Goal: Transaction & Acquisition: Book appointment/travel/reservation

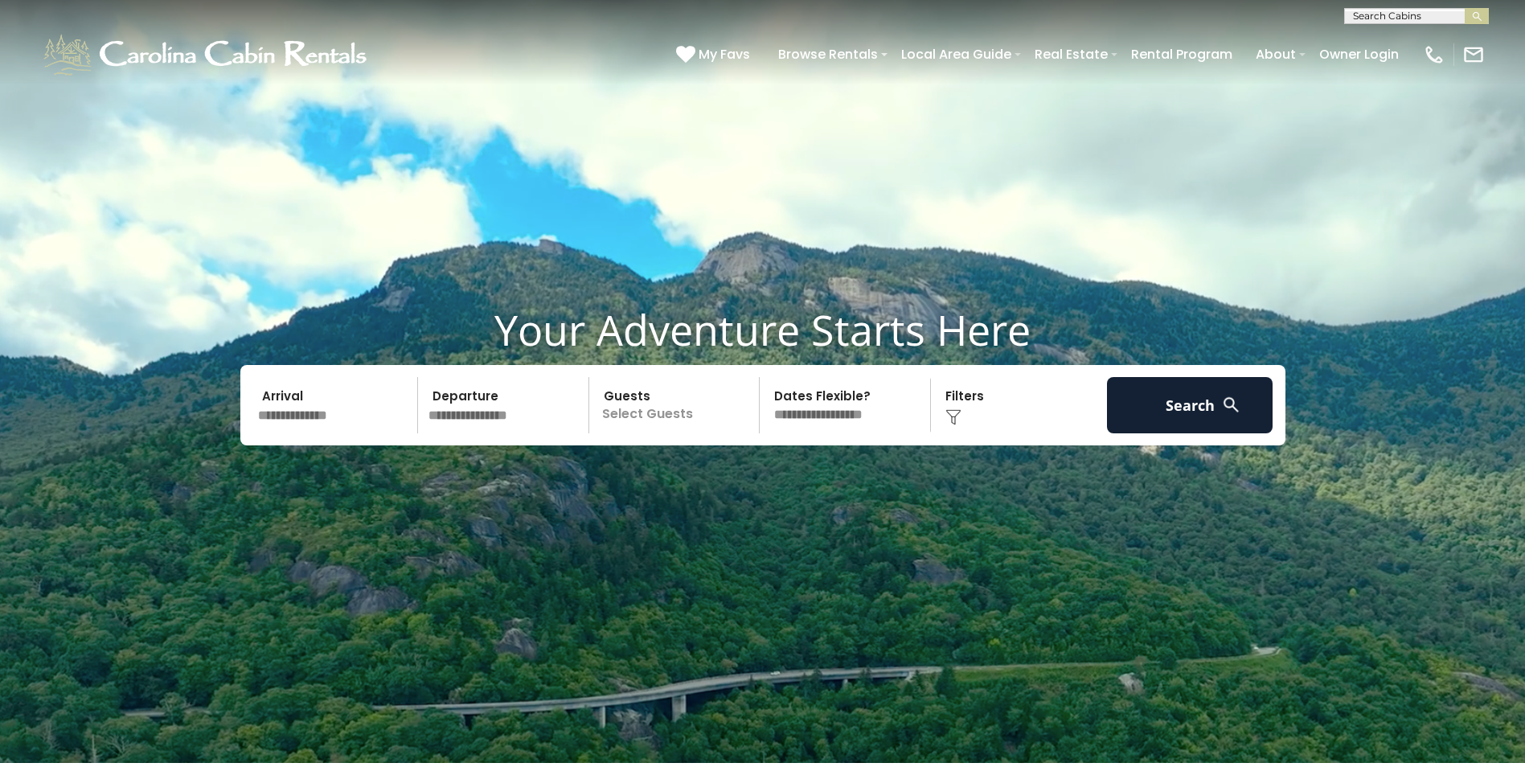
click at [282, 400] on input "text" at bounding box center [335, 405] width 166 height 56
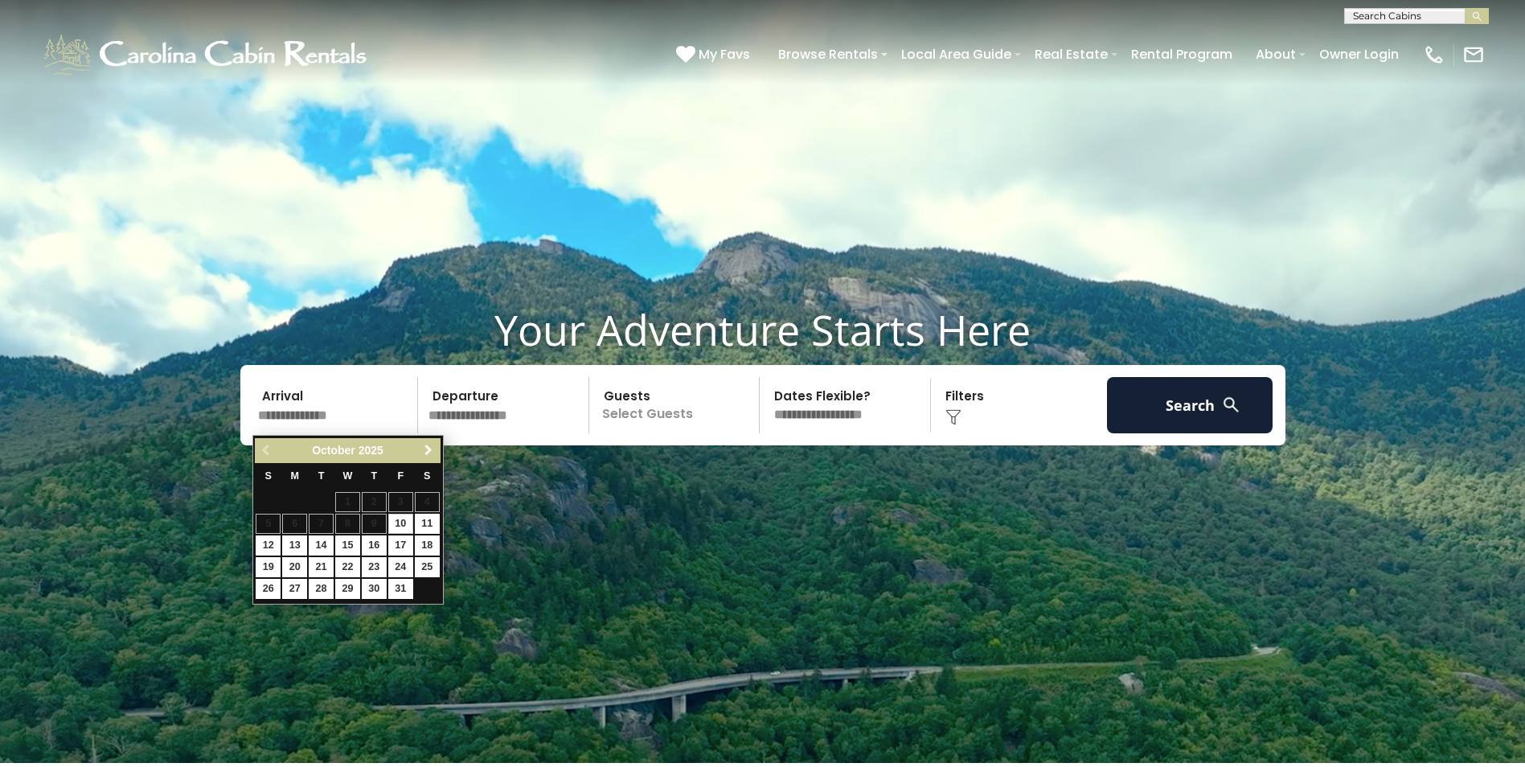
click at [426, 450] on span "Next" at bounding box center [428, 450] width 13 height 13
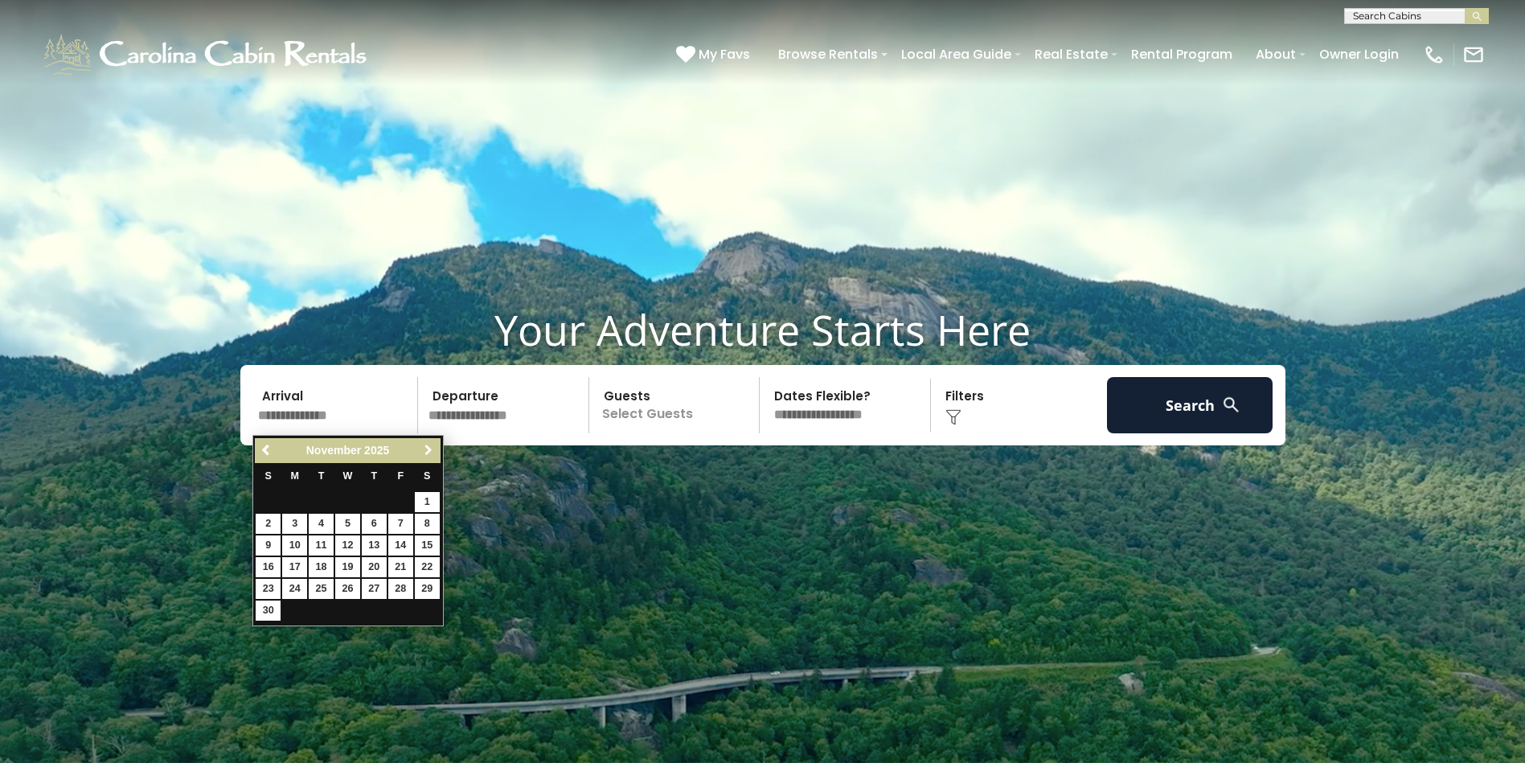
click at [426, 450] on span "Next" at bounding box center [428, 450] width 13 height 13
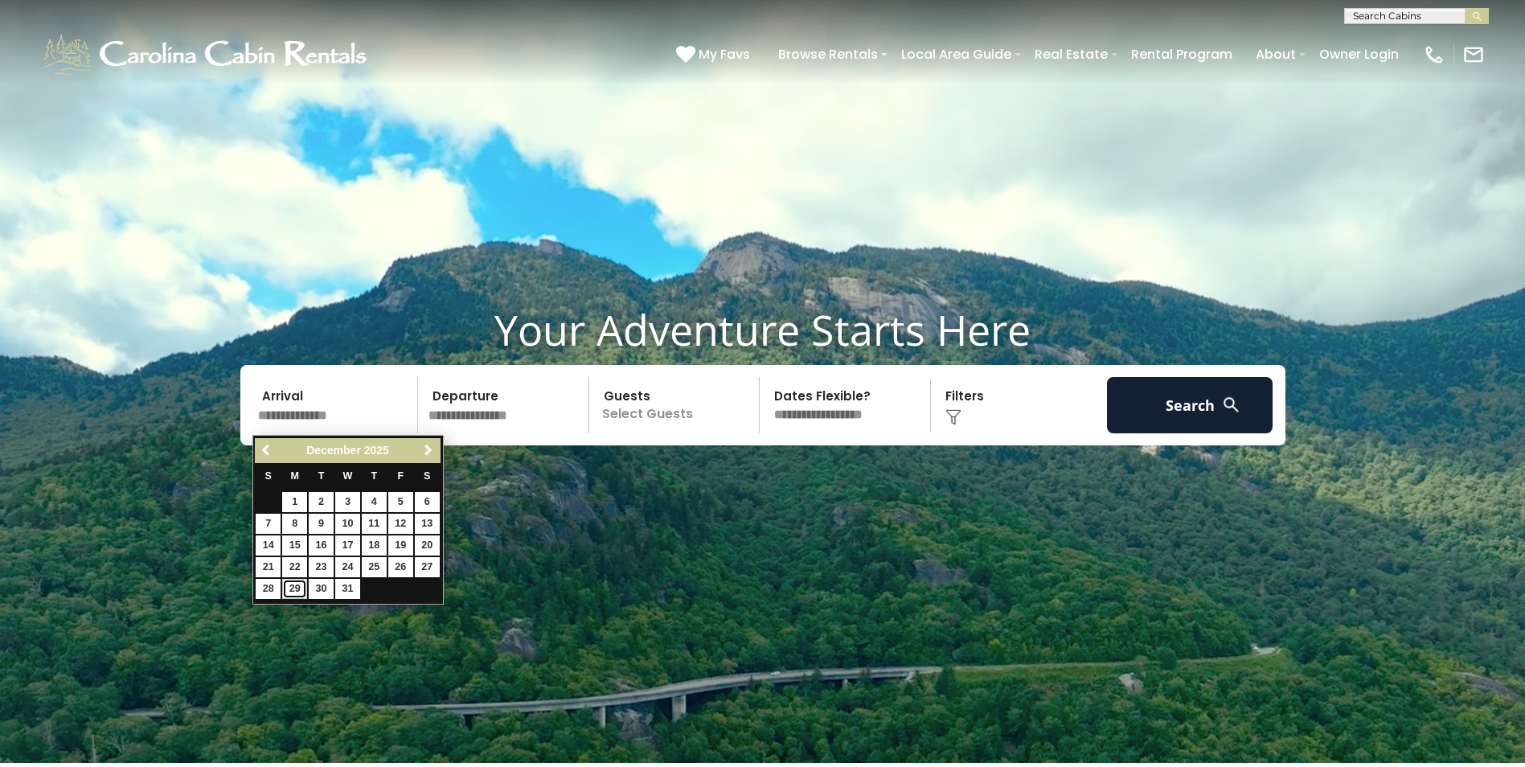
click at [297, 588] on link "29" at bounding box center [294, 589] width 25 height 20
type input "********"
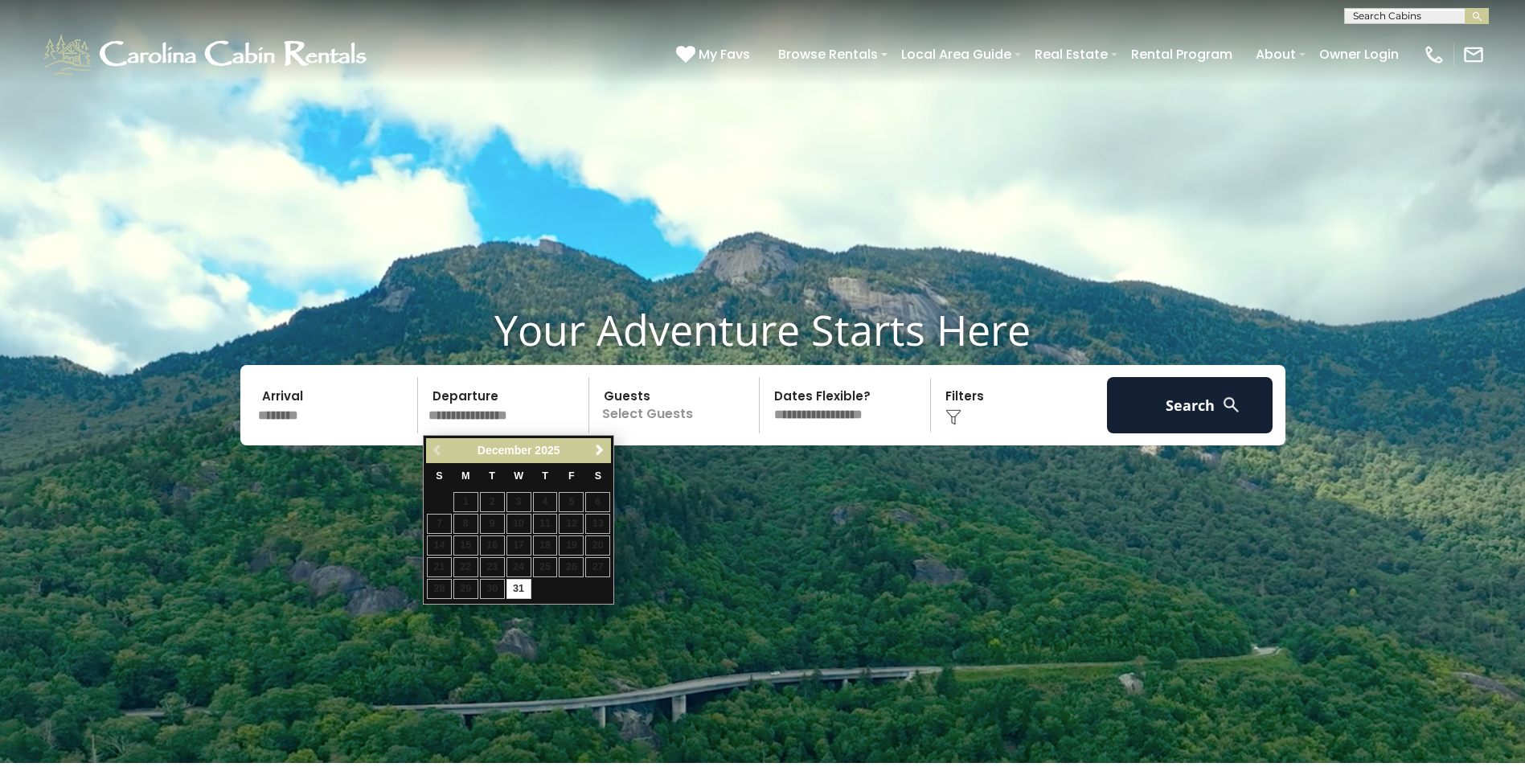
click at [461, 404] on input "text" at bounding box center [506, 405] width 166 height 56
click at [521, 588] on link "31" at bounding box center [518, 589] width 25 height 20
type input "********"
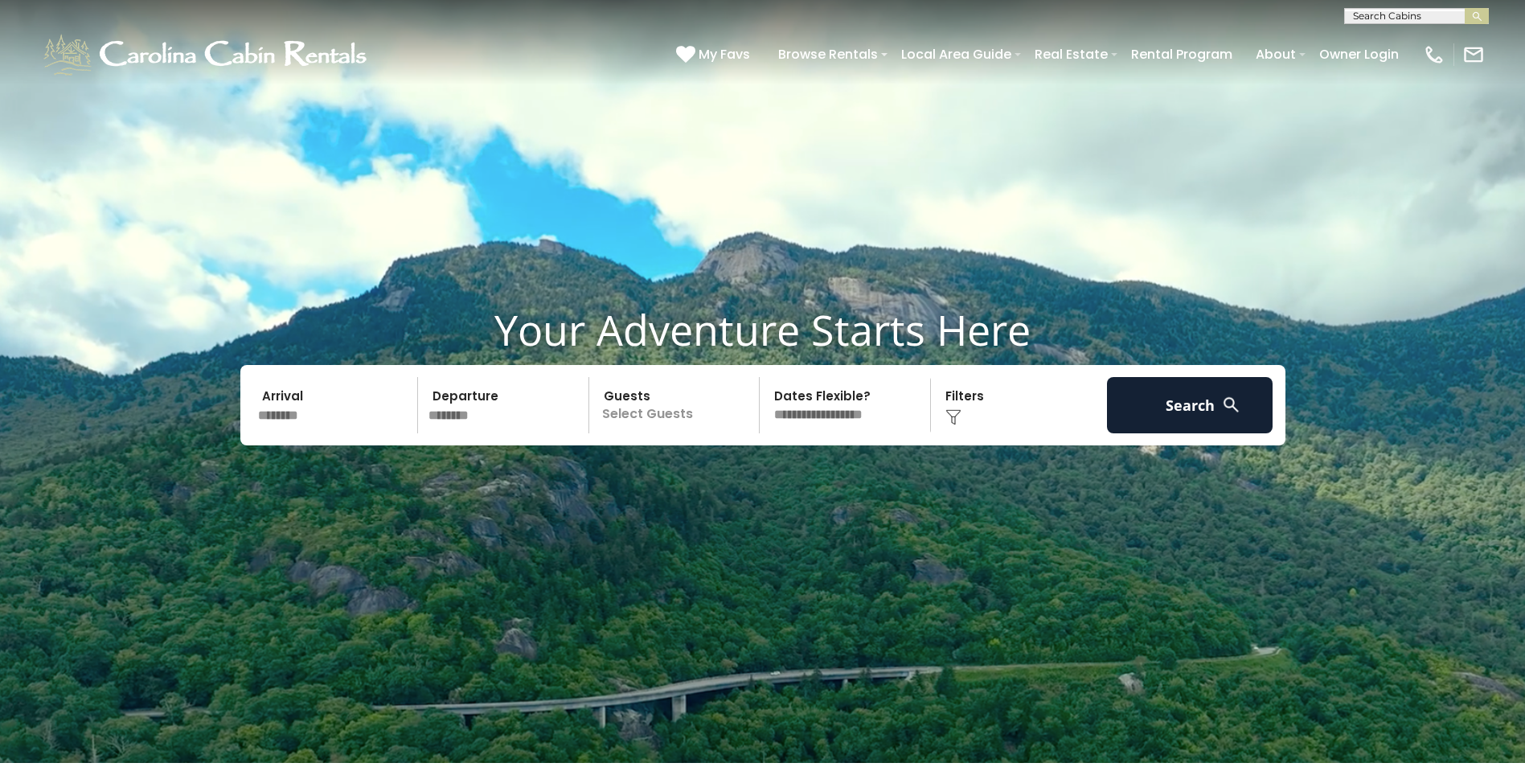
click at [642, 406] on p "Select Guests" at bounding box center [677, 405] width 166 height 56
click at [749, 473] on div "+" at bounding box center [754, 471] width 18 height 18
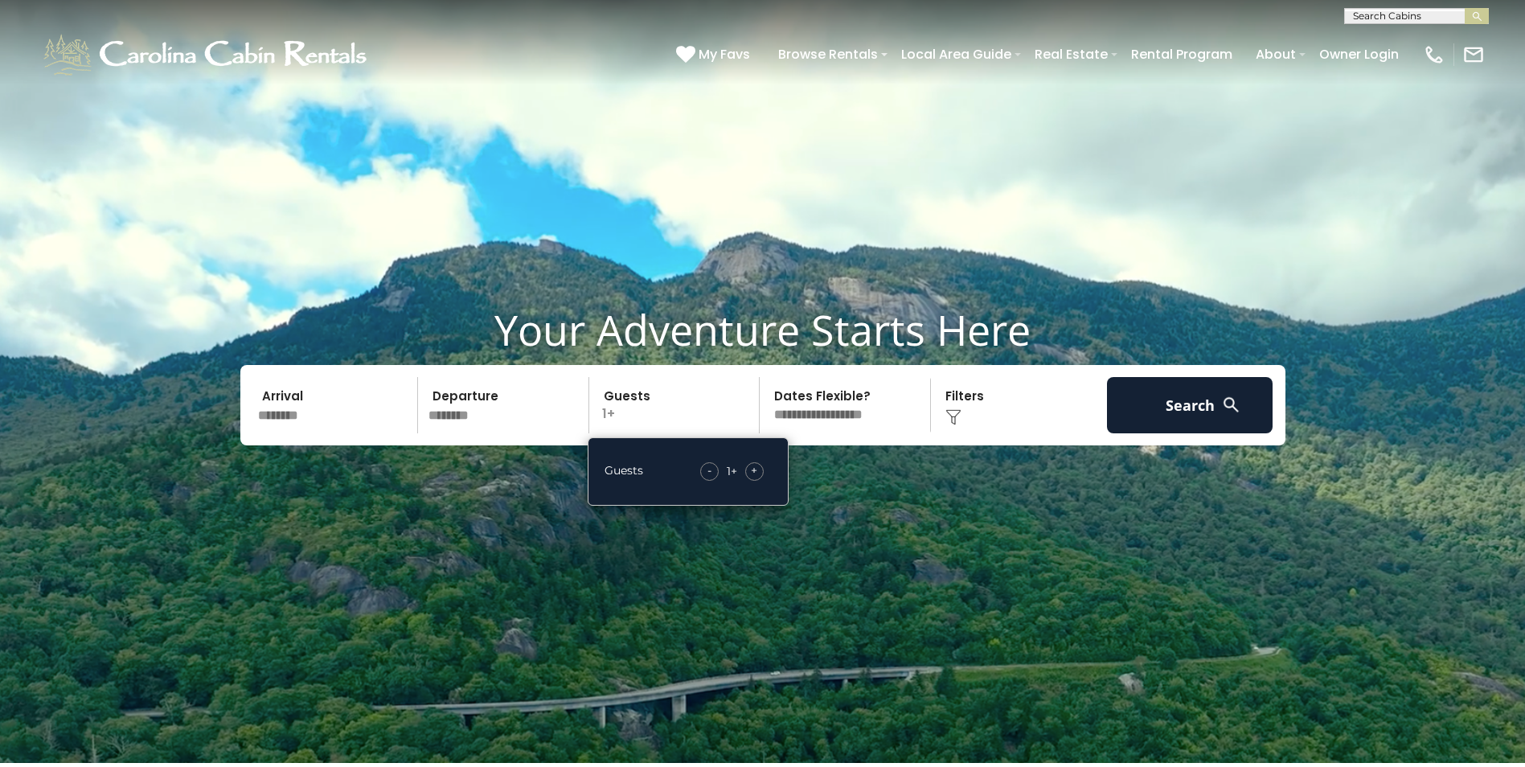
click at [749, 473] on div "+" at bounding box center [754, 471] width 18 height 18
click at [820, 408] on select "**********" at bounding box center [847, 405] width 166 height 56
select select "*"
click at [764, 378] on select "**********" at bounding box center [847, 405] width 166 height 56
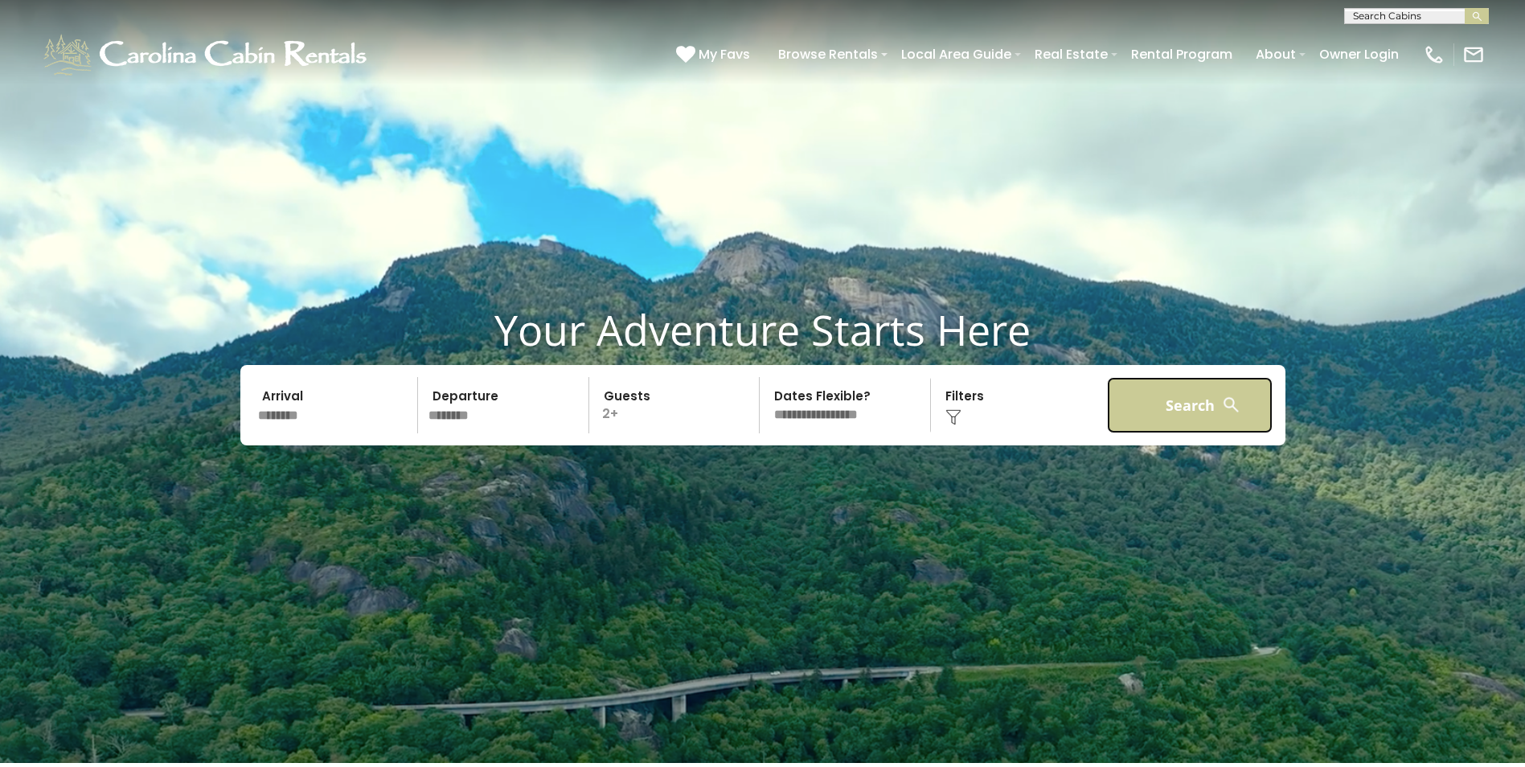
click at [1154, 414] on button "Search" at bounding box center [1190, 405] width 166 height 56
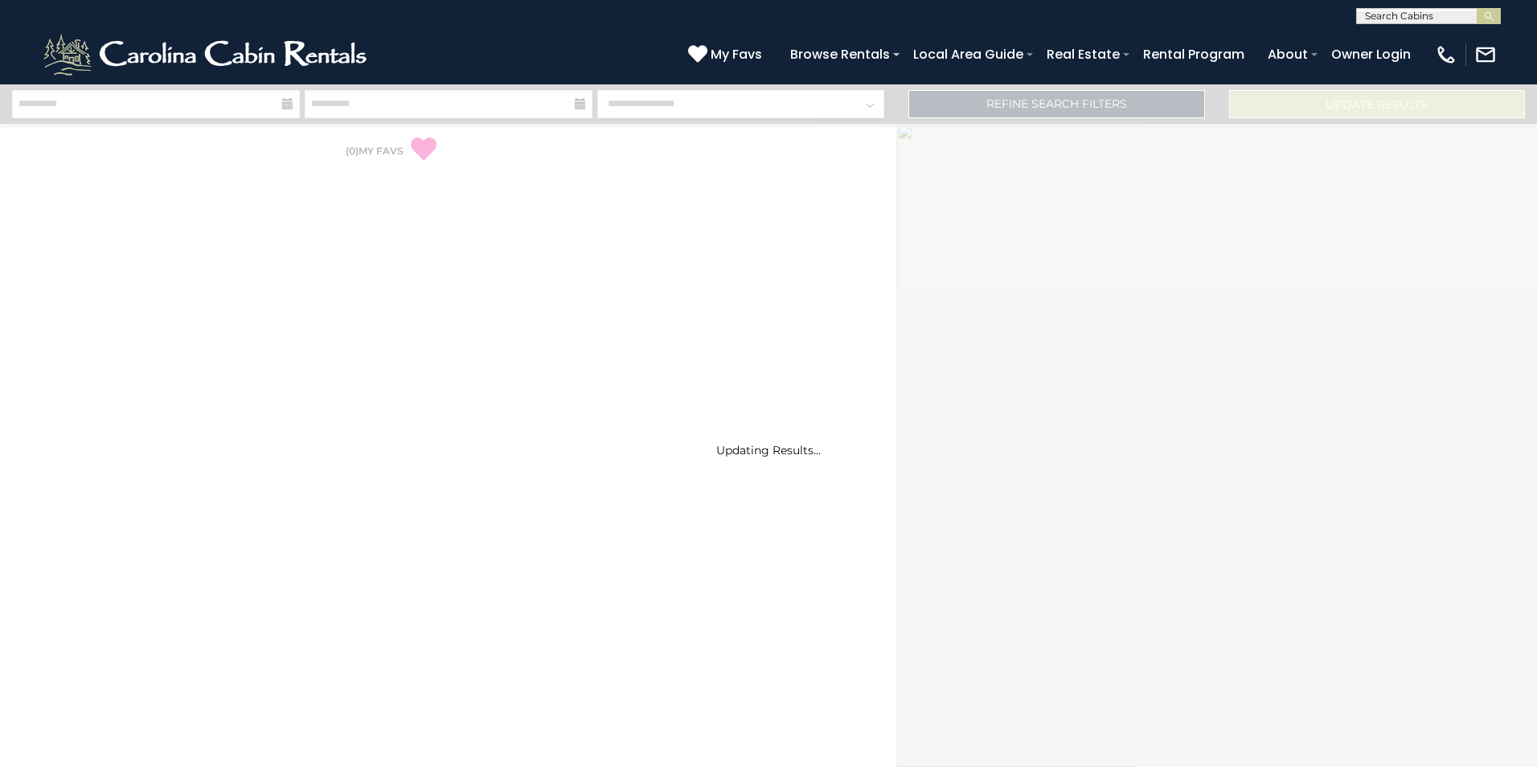
select select "*"
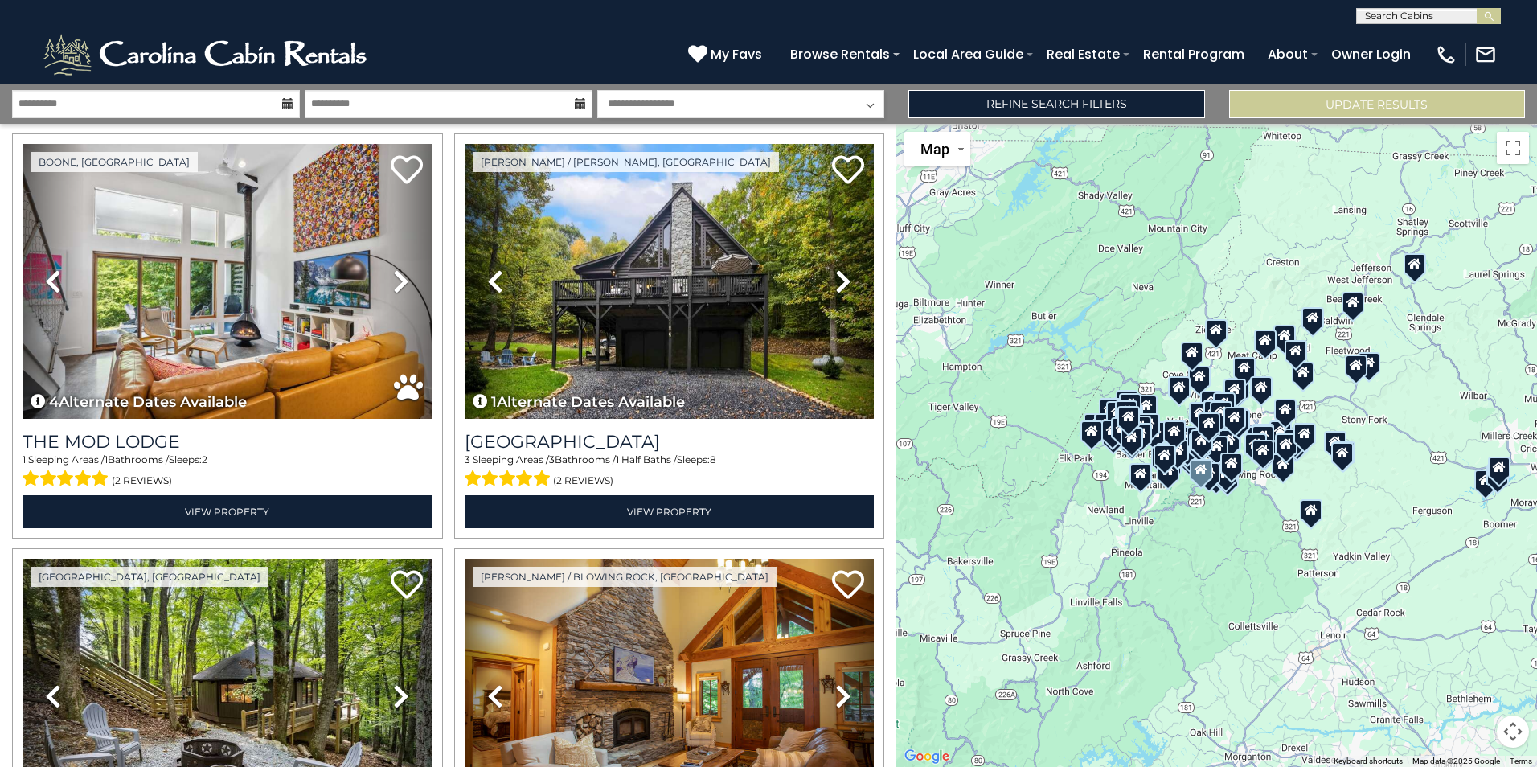
scroll to position [1286, 0]
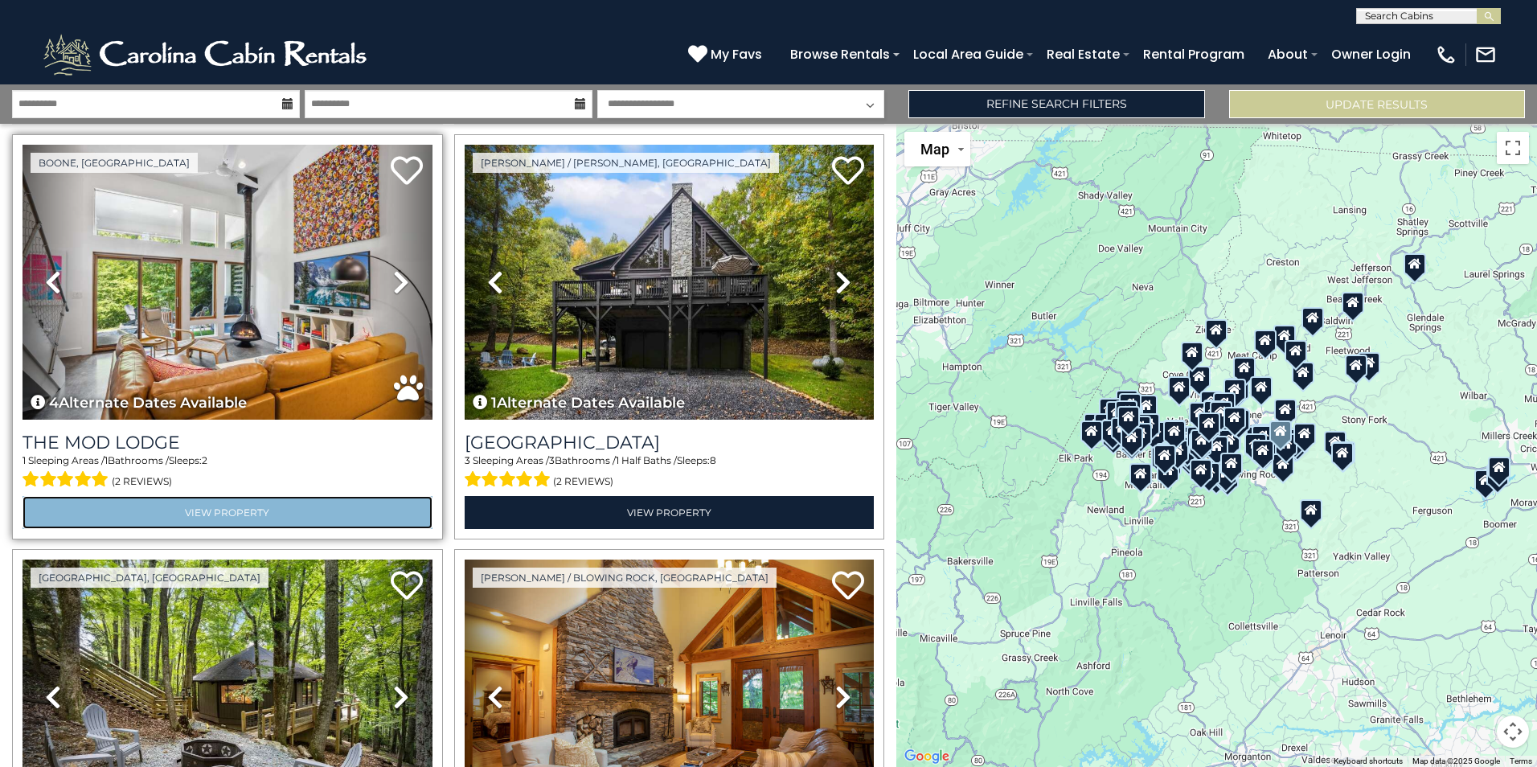
click at [238, 496] on link "View Property" at bounding box center [228, 512] width 410 height 33
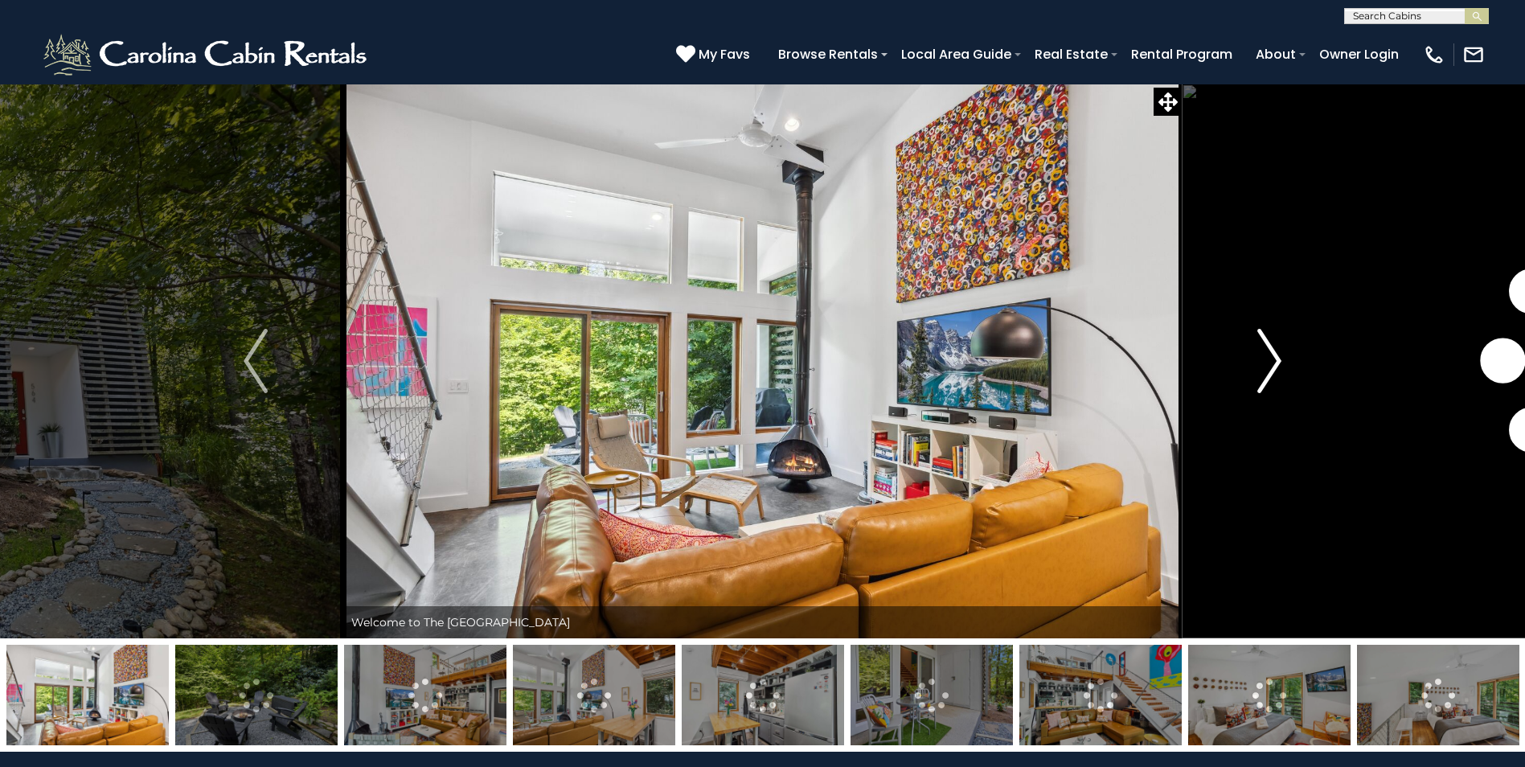
click at [1275, 357] on img "Next" at bounding box center [1269, 361] width 24 height 64
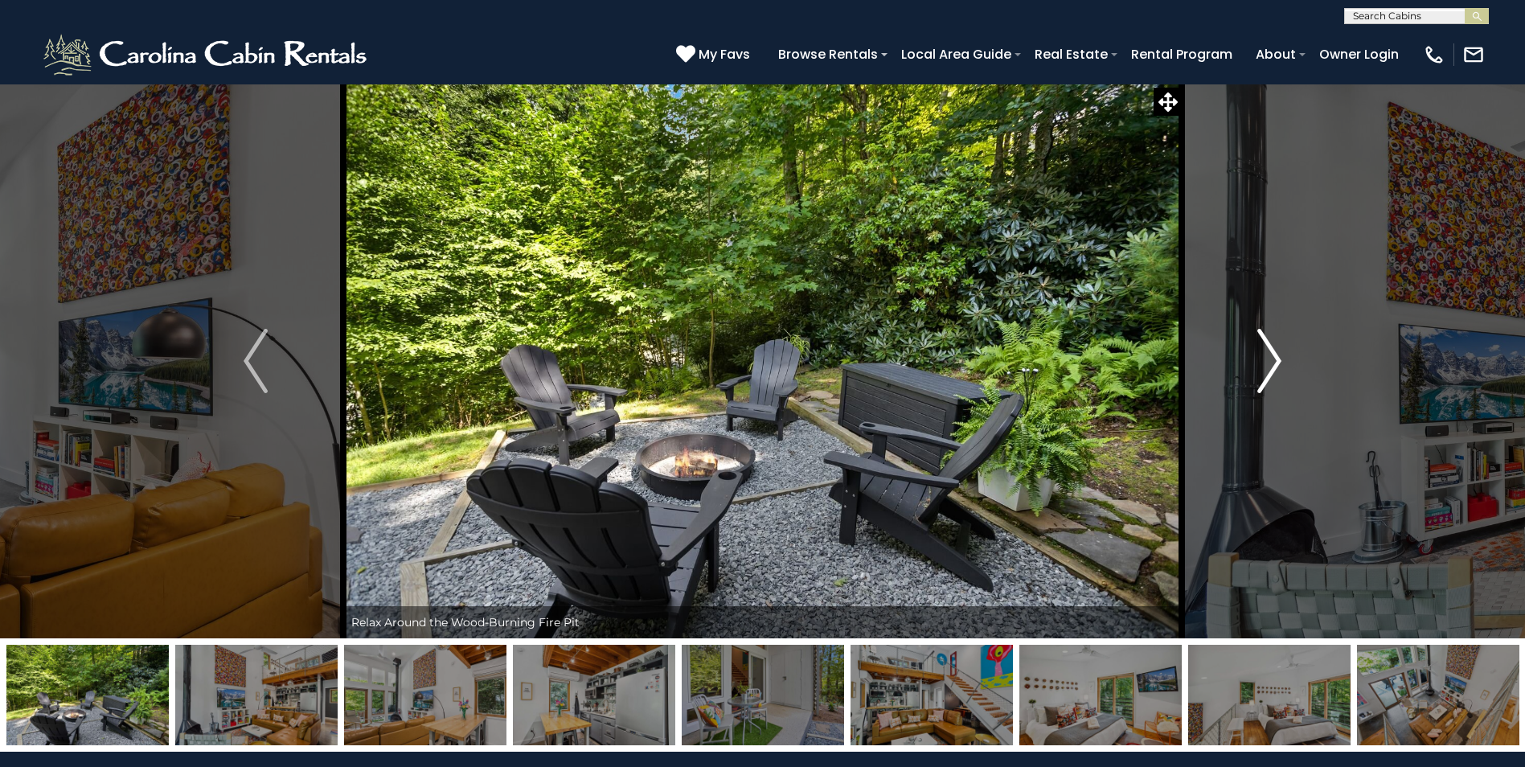
click at [1275, 357] on img "Next" at bounding box center [1269, 361] width 24 height 64
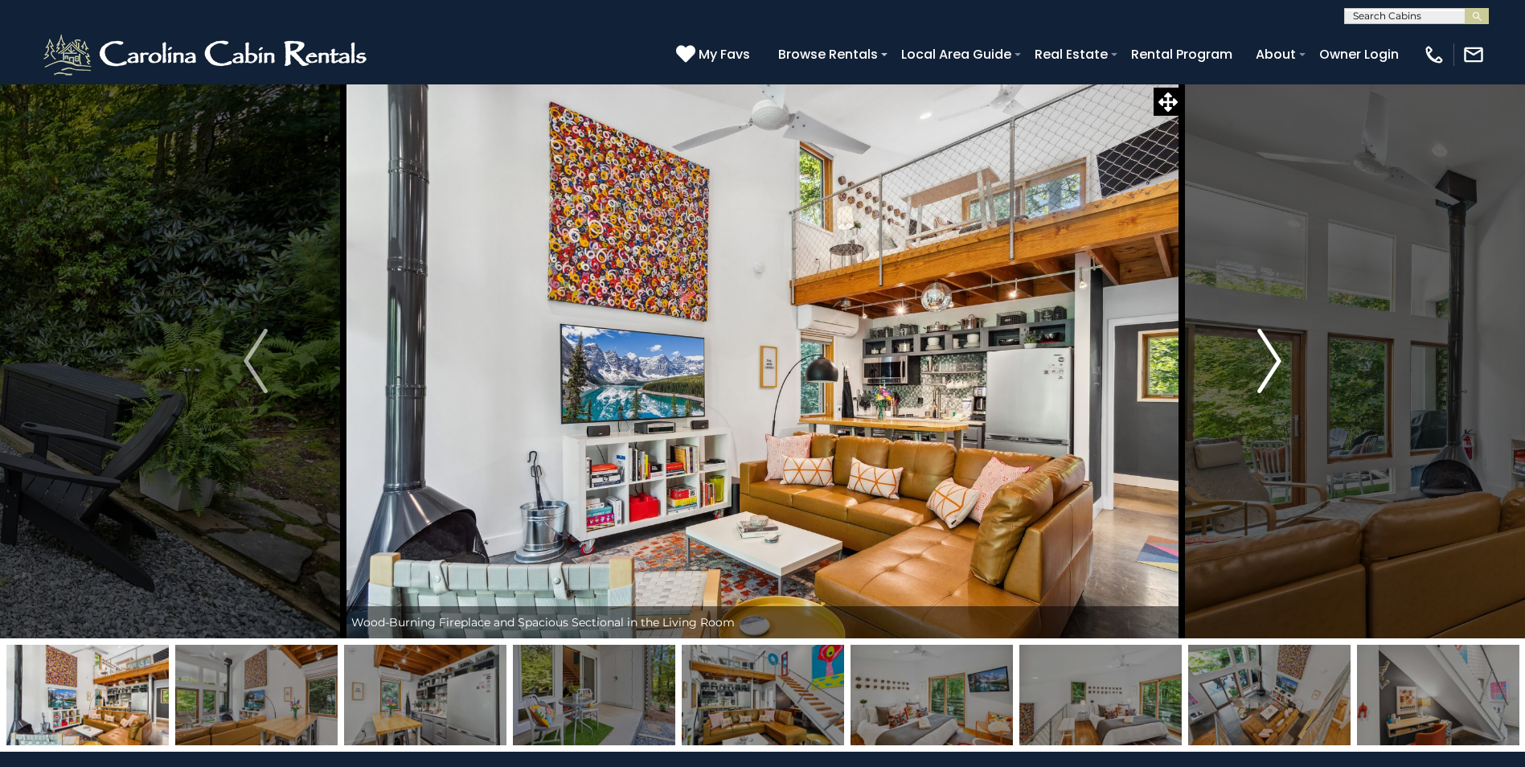
click at [1275, 357] on img "Next" at bounding box center [1269, 361] width 24 height 64
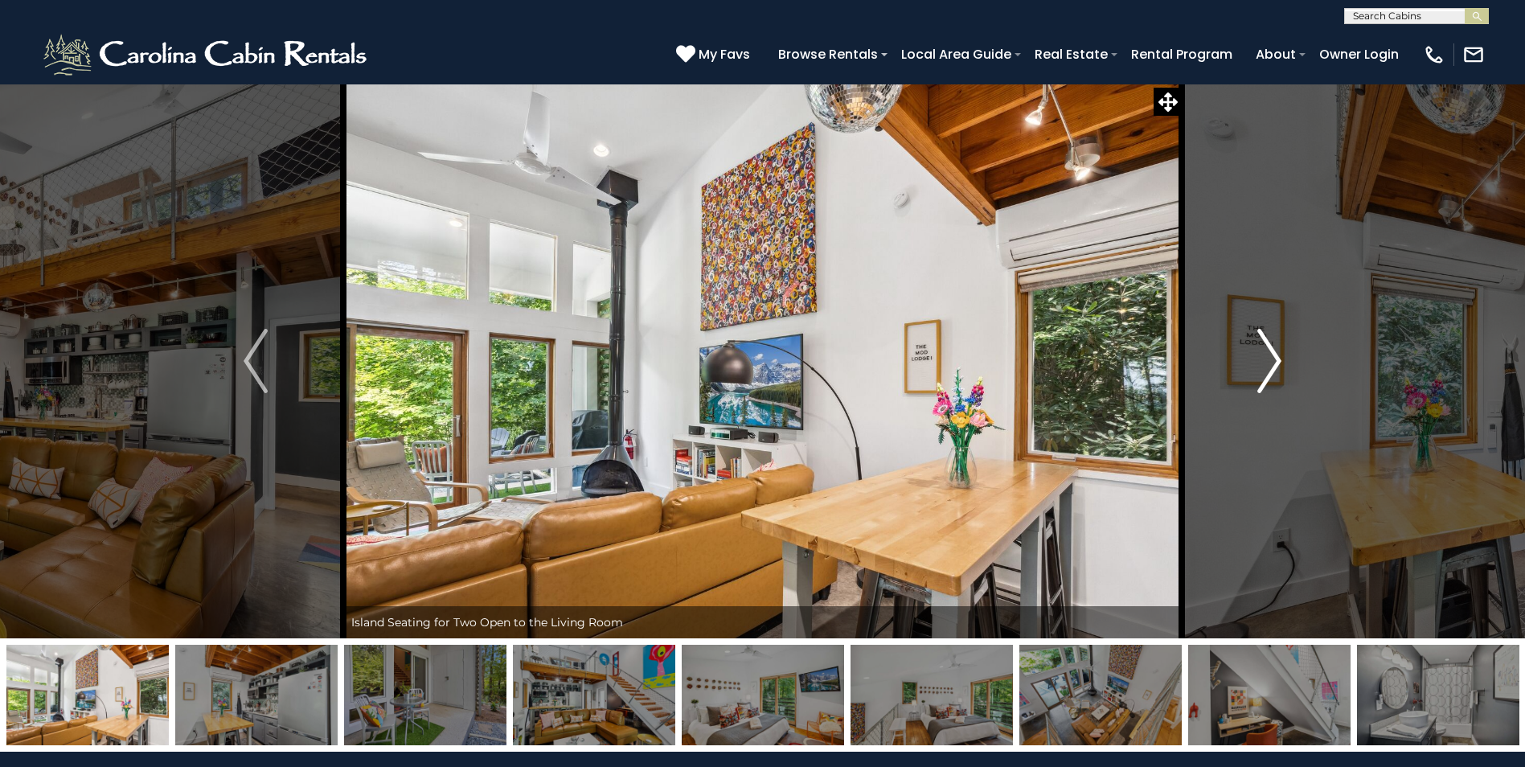
click at [1275, 357] on img "Next" at bounding box center [1269, 361] width 24 height 64
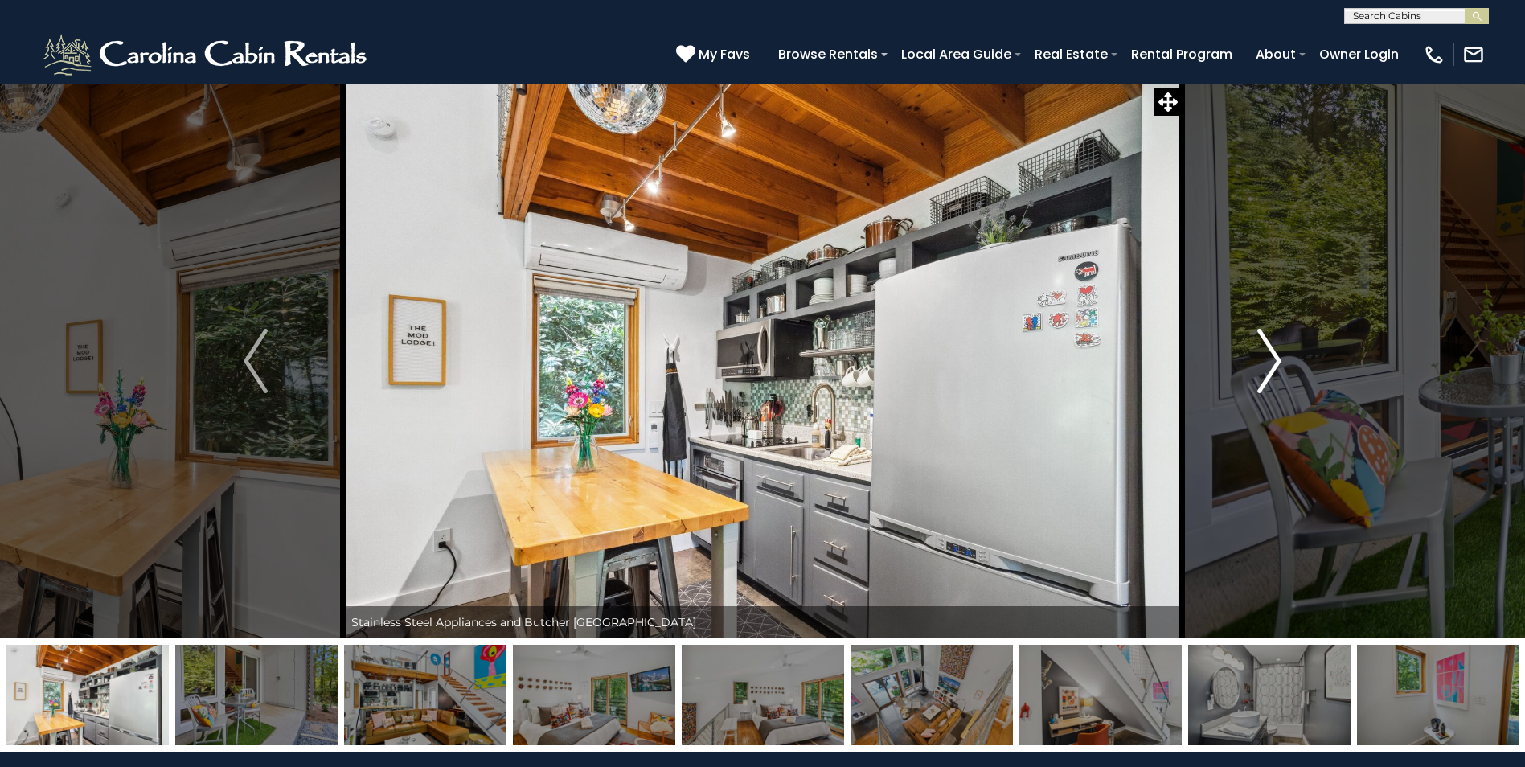
click at [1275, 357] on img "Next" at bounding box center [1269, 361] width 24 height 64
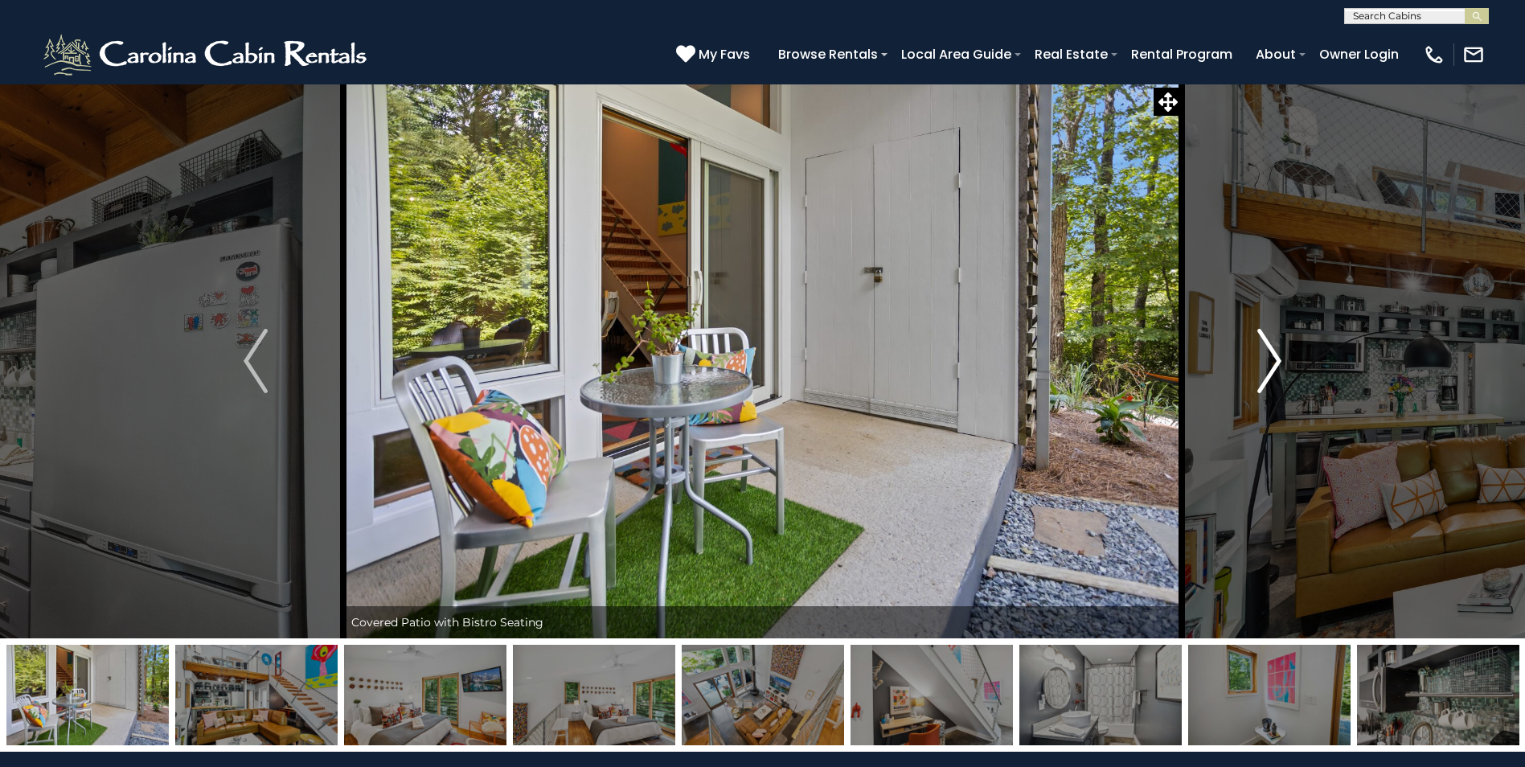
click at [1275, 357] on img "Next" at bounding box center [1269, 361] width 24 height 64
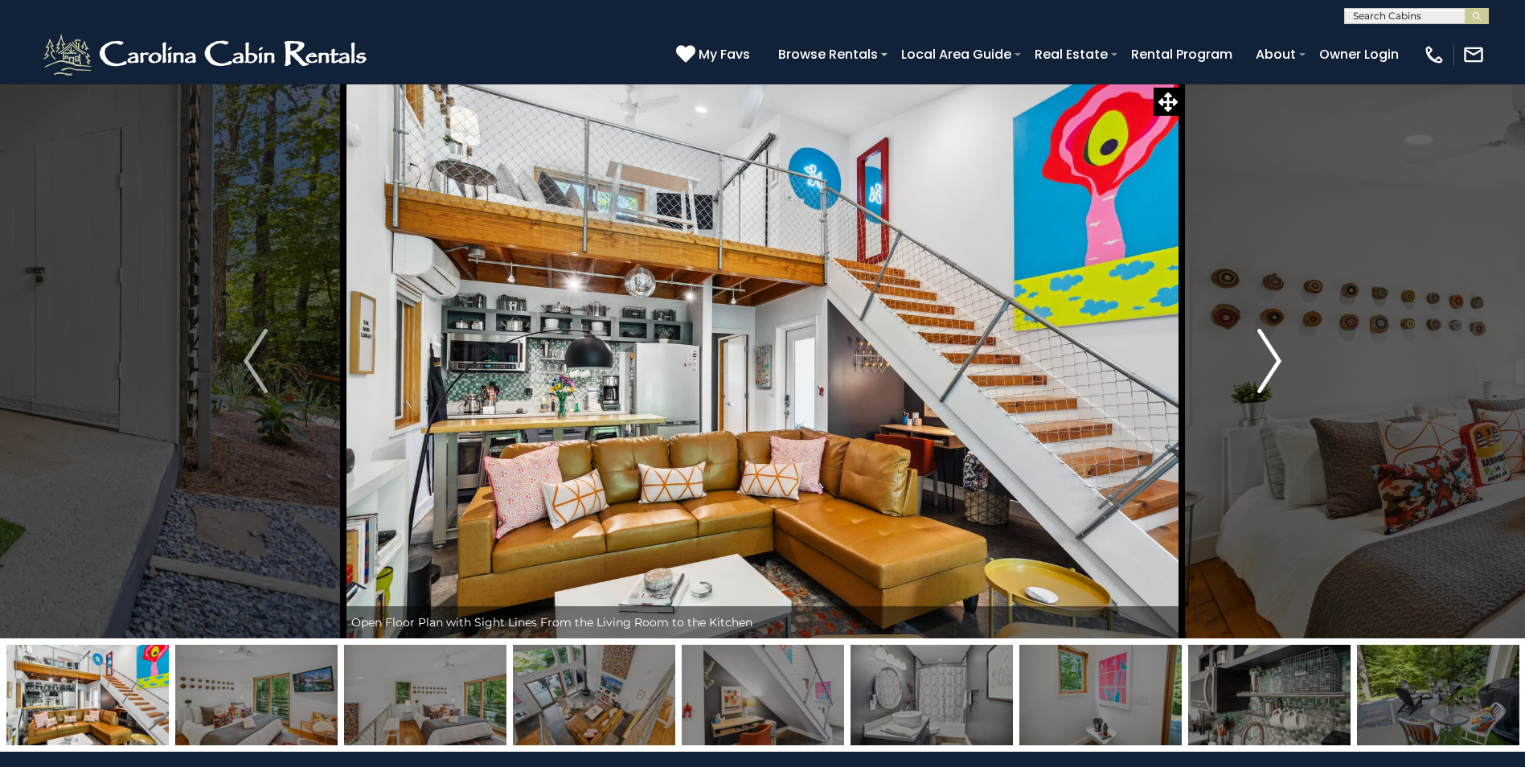
click at [1275, 357] on img "Next" at bounding box center [1269, 361] width 24 height 64
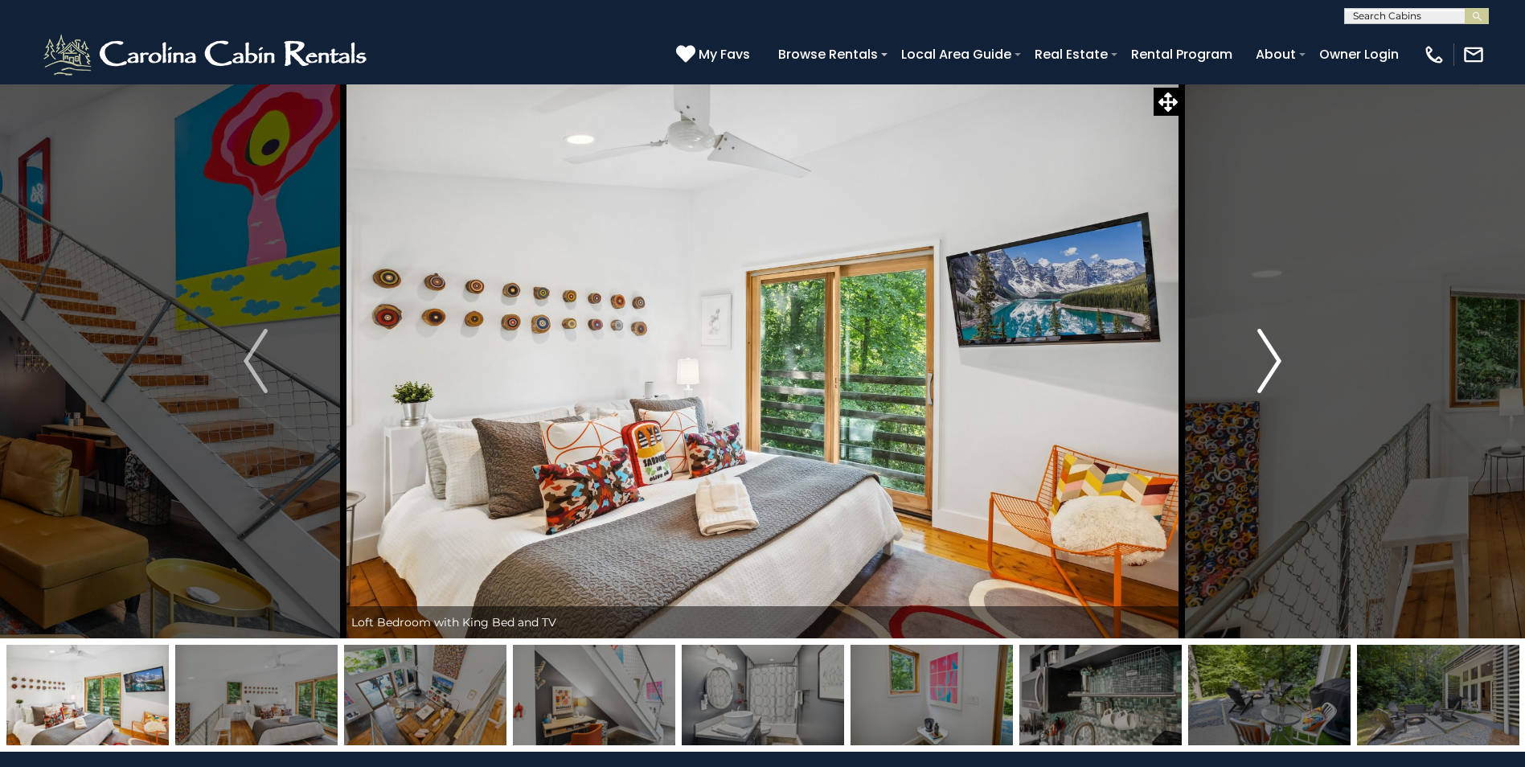
click at [1275, 357] on img "Next" at bounding box center [1269, 361] width 24 height 64
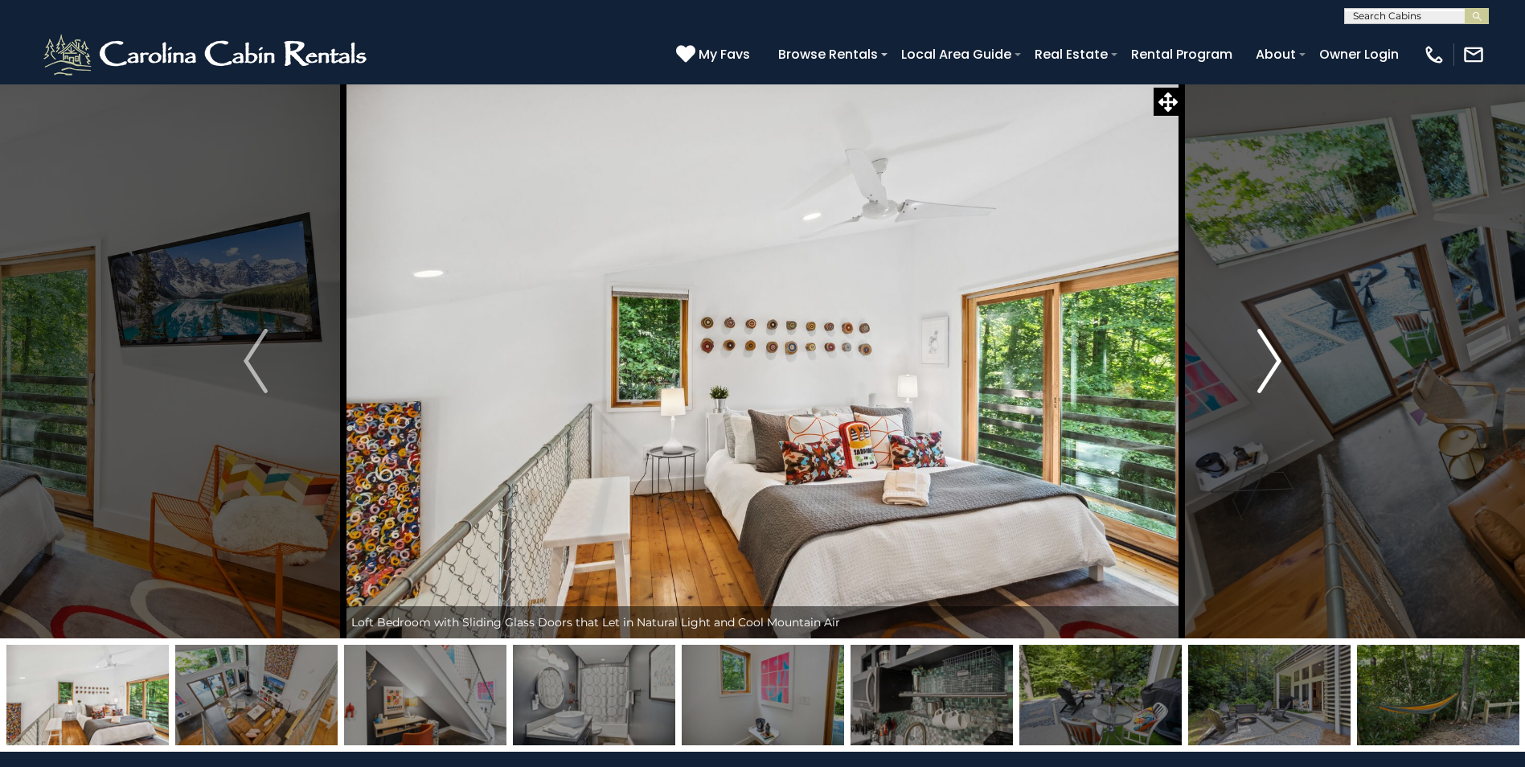
click at [1275, 357] on img "Next" at bounding box center [1269, 361] width 24 height 64
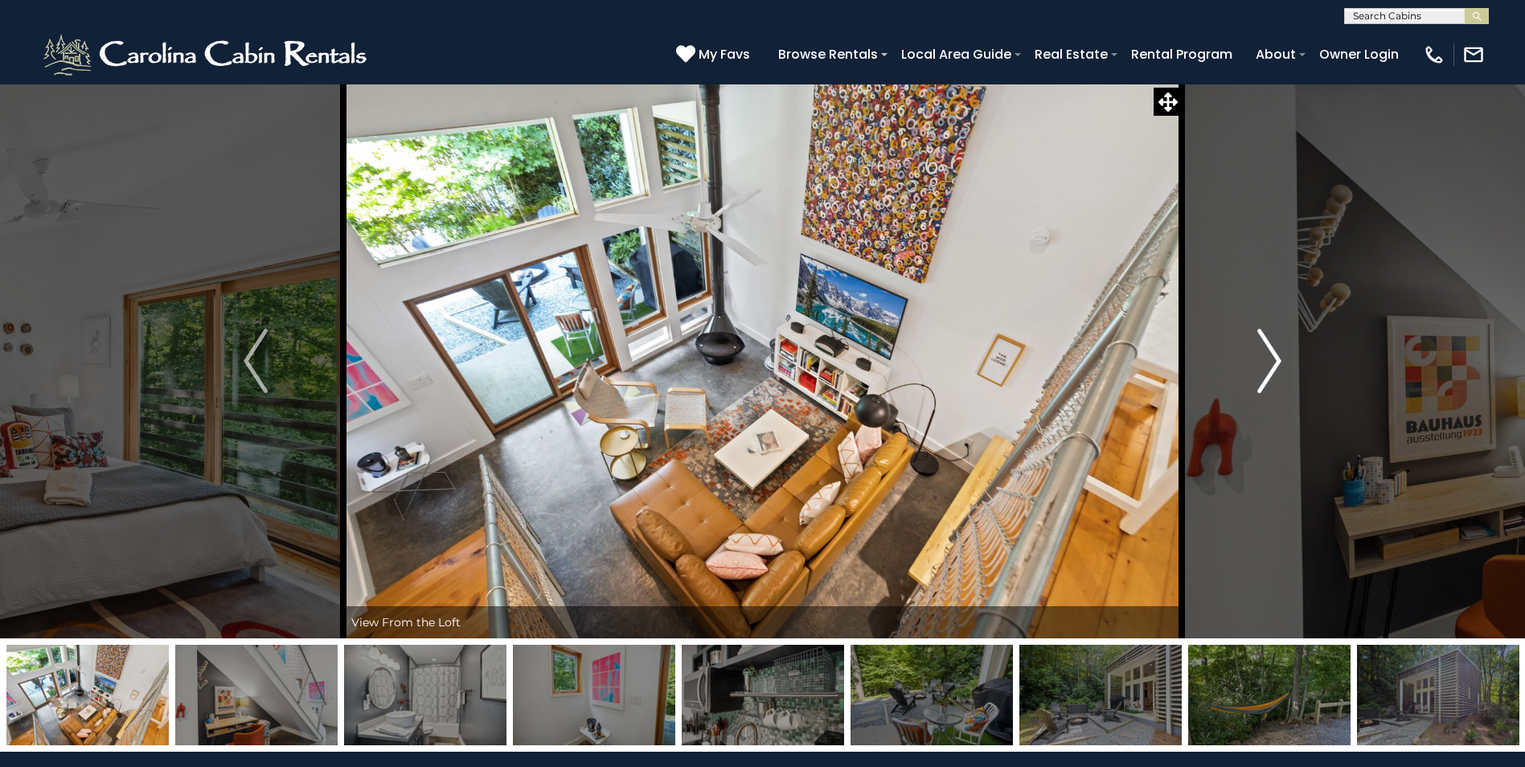
click at [1275, 357] on img "Next" at bounding box center [1269, 361] width 24 height 64
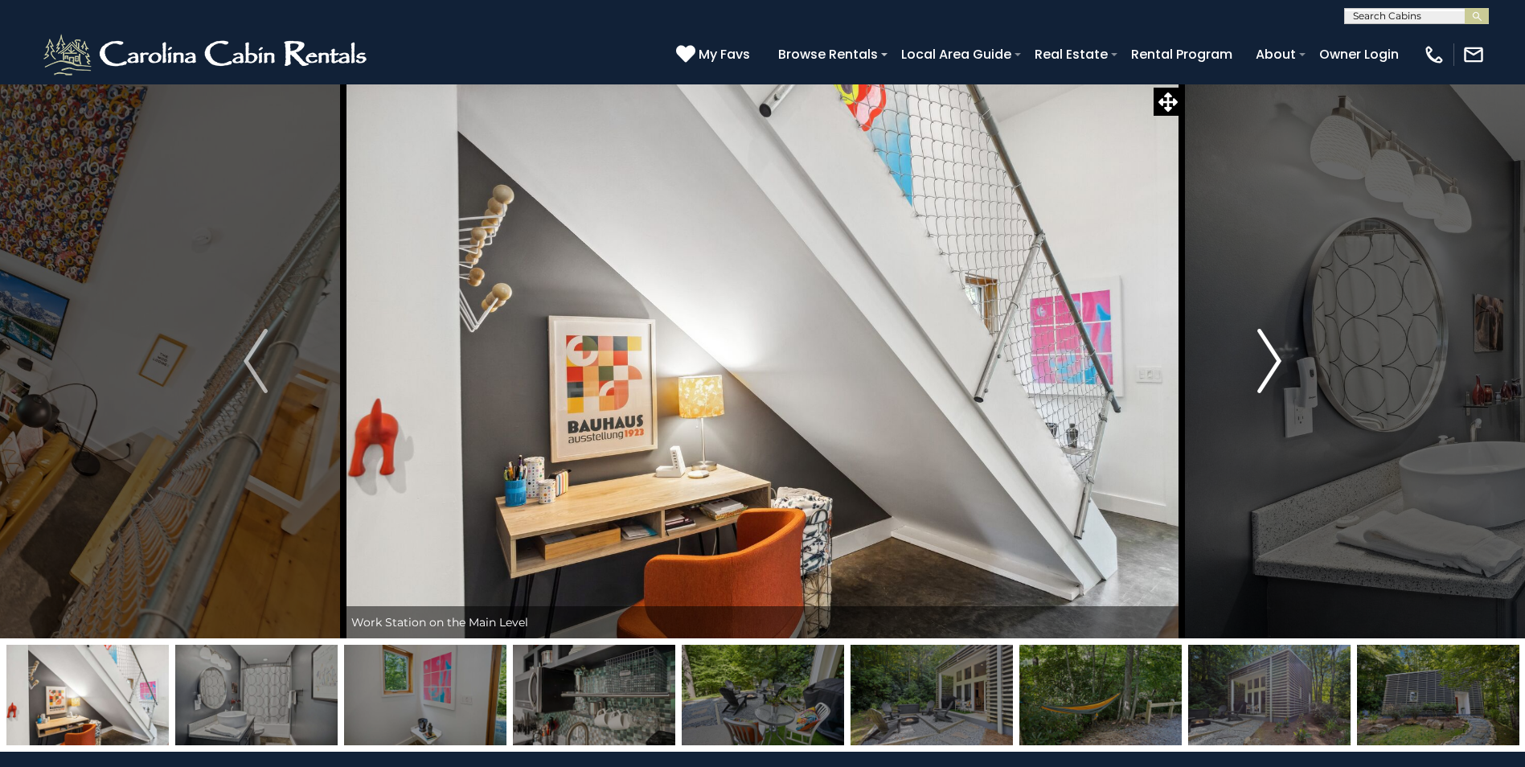
click at [1275, 357] on img "Next" at bounding box center [1269, 361] width 24 height 64
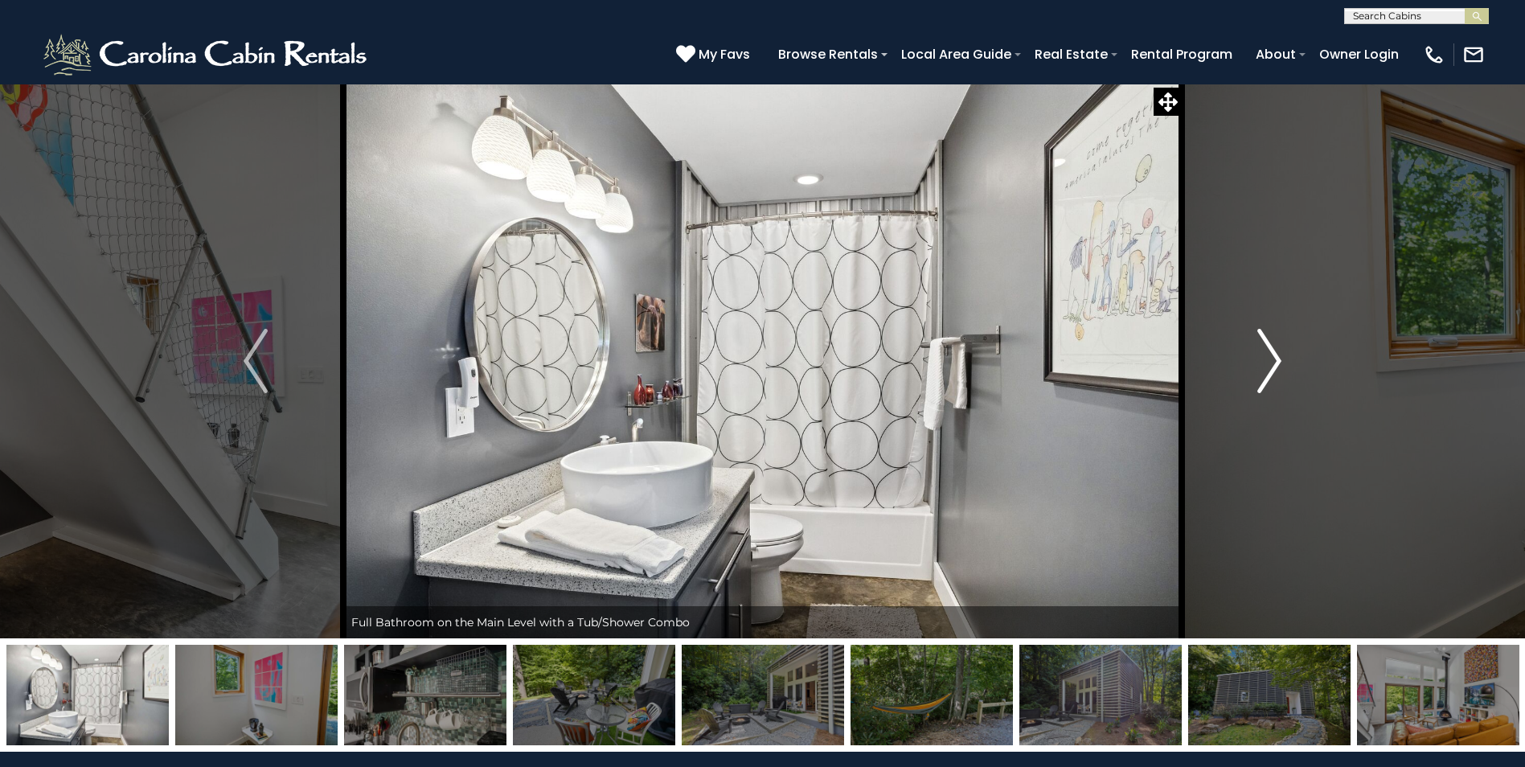
click at [1275, 357] on img "Next" at bounding box center [1269, 361] width 24 height 64
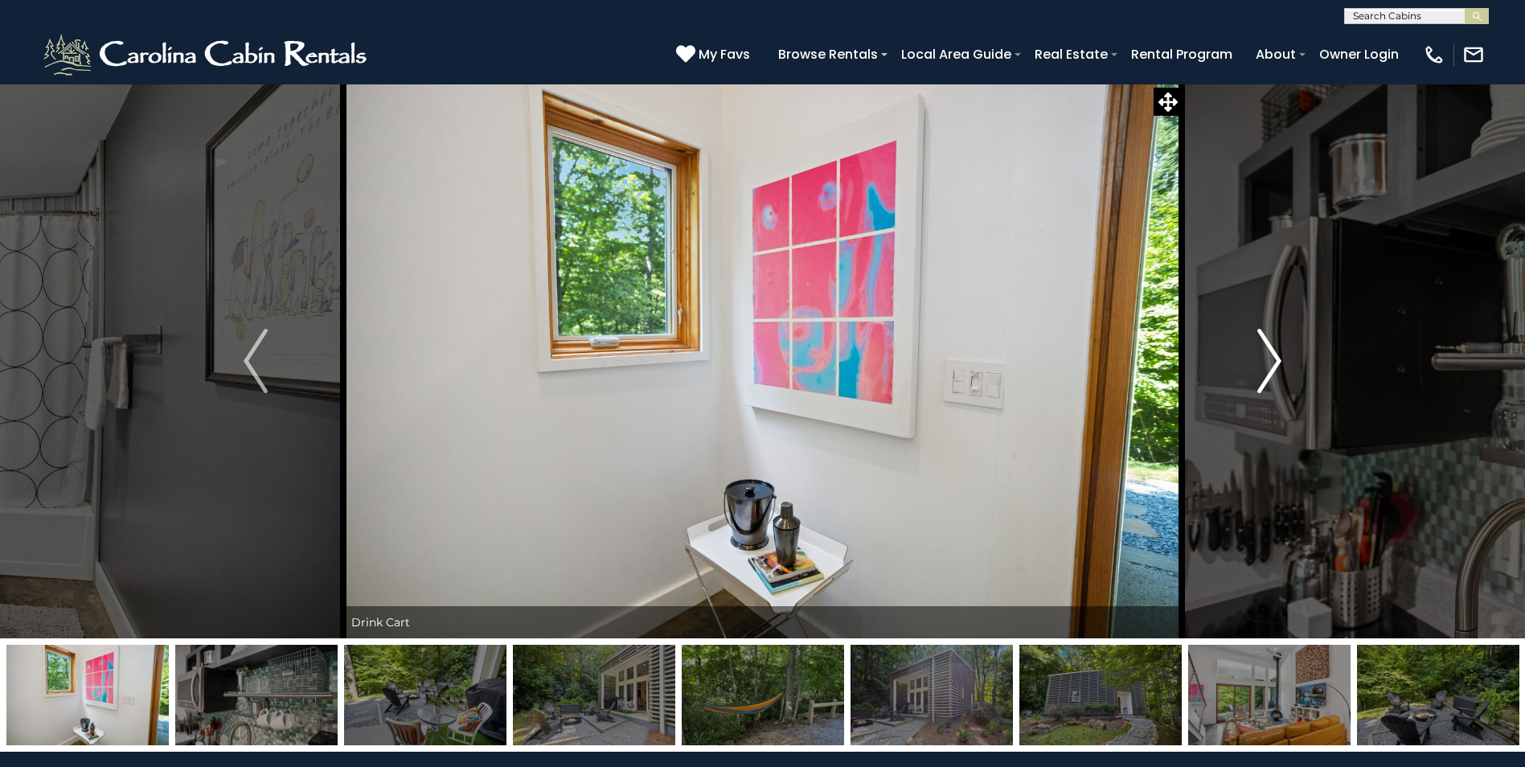
click at [1275, 357] on img "Next" at bounding box center [1269, 361] width 24 height 64
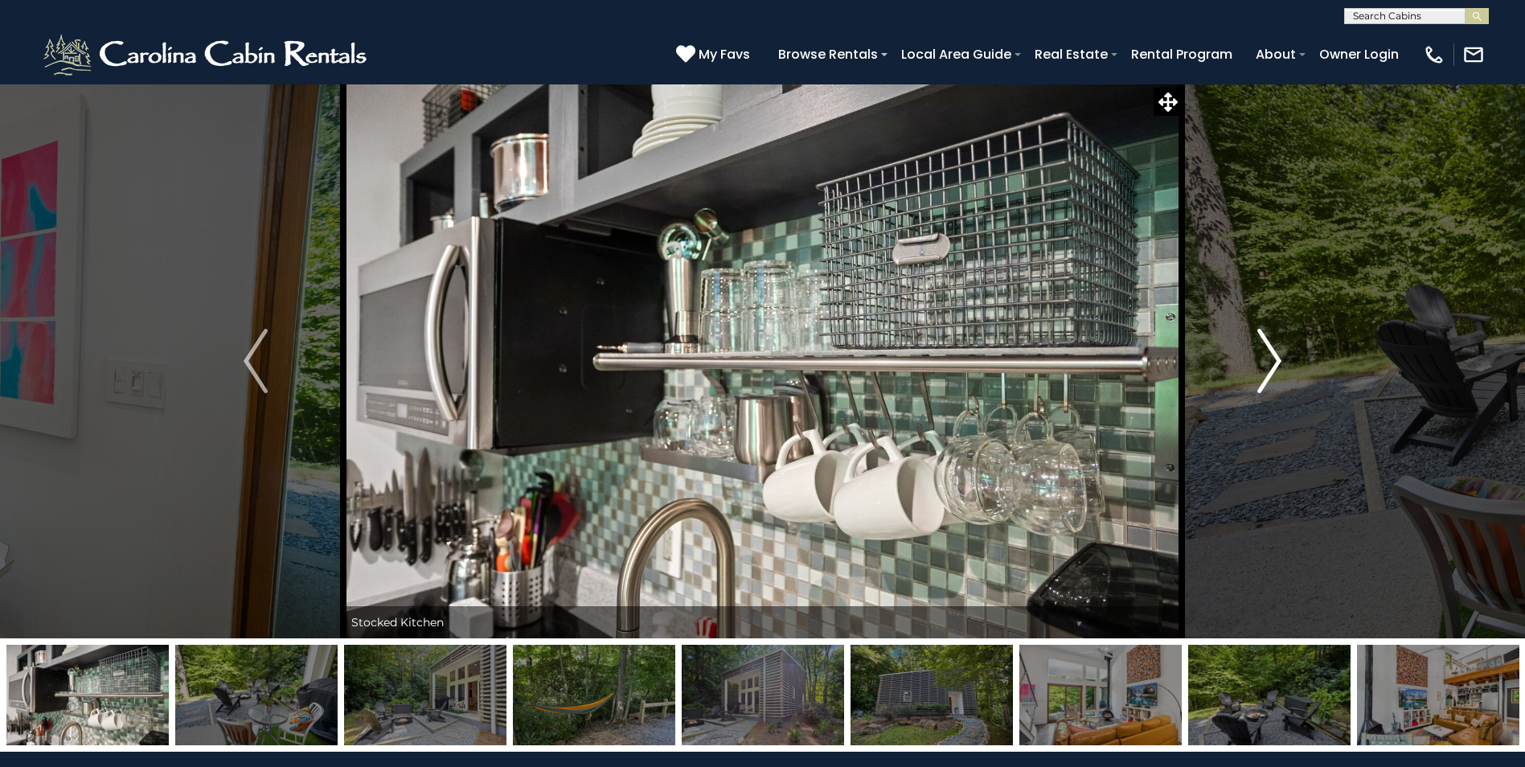
click at [1275, 357] on img "Next" at bounding box center [1269, 361] width 24 height 64
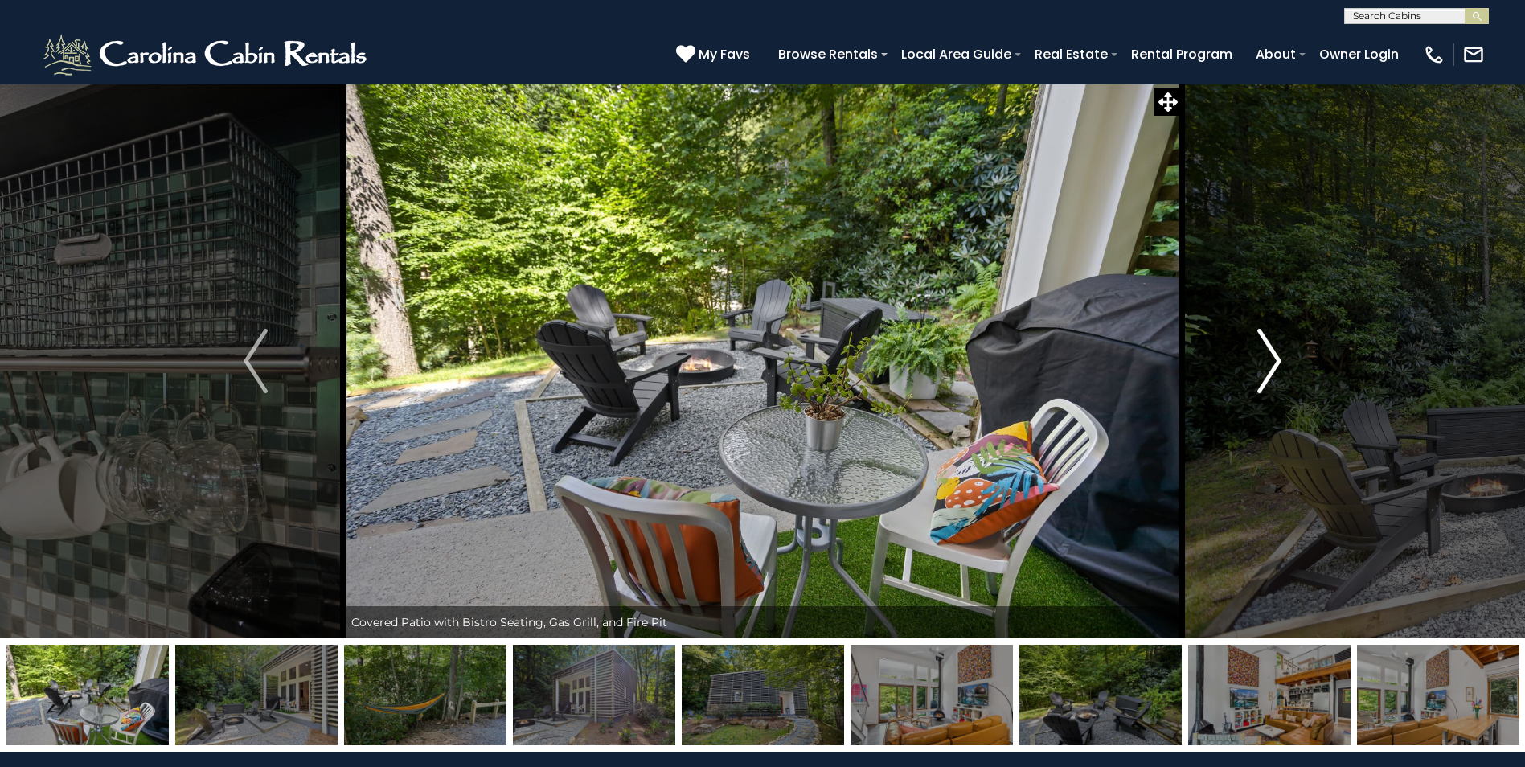
click at [1275, 357] on img "Next" at bounding box center [1269, 361] width 24 height 64
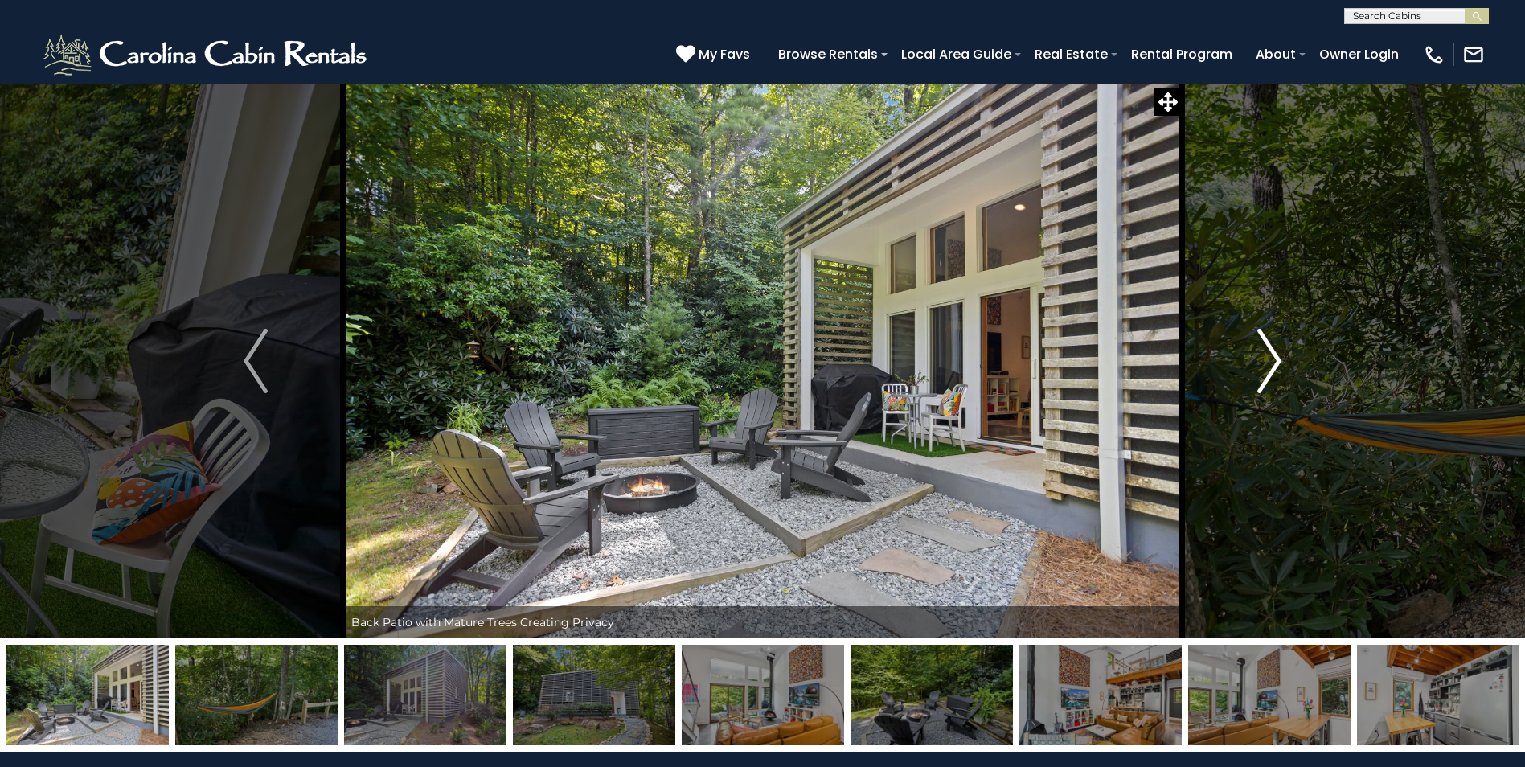
click at [1275, 357] on img "Next" at bounding box center [1269, 361] width 24 height 64
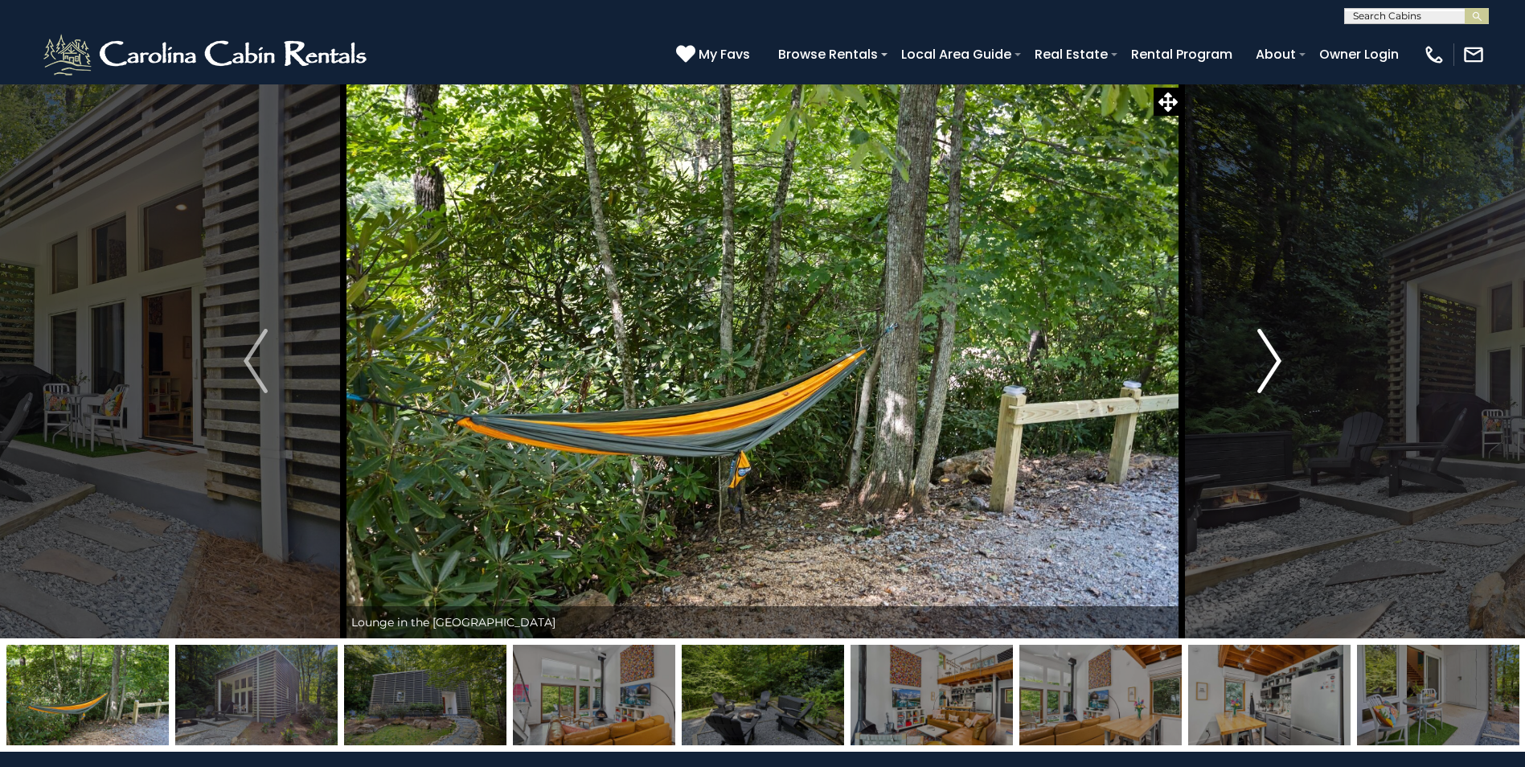
click at [1275, 357] on img "Next" at bounding box center [1269, 361] width 24 height 64
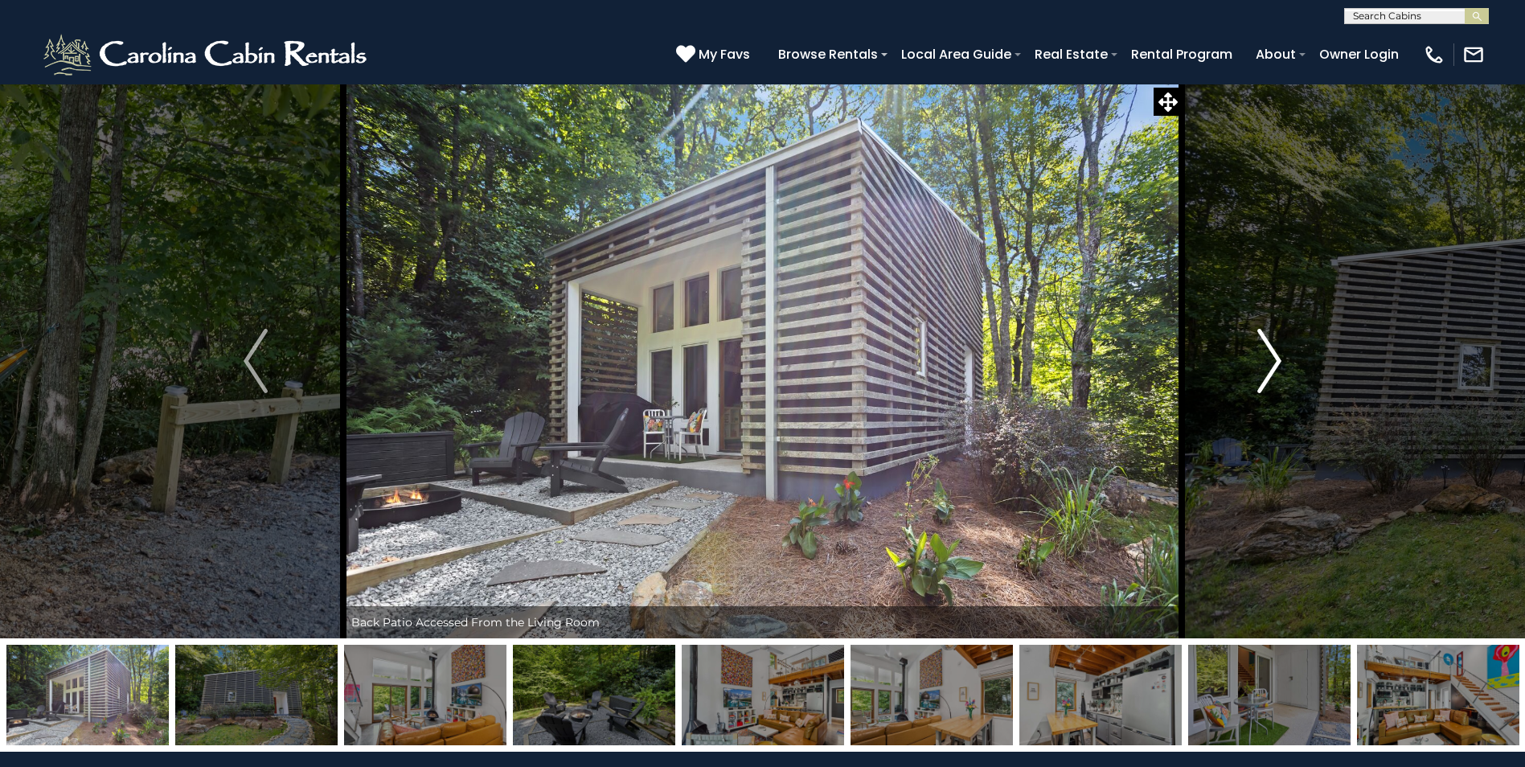
click at [1275, 357] on img "Next" at bounding box center [1269, 361] width 24 height 64
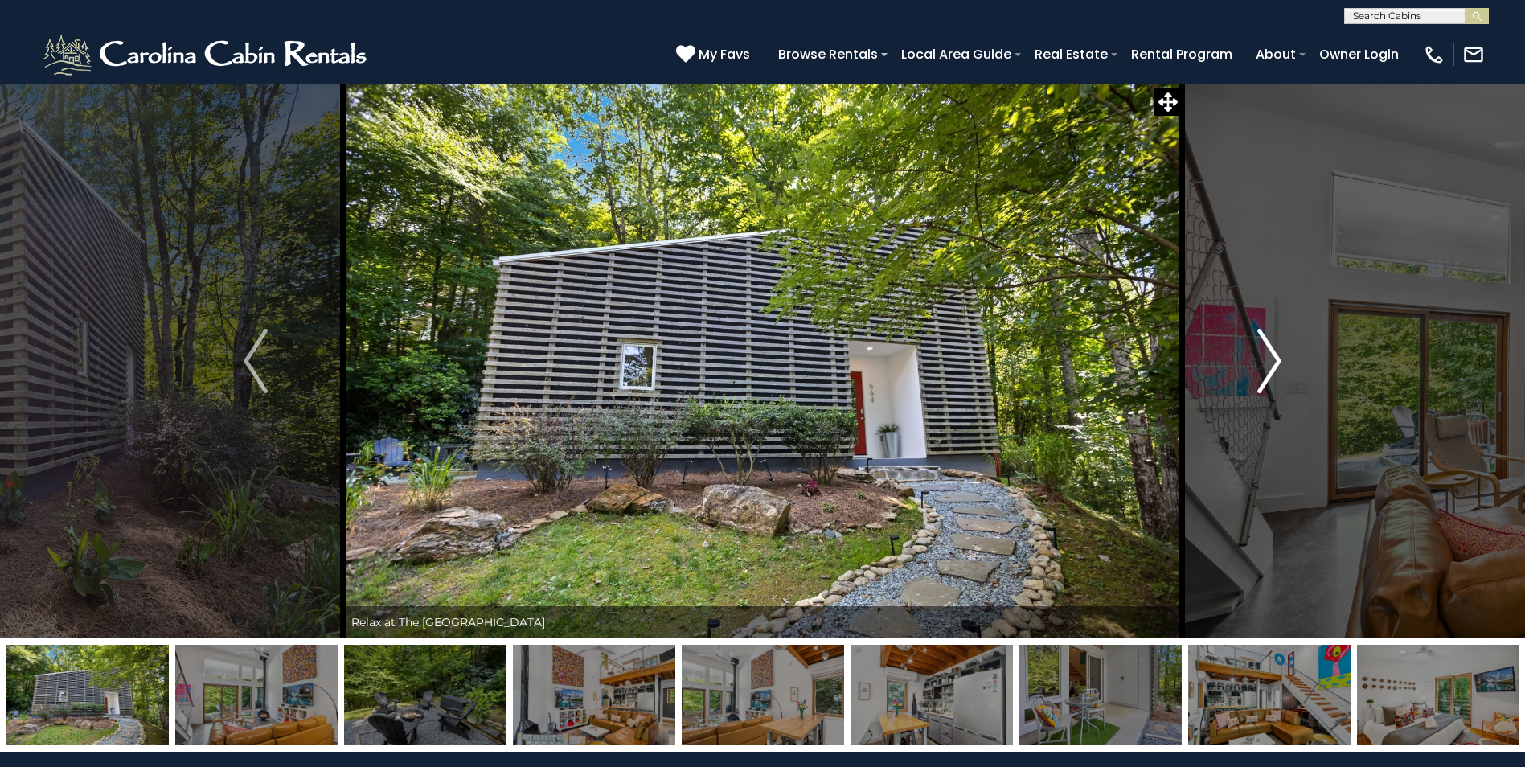
click at [1275, 357] on img "Next" at bounding box center [1269, 361] width 24 height 64
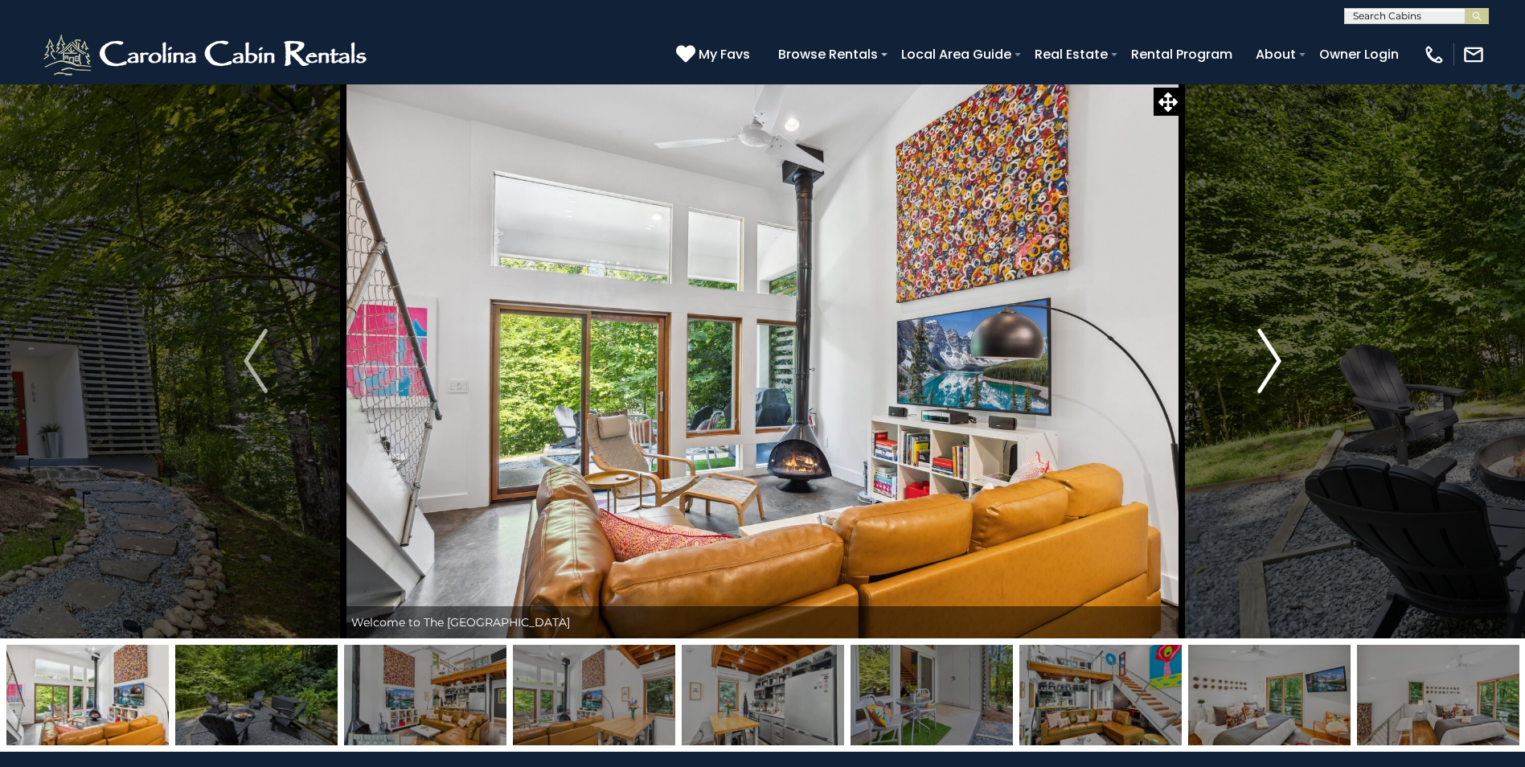
click at [1275, 357] on img "Next" at bounding box center [1269, 361] width 24 height 64
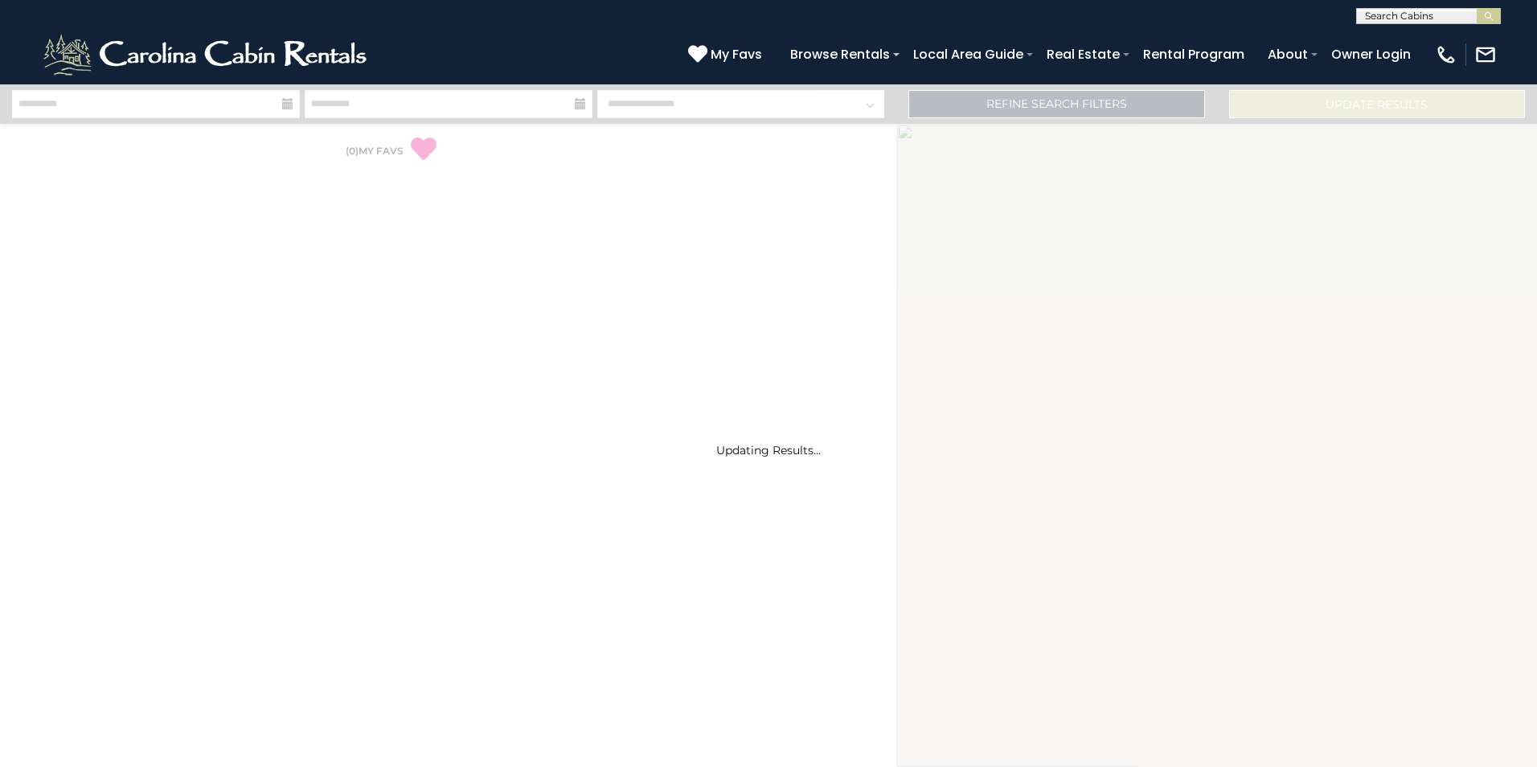
select select "*"
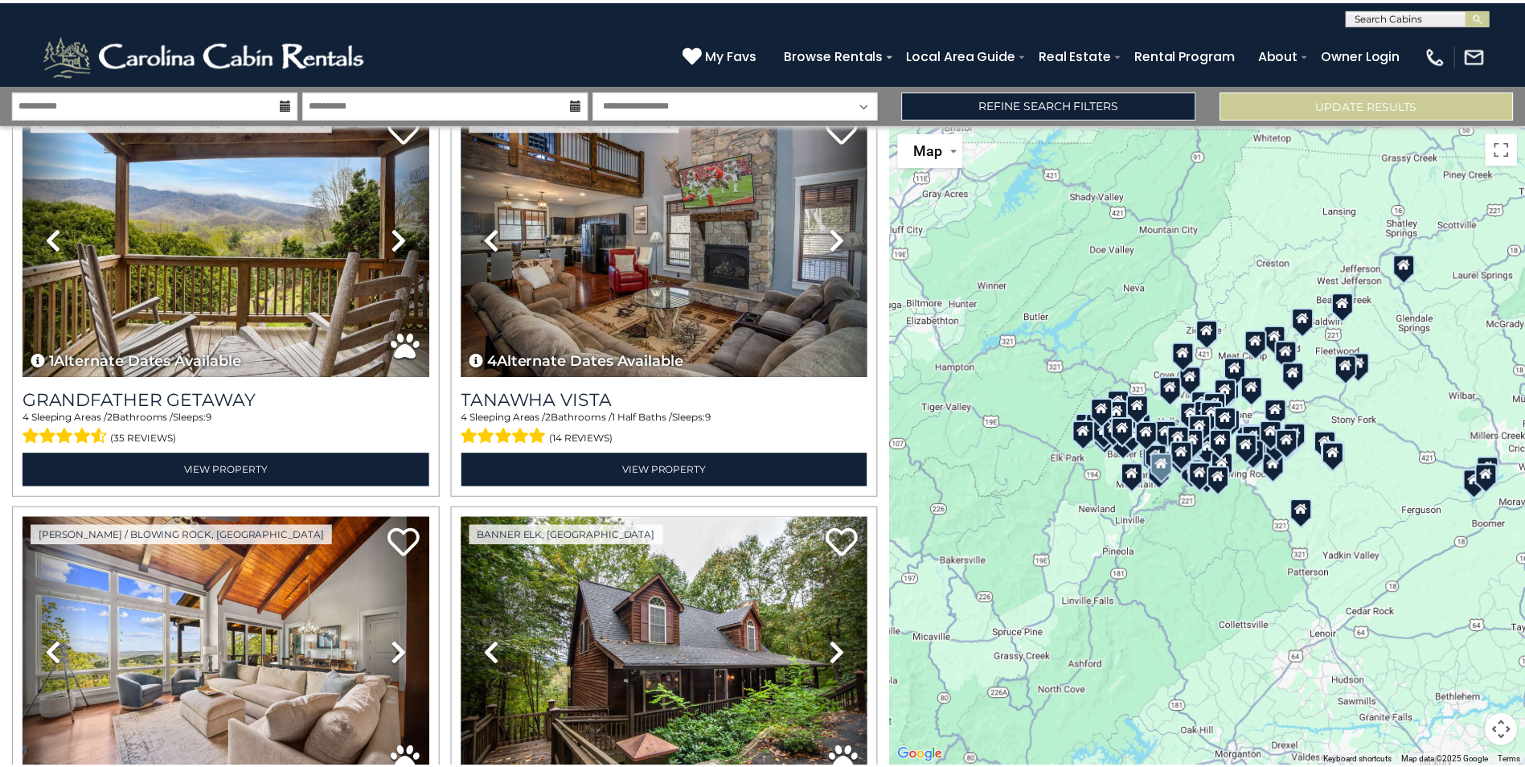
scroll to position [7235, 0]
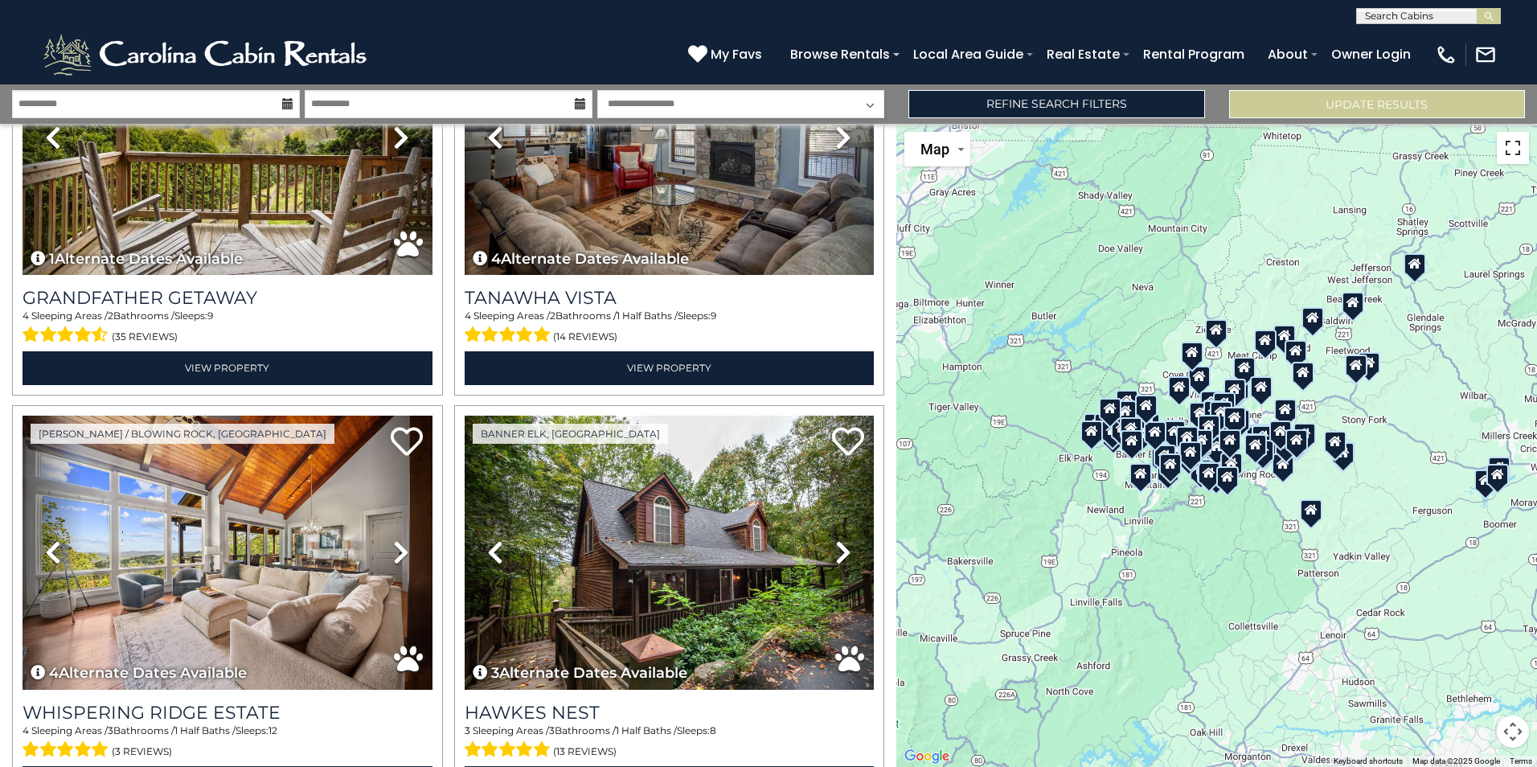
click at [1516, 156] on button "Toggle fullscreen view" at bounding box center [1513, 148] width 32 height 32
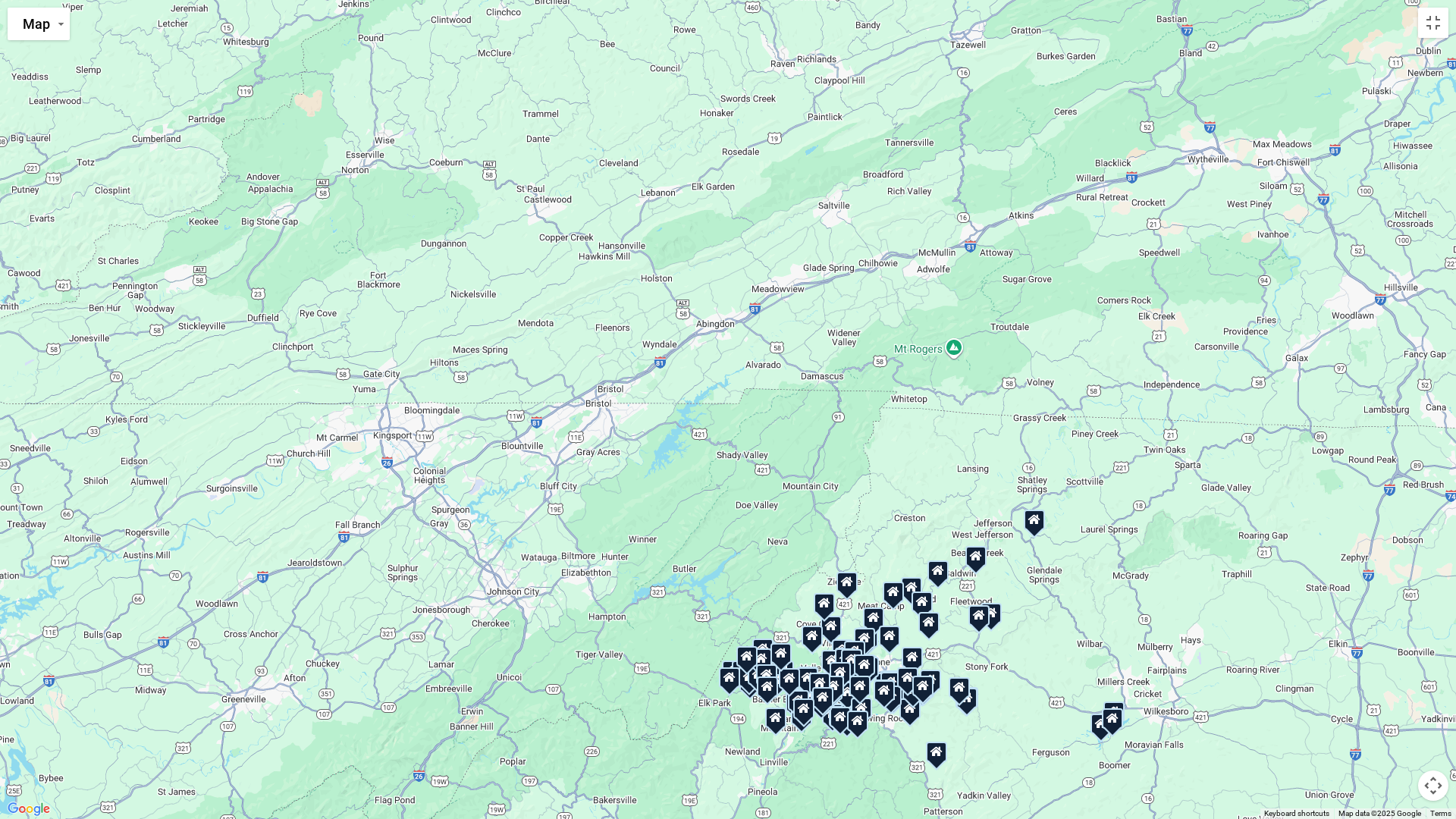
drag, startPoint x: 890, startPoint y: 454, endPoint x: 1010, endPoint y: 737, distance: 307.4
click at [1010, 723] on div "$2,328" at bounding box center [728, 410] width 1456 height 819
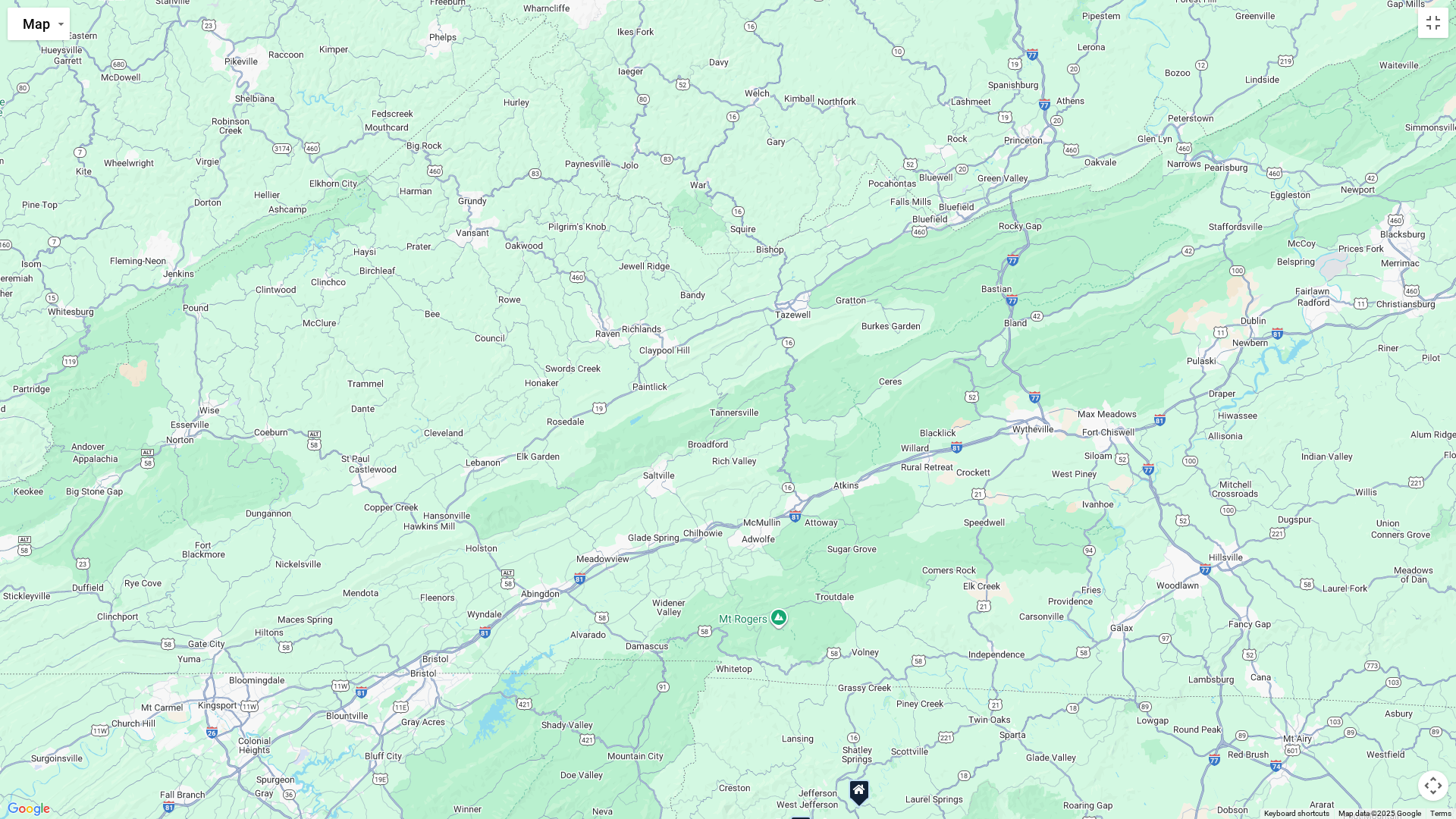
drag, startPoint x: 988, startPoint y: 401, endPoint x: 820, endPoint y: 690, distance: 334.3
click at [788, 699] on div "$2,328" at bounding box center [728, 410] width 1456 height 819
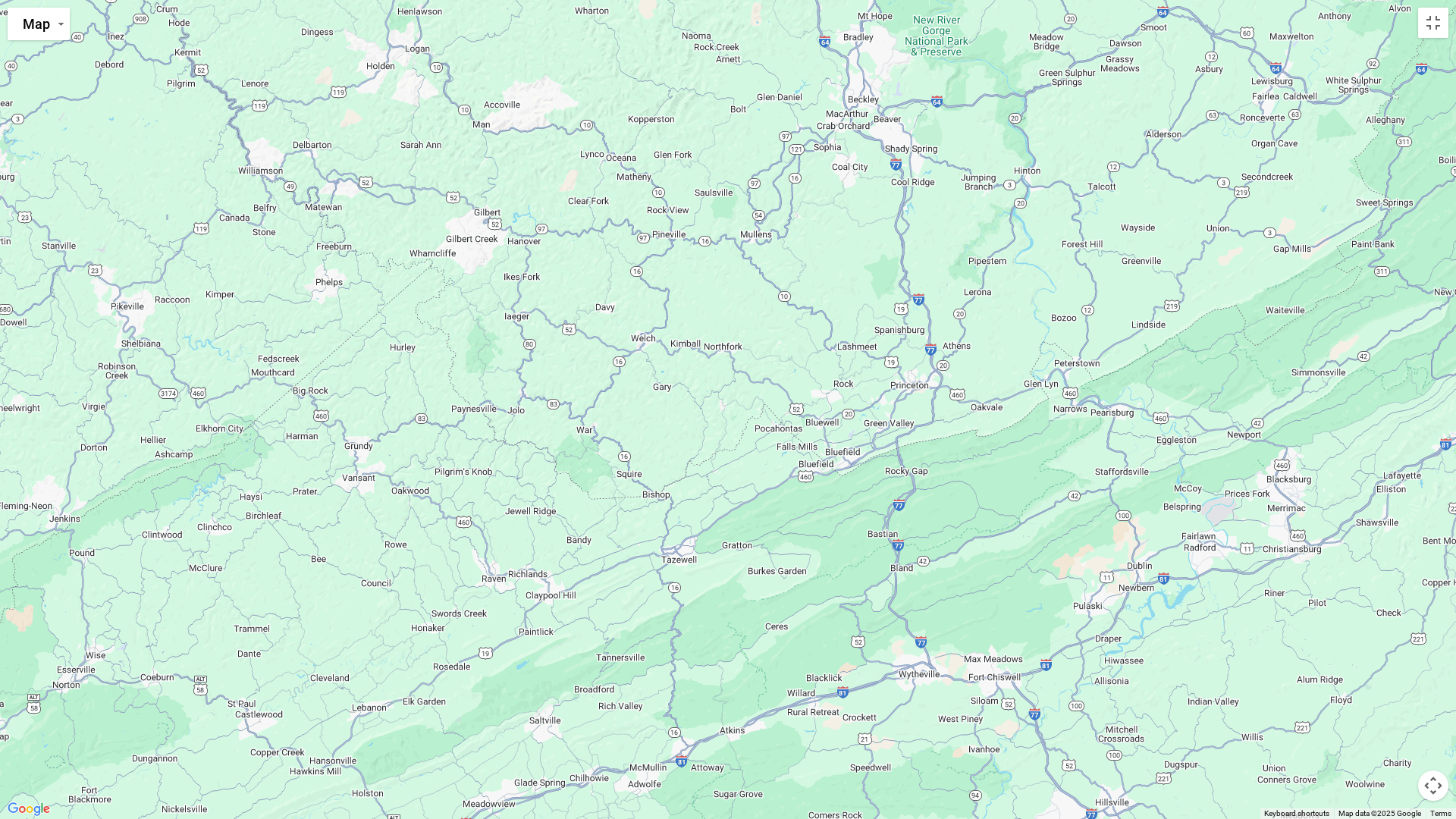
drag, startPoint x: 1074, startPoint y: 350, endPoint x: 953, endPoint y: 528, distance: 215.2
click at [938, 577] on div "$2,328" at bounding box center [728, 410] width 1456 height 819
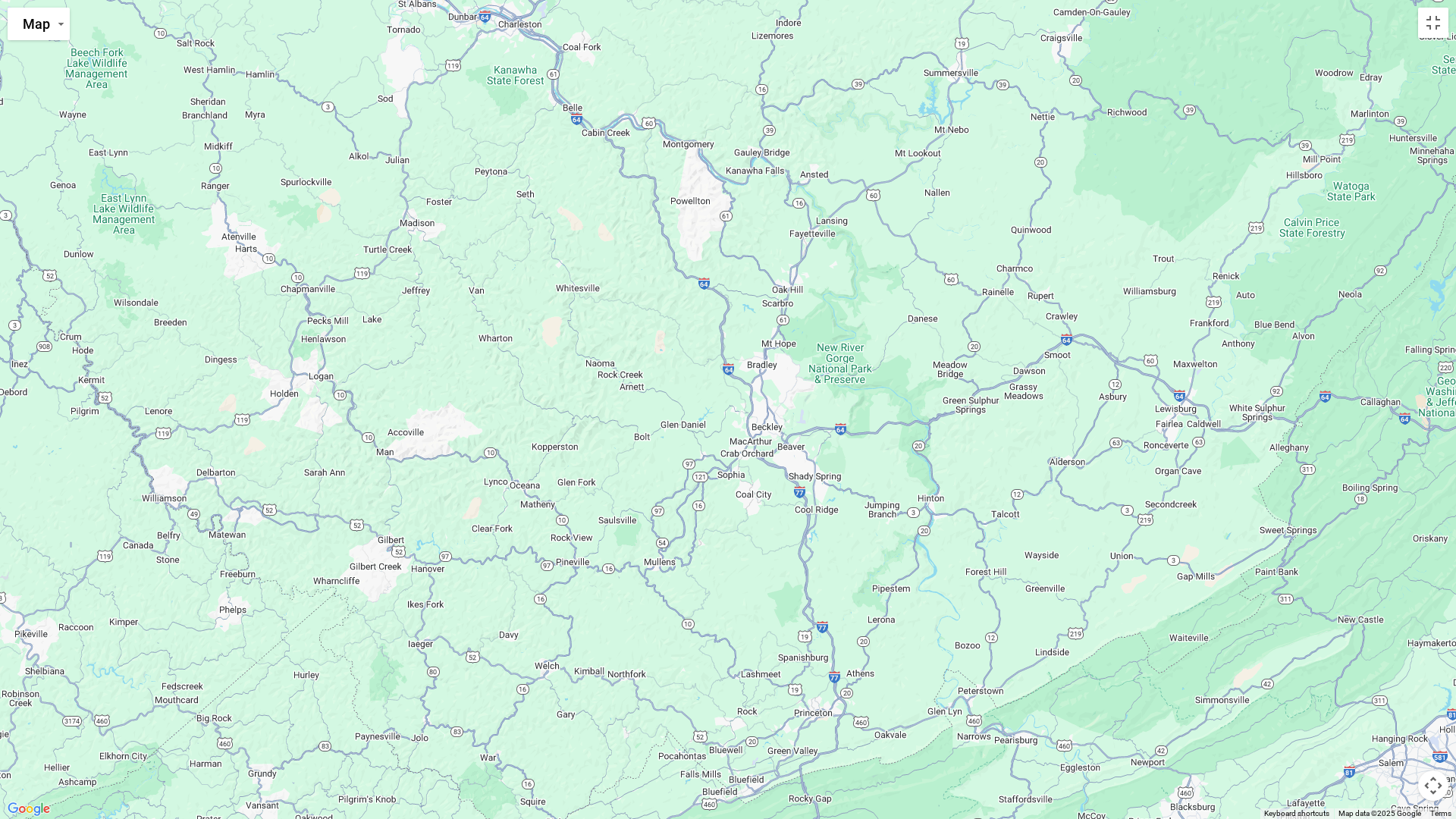
drag, startPoint x: 990, startPoint y: 243, endPoint x: 849, endPoint y: 585, distance: 369.9
click at [849, 585] on div "$2,328" at bounding box center [728, 410] width 1456 height 819
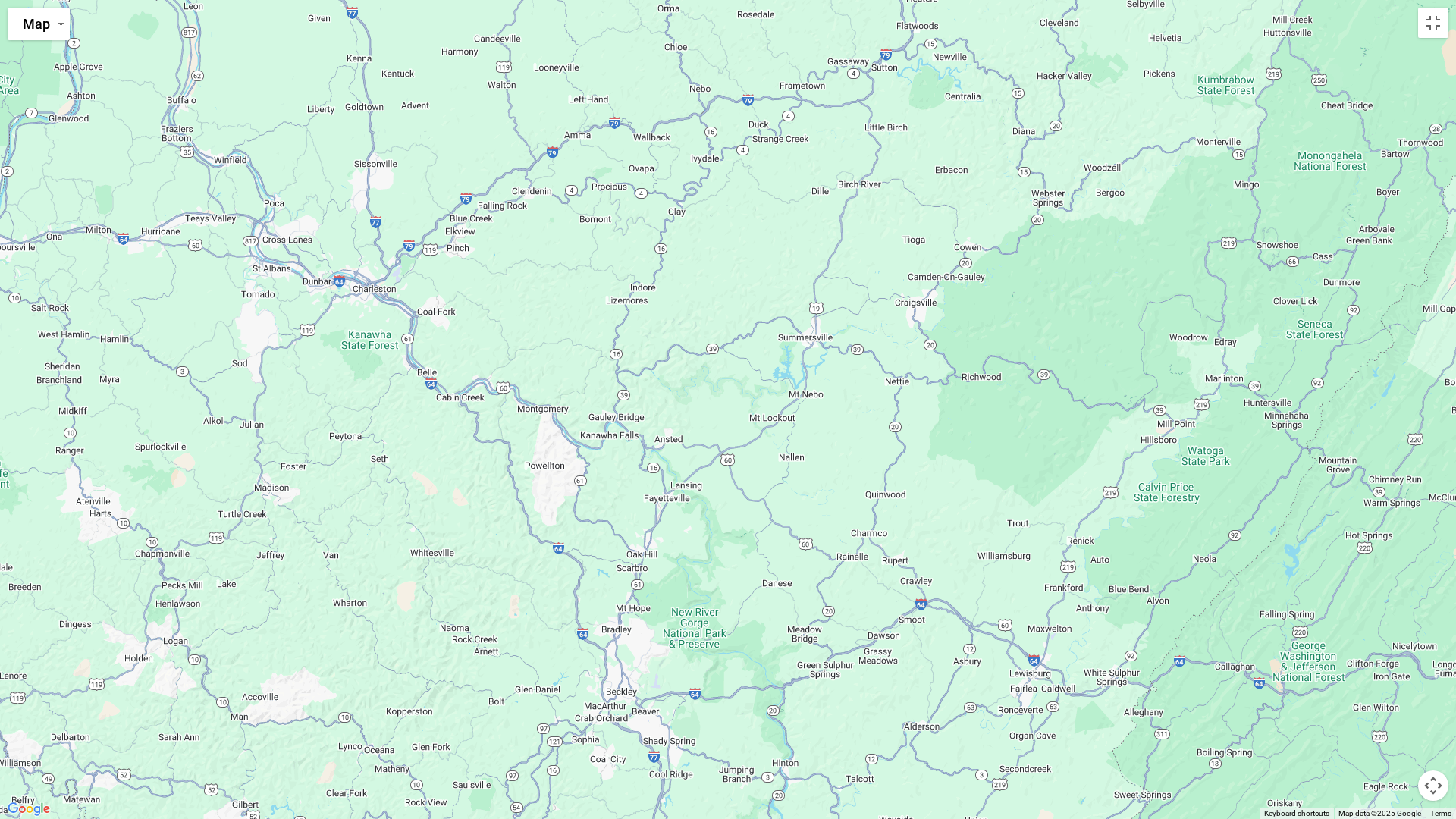
drag, startPoint x: 967, startPoint y: 440, endPoint x: 865, endPoint y: 675, distance: 256.2
click at [822, 705] on div "$2,328" at bounding box center [728, 410] width 1456 height 819
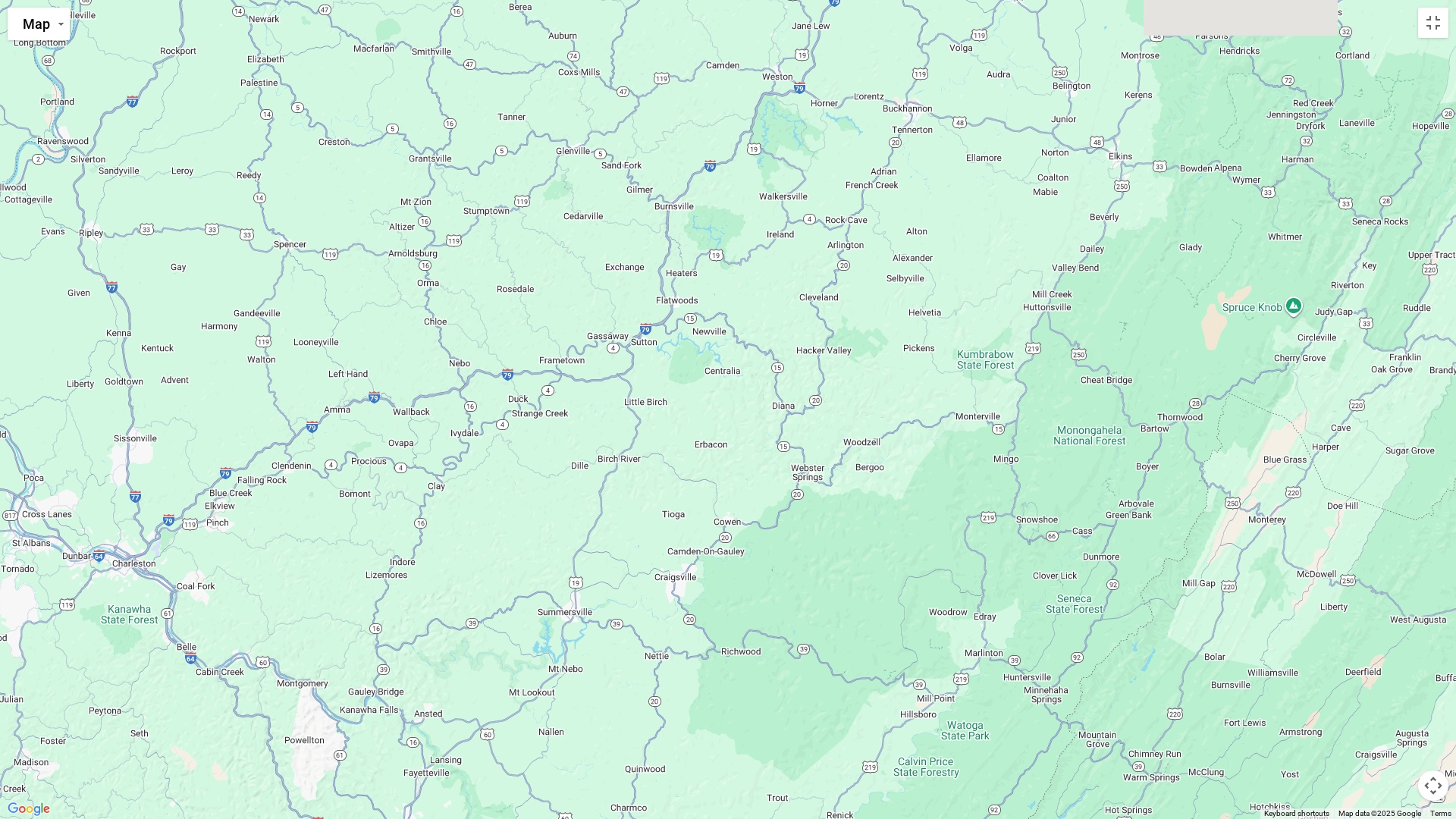
drag, startPoint x: 1011, startPoint y: 352, endPoint x: 798, endPoint y: 553, distance: 292.9
click at [760, 625] on div "$2,328" at bounding box center [728, 410] width 1456 height 819
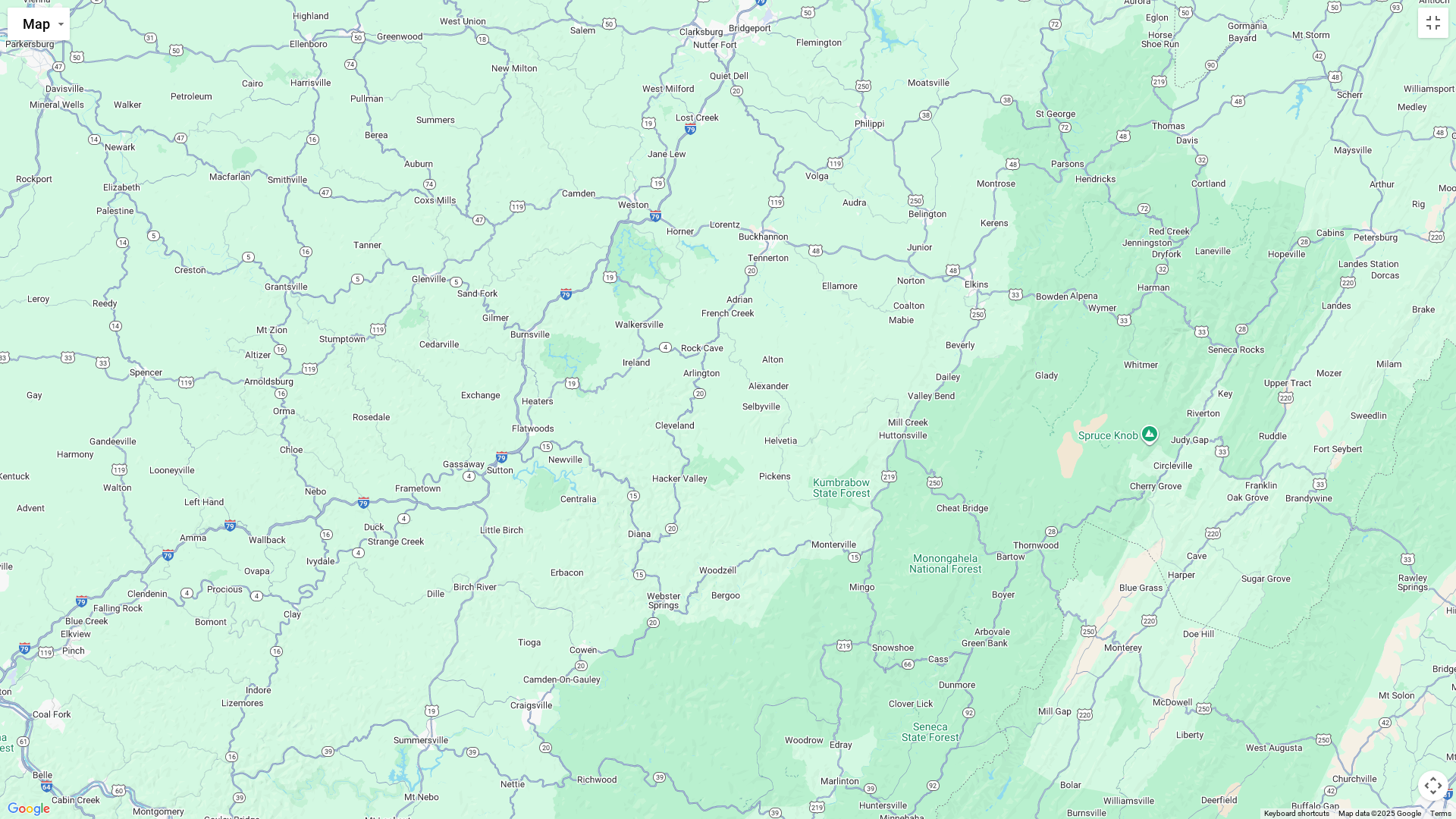
drag, startPoint x: 997, startPoint y: 343, endPoint x: 802, endPoint y: 543, distance: 279.3
click at [802, 543] on div "$2,328" at bounding box center [728, 410] width 1456 height 819
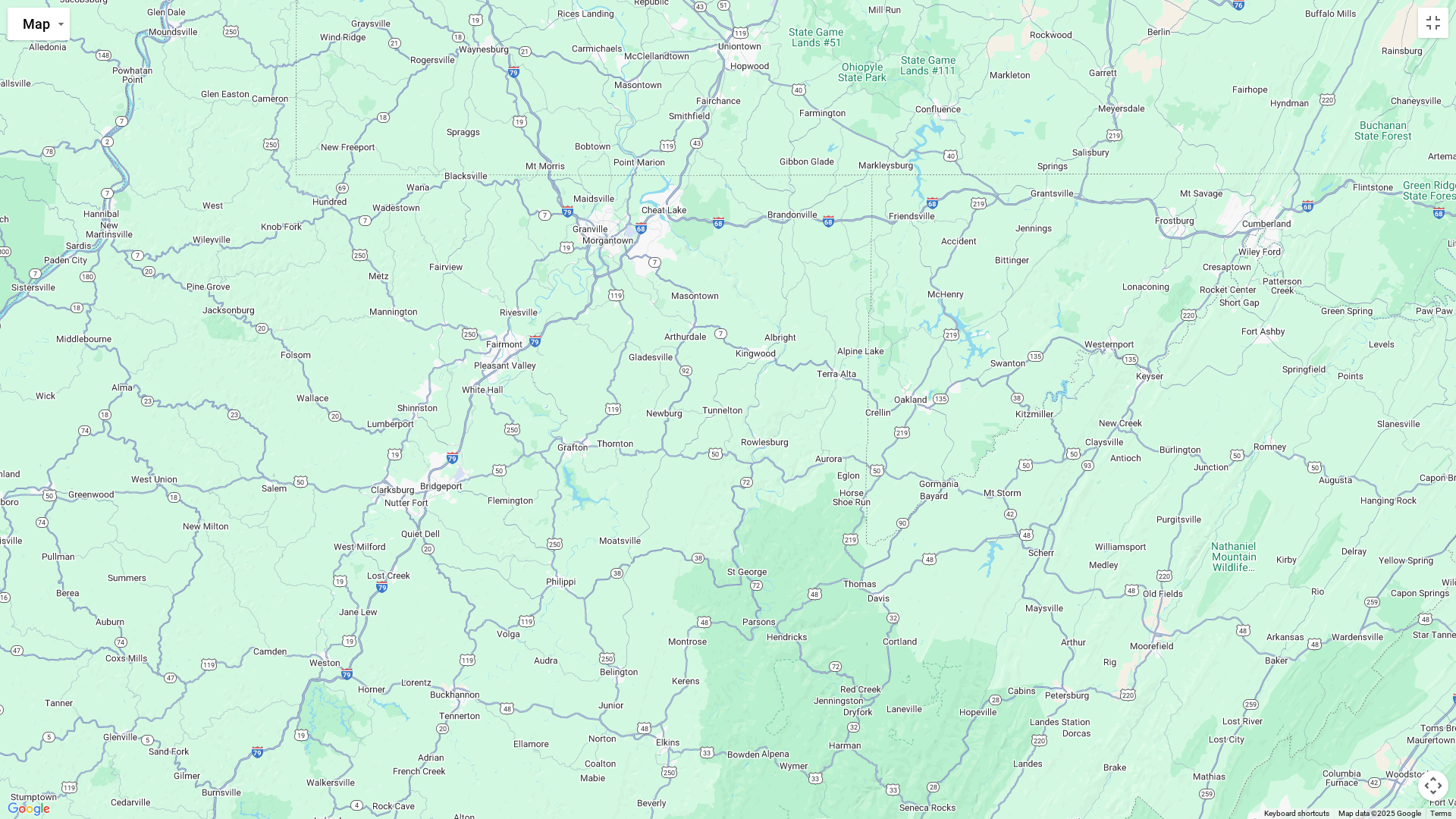
drag, startPoint x: 1101, startPoint y: 413, endPoint x: 827, endPoint y: 809, distance: 481.6
click at [842, 723] on div "$2,328" at bounding box center [728, 410] width 1456 height 819
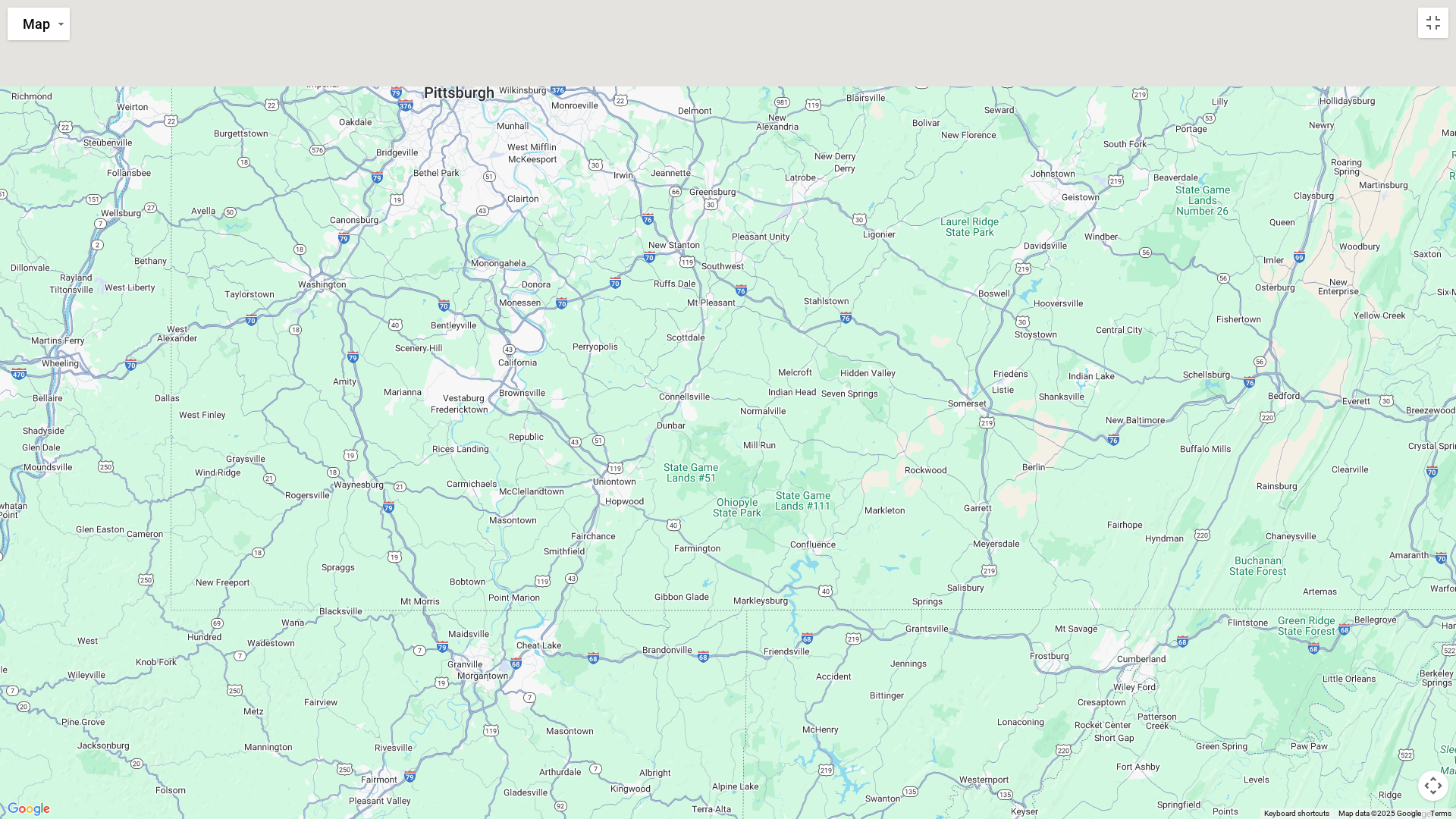
drag, startPoint x: 875, startPoint y: 160, endPoint x: 808, endPoint y: 804, distance: 647.5
click at [800, 723] on div "$2,328" at bounding box center [728, 410] width 1456 height 819
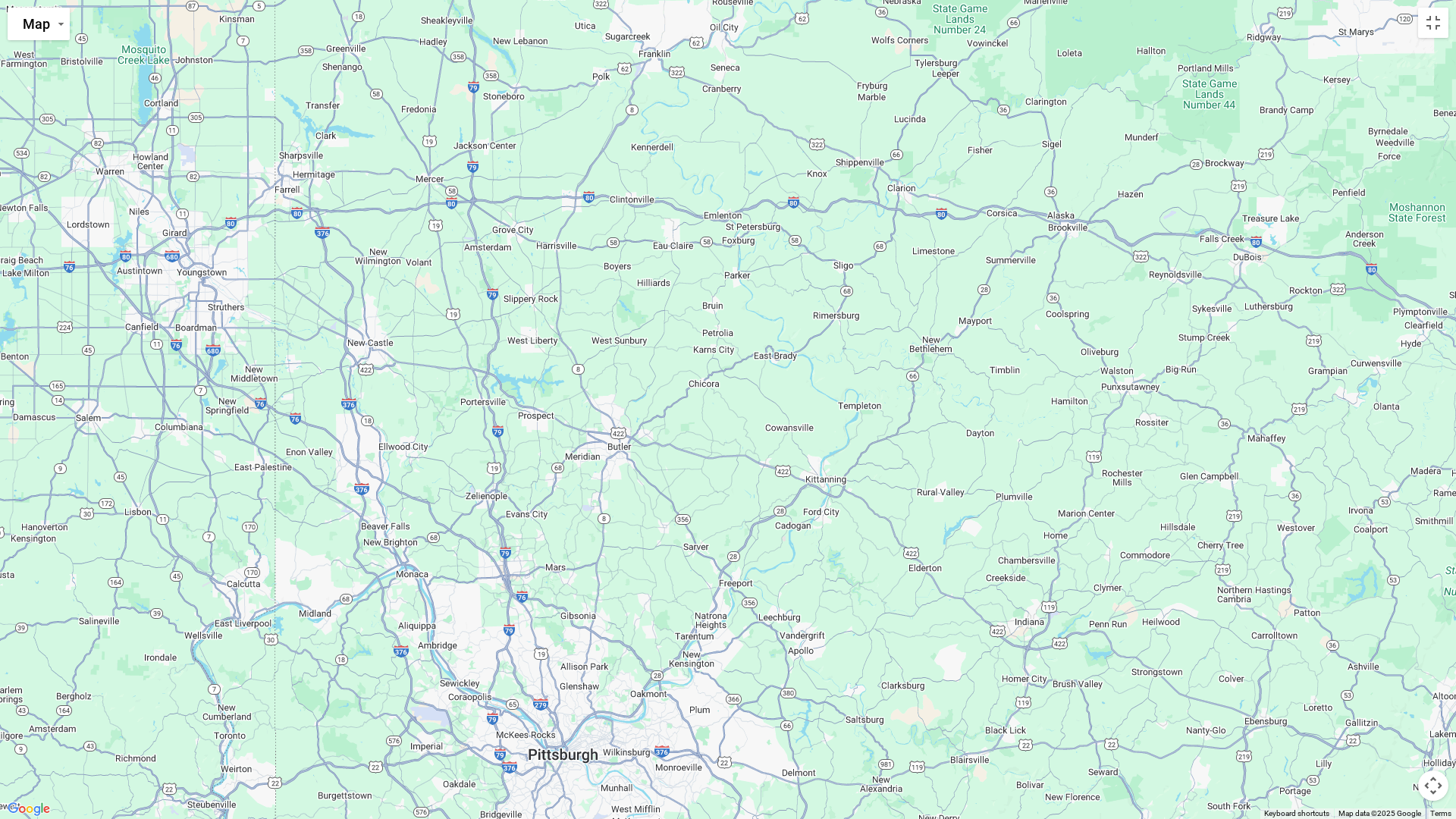
drag, startPoint x: 1056, startPoint y: 362, endPoint x: 1138, endPoint y: 803, distance: 448.6
click at [1138, 723] on div "$2,328" at bounding box center [728, 410] width 1456 height 819
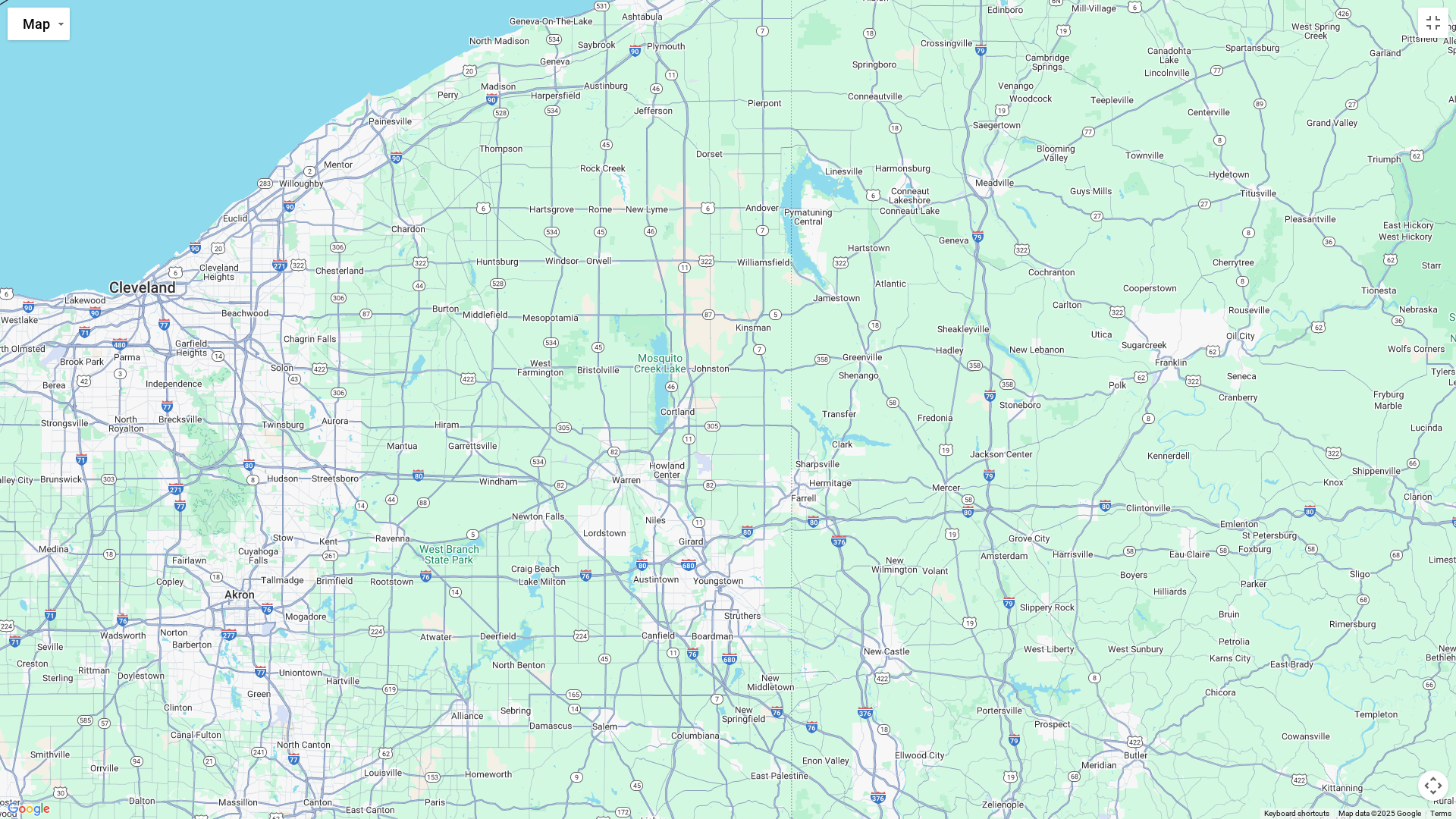
drag, startPoint x: 628, startPoint y: 487, endPoint x: 1046, endPoint y: 469, distance: 418.4
click at [1046, 469] on div "$2,328" at bounding box center [728, 410] width 1456 height 819
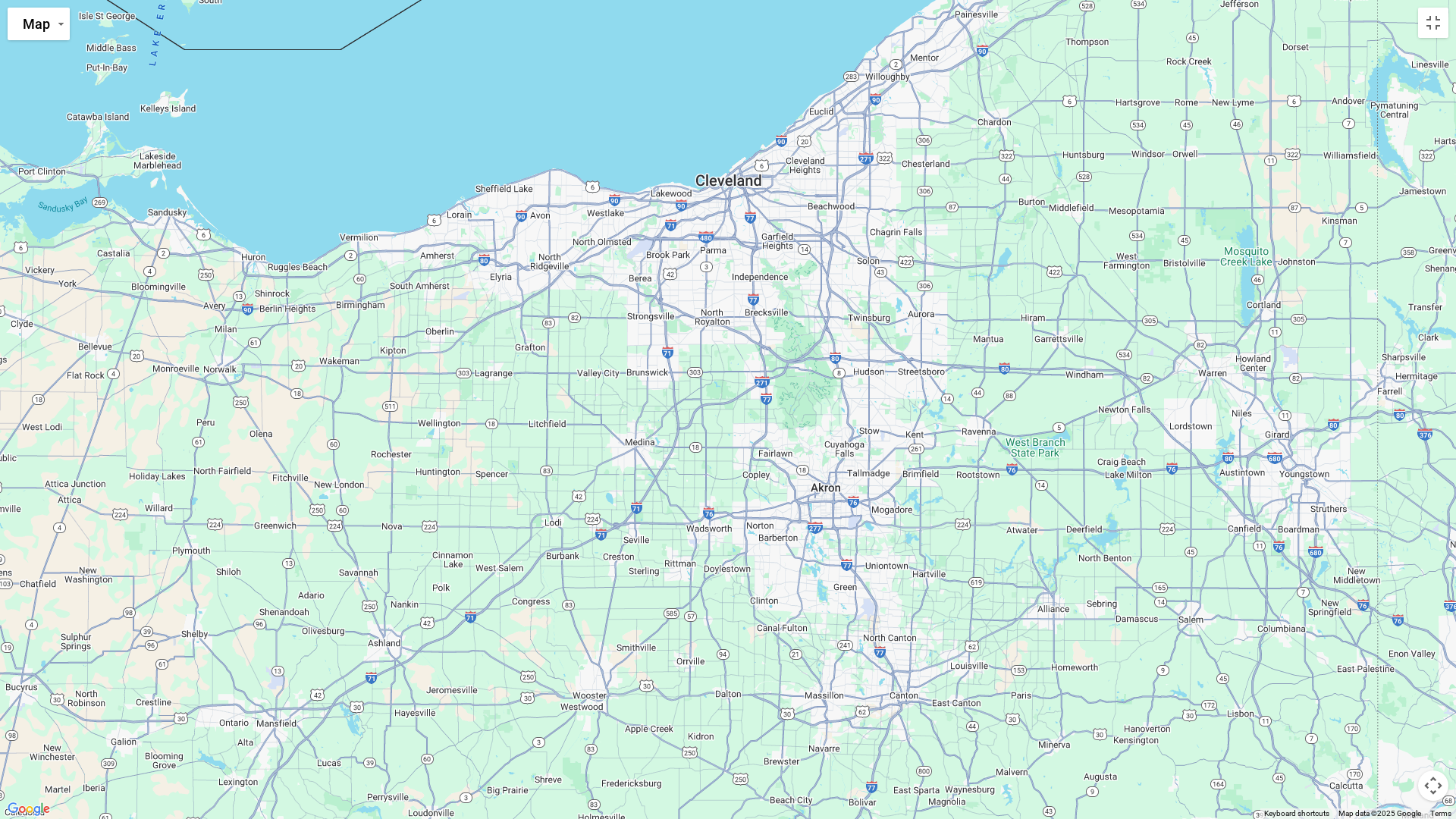
drag, startPoint x: 470, startPoint y: 437, endPoint x: 1068, endPoint y: 330, distance: 607.5
click at [1065, 330] on div "$2,328" at bounding box center [728, 410] width 1456 height 819
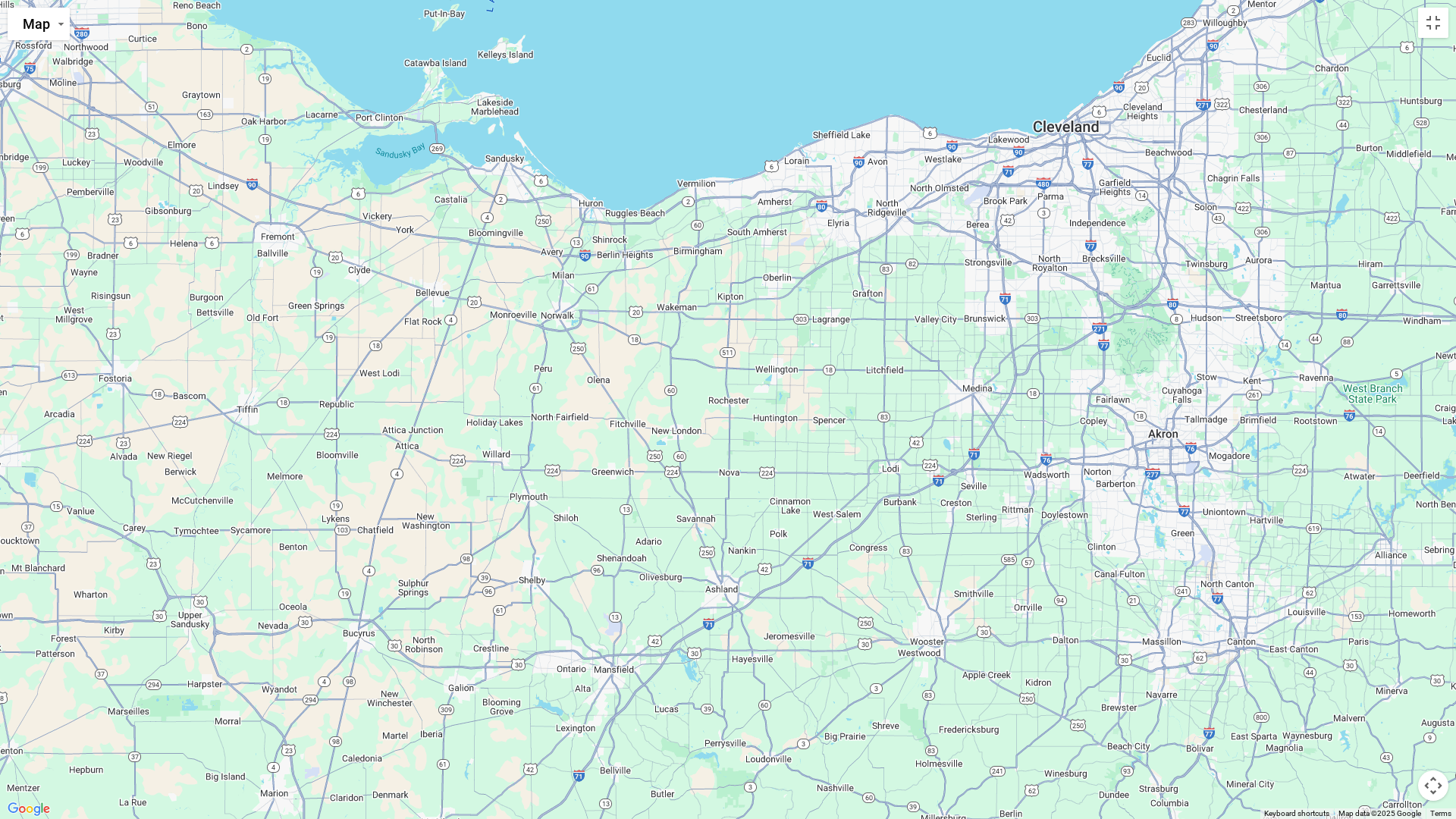
drag, startPoint x: 678, startPoint y: 385, endPoint x: 1050, endPoint y: 311, distance: 379.3
click at [1050, 311] on div "$2,328" at bounding box center [728, 410] width 1456 height 819
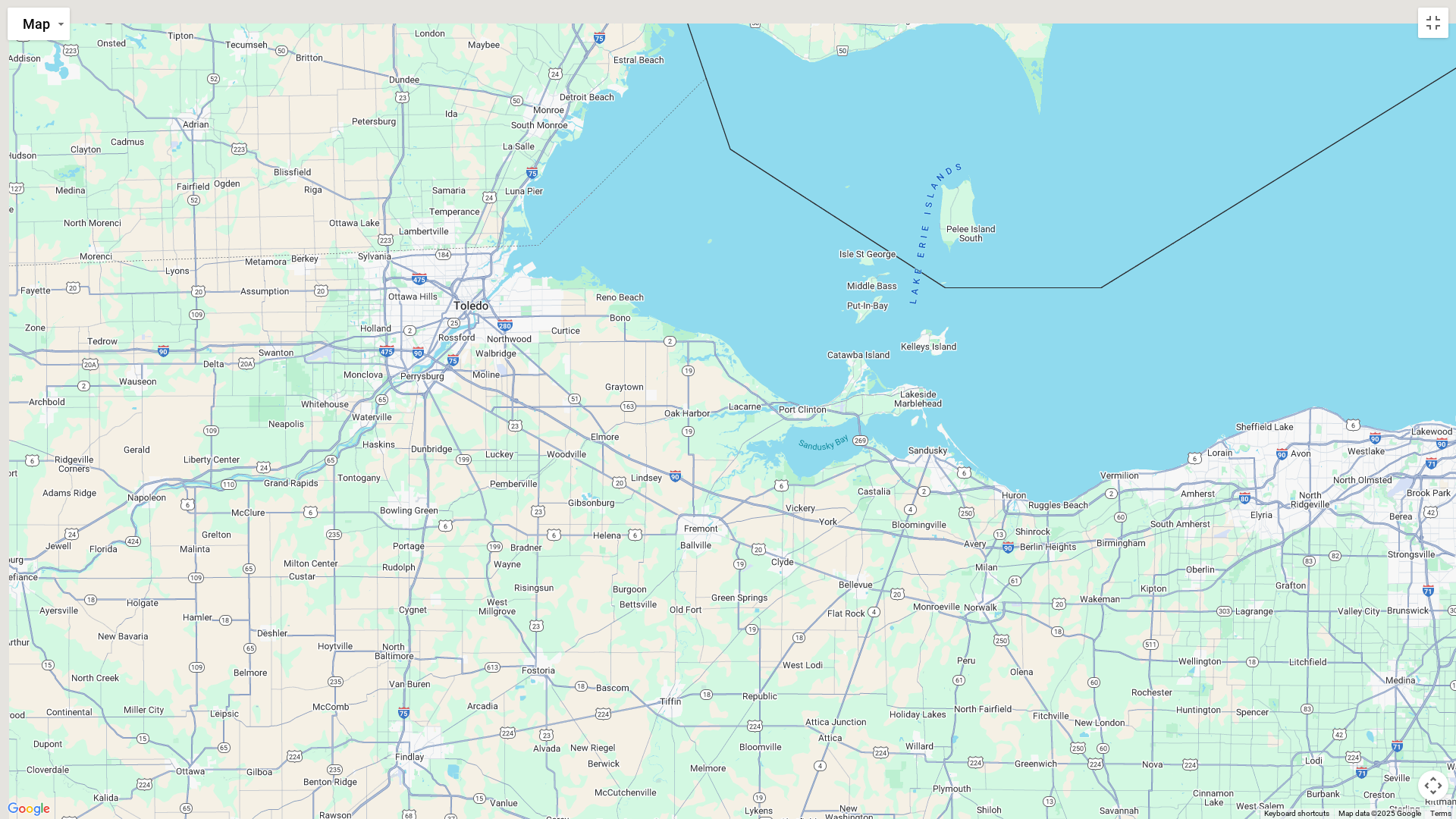
drag, startPoint x: 620, startPoint y: 259, endPoint x: 887, endPoint y: 594, distance: 428.4
click at [887, 594] on div "$2,328" at bounding box center [728, 410] width 1456 height 819
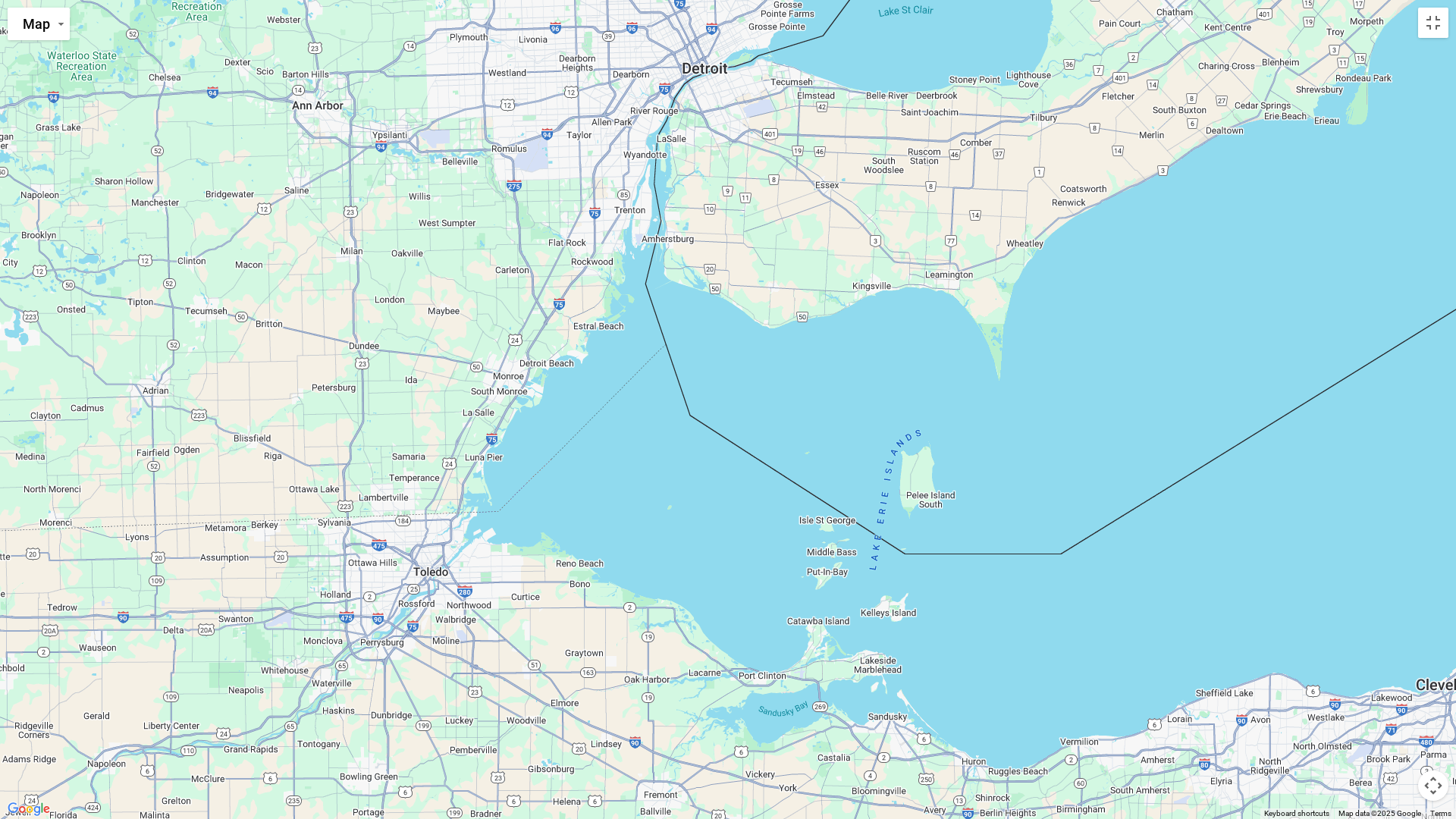
drag, startPoint x: 570, startPoint y: 396, endPoint x: 409, endPoint y: 595, distance: 256.0
click at [408, 605] on div "$2,328" at bounding box center [728, 410] width 1456 height 819
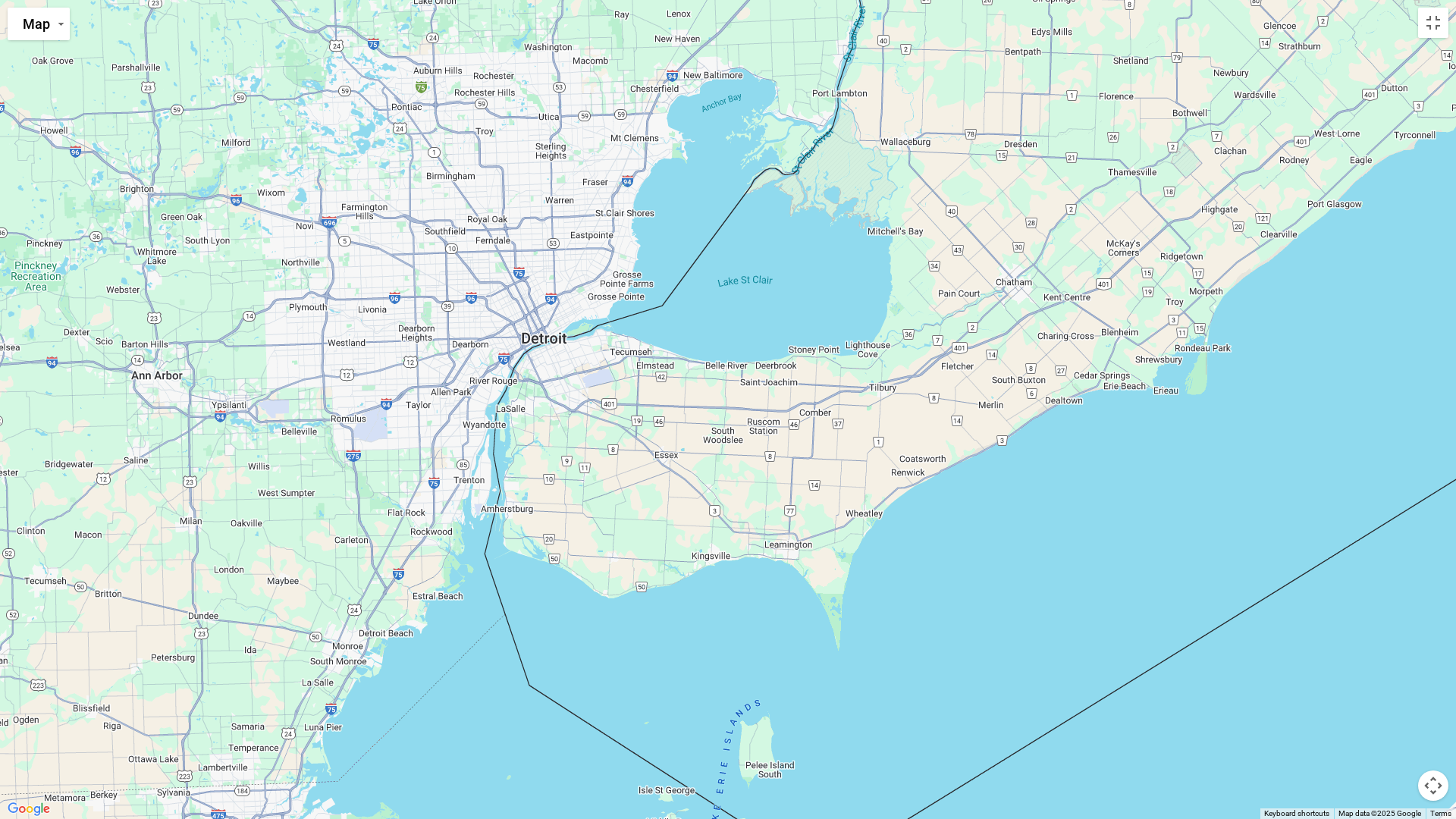
drag, startPoint x: 510, startPoint y: 258, endPoint x: 403, endPoint y: 478, distance: 244.6
click at [403, 478] on div "$2,328" at bounding box center [728, 410] width 1456 height 819
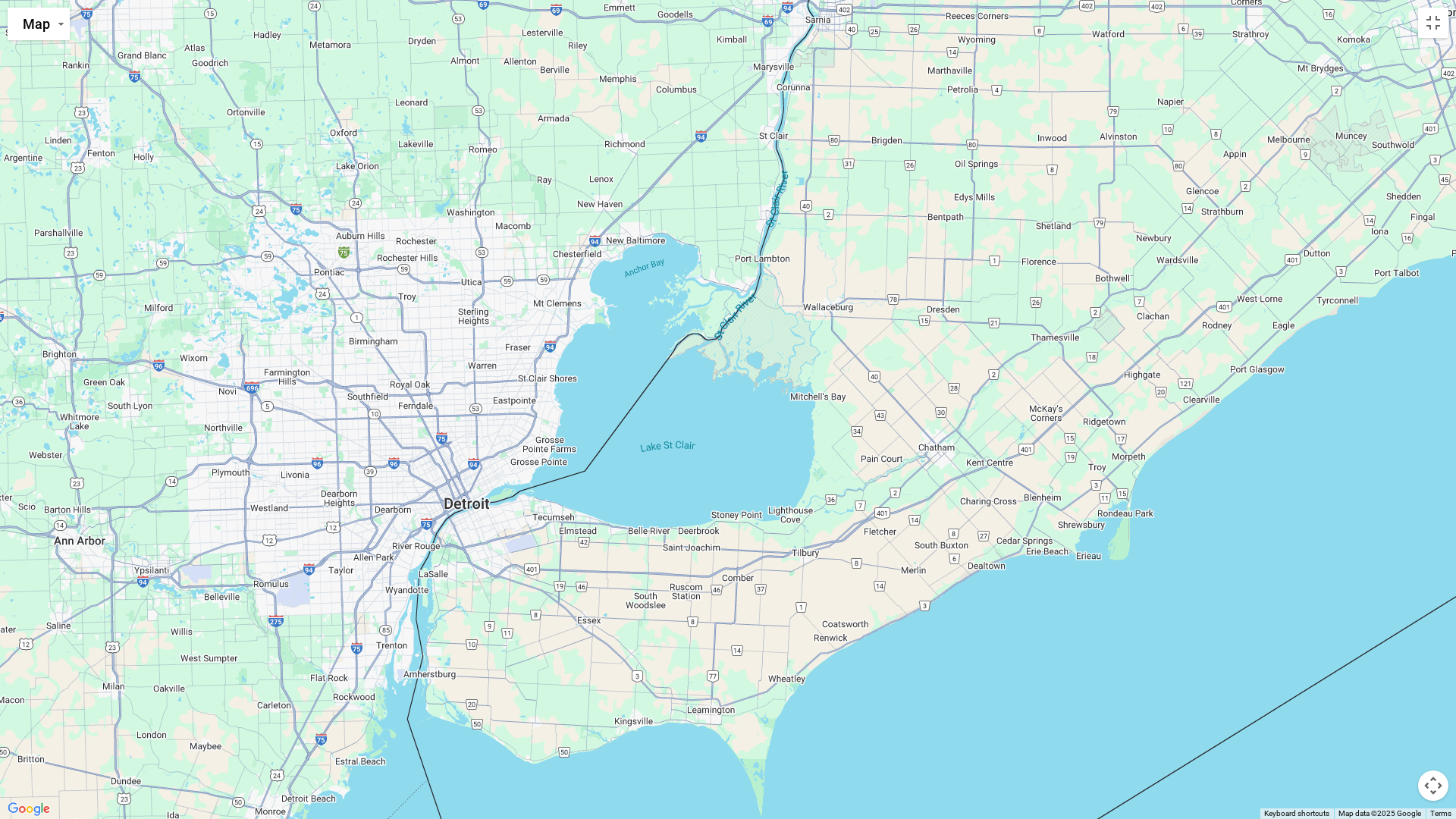
drag, startPoint x: 518, startPoint y: 386, endPoint x: 463, endPoint y: 528, distance: 152.3
click at [463, 528] on div "$2,328" at bounding box center [728, 410] width 1456 height 819
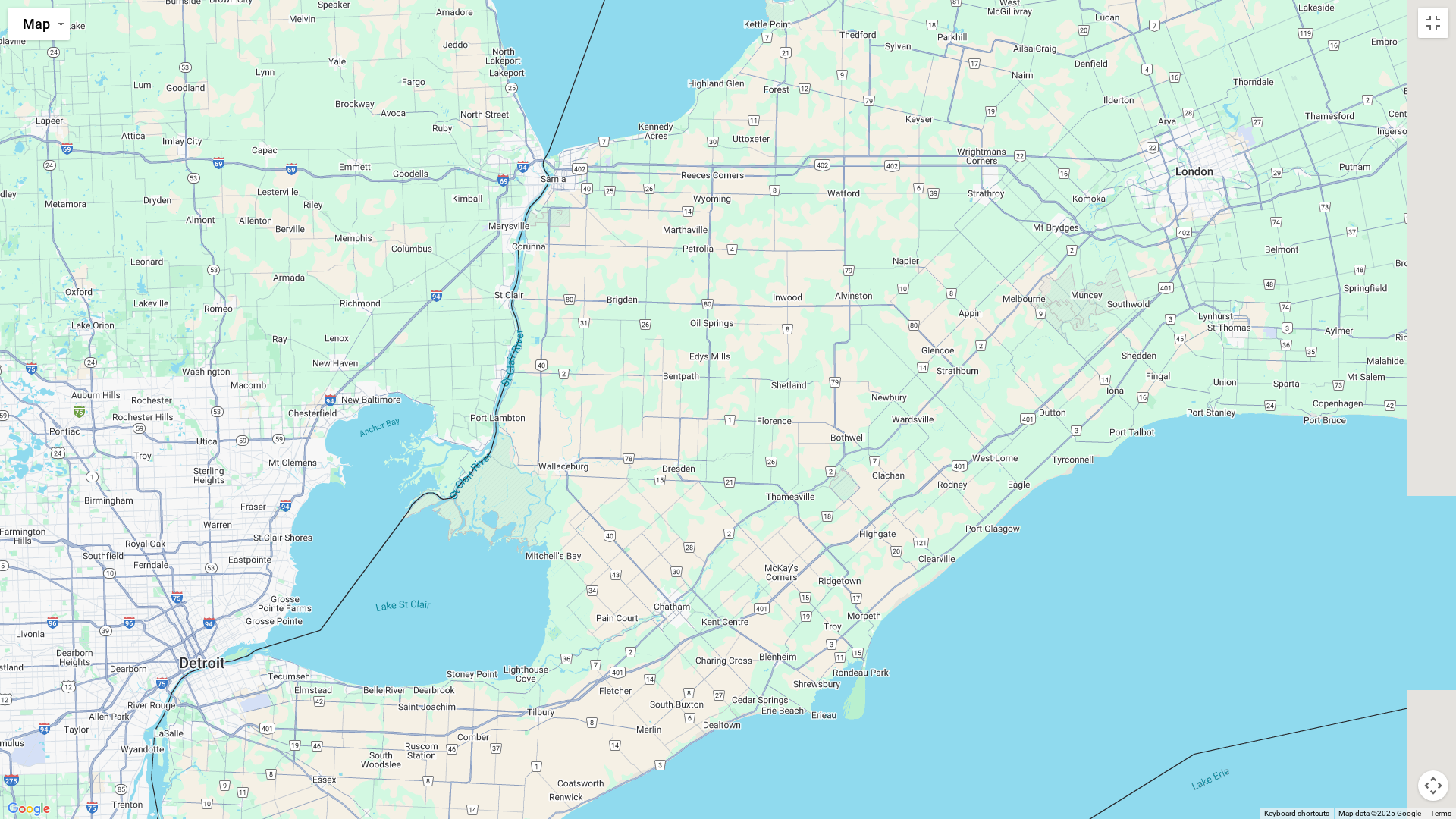
drag, startPoint x: 786, startPoint y: 354, endPoint x: 520, endPoint y: 541, distance: 325.2
click at [520, 543] on div "$2,328" at bounding box center [728, 410] width 1456 height 819
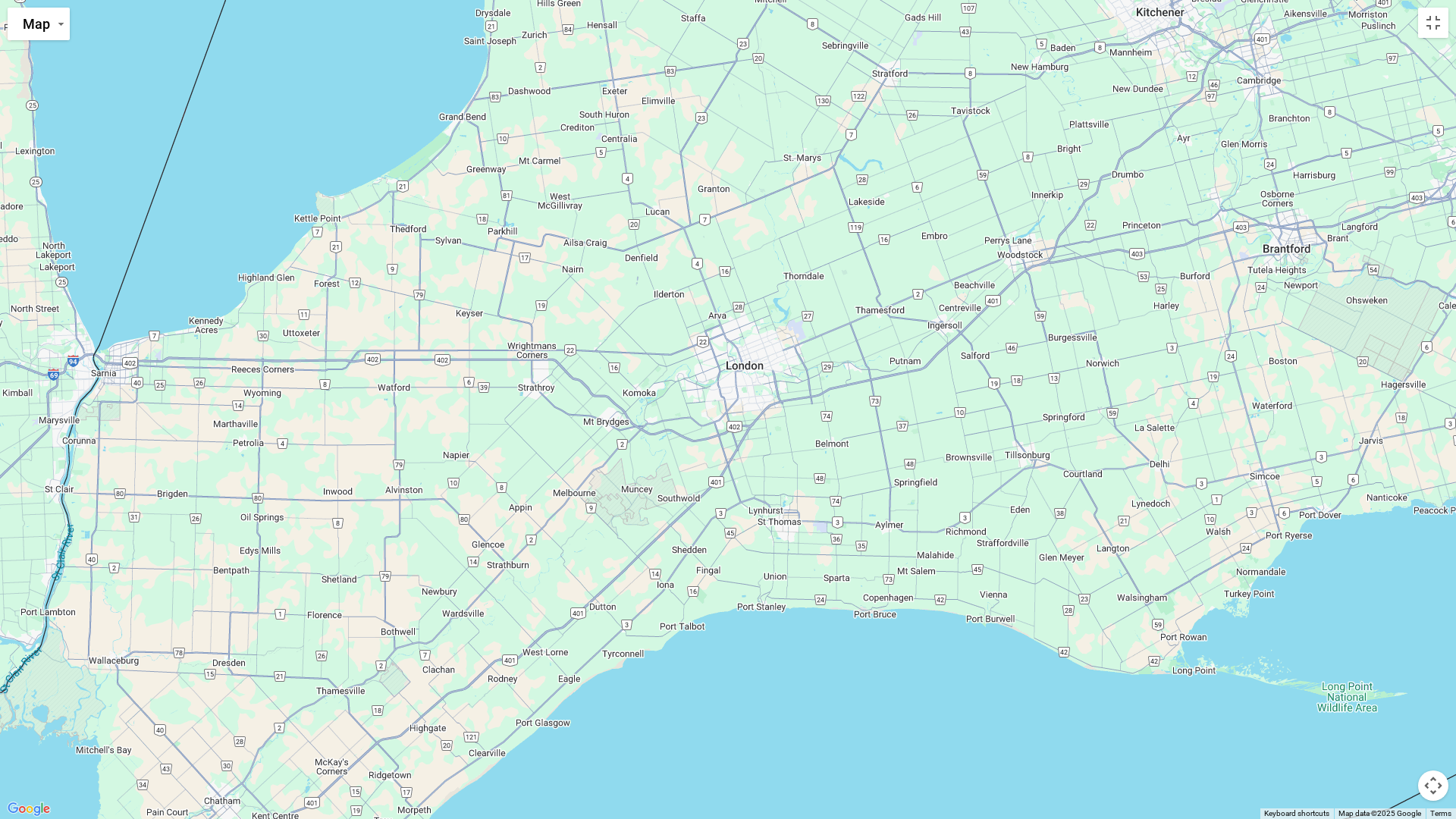
drag, startPoint x: 1091, startPoint y: 364, endPoint x: 684, endPoint y: 515, distance: 434.1
click at [684, 515] on div "$2,328" at bounding box center [728, 410] width 1456 height 819
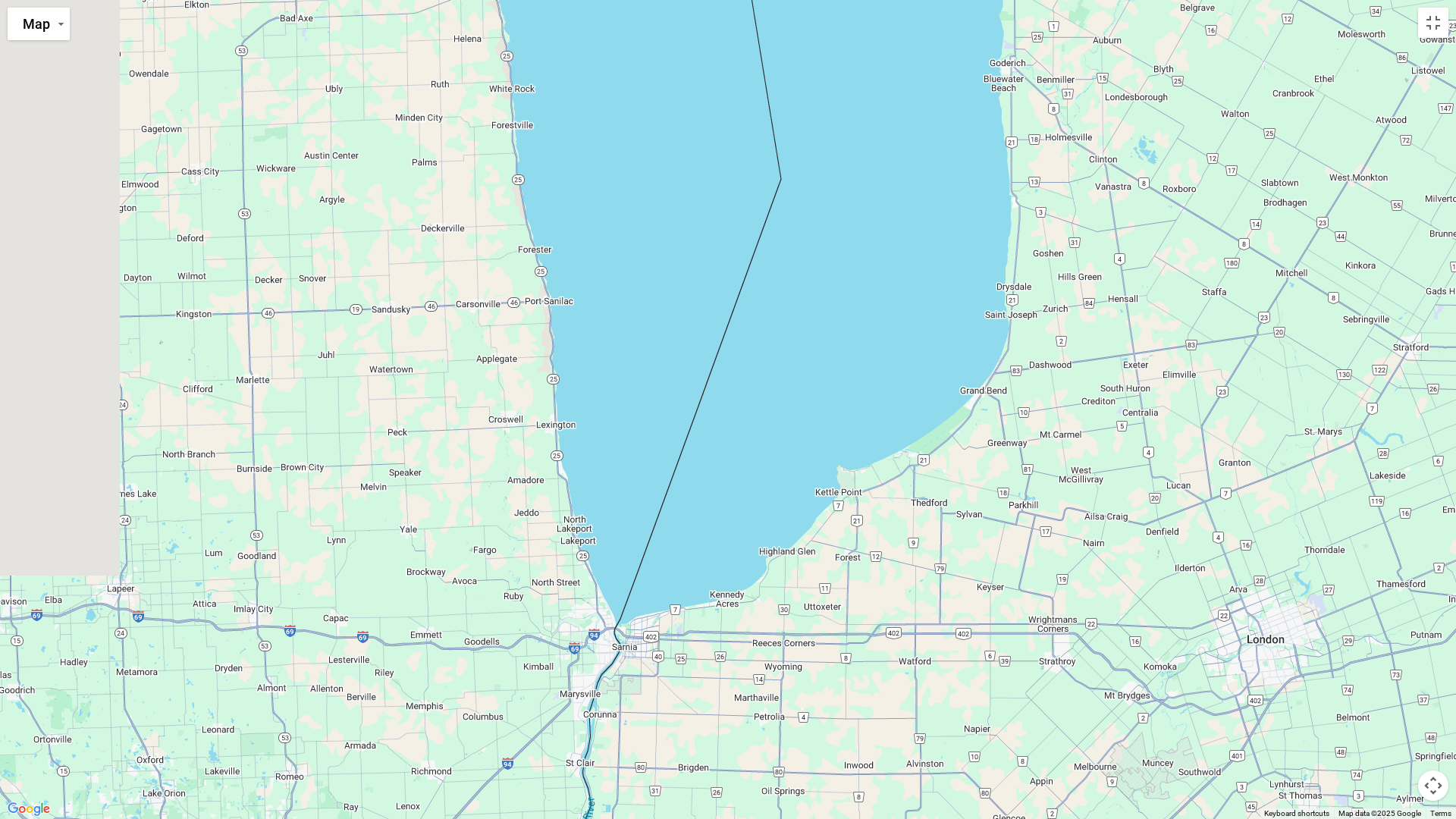
drag, startPoint x: 566, startPoint y: 385, endPoint x: 1191, endPoint y: 682, distance: 692.0
click at [1191, 682] on div "$2,328" at bounding box center [728, 410] width 1456 height 819
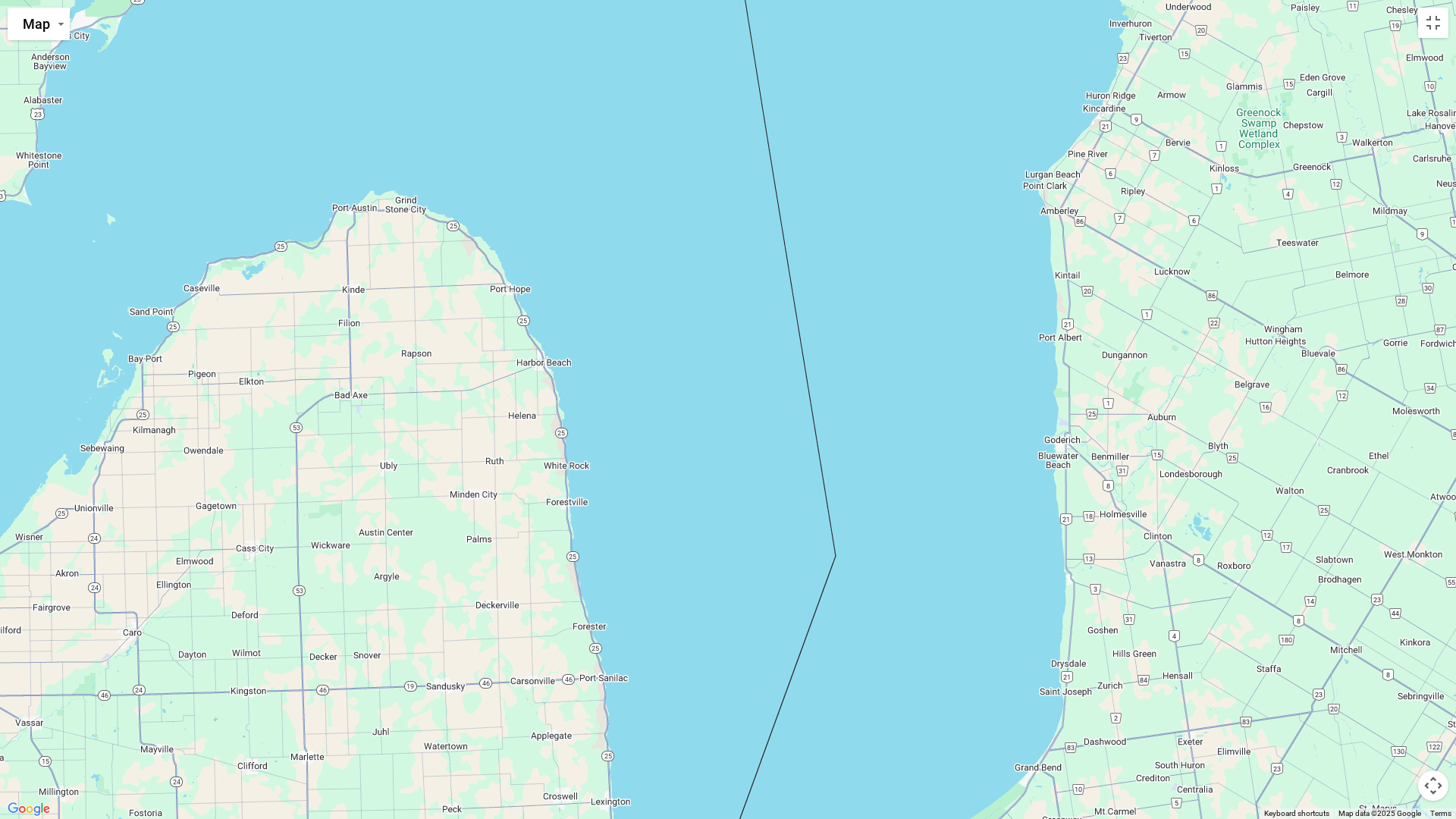
drag, startPoint x: 530, startPoint y: 238, endPoint x: 475, endPoint y: 586, distance: 352.3
click at [475, 586] on div "$2,328" at bounding box center [728, 410] width 1456 height 819
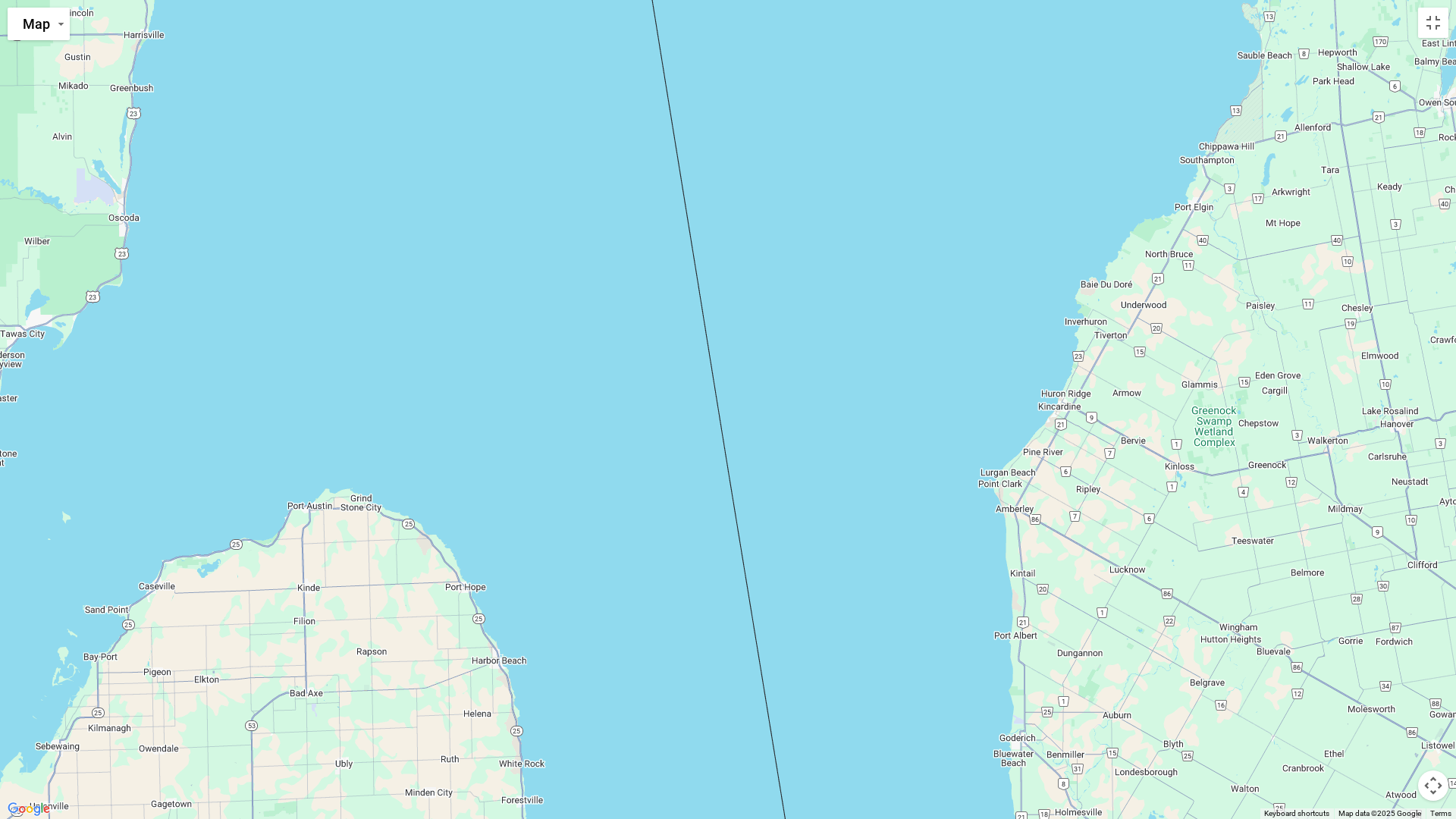
drag, startPoint x: 513, startPoint y: 440, endPoint x: 460, endPoint y: 811, distance: 374.8
click at [460, 723] on div "$2,328" at bounding box center [728, 410] width 1456 height 819
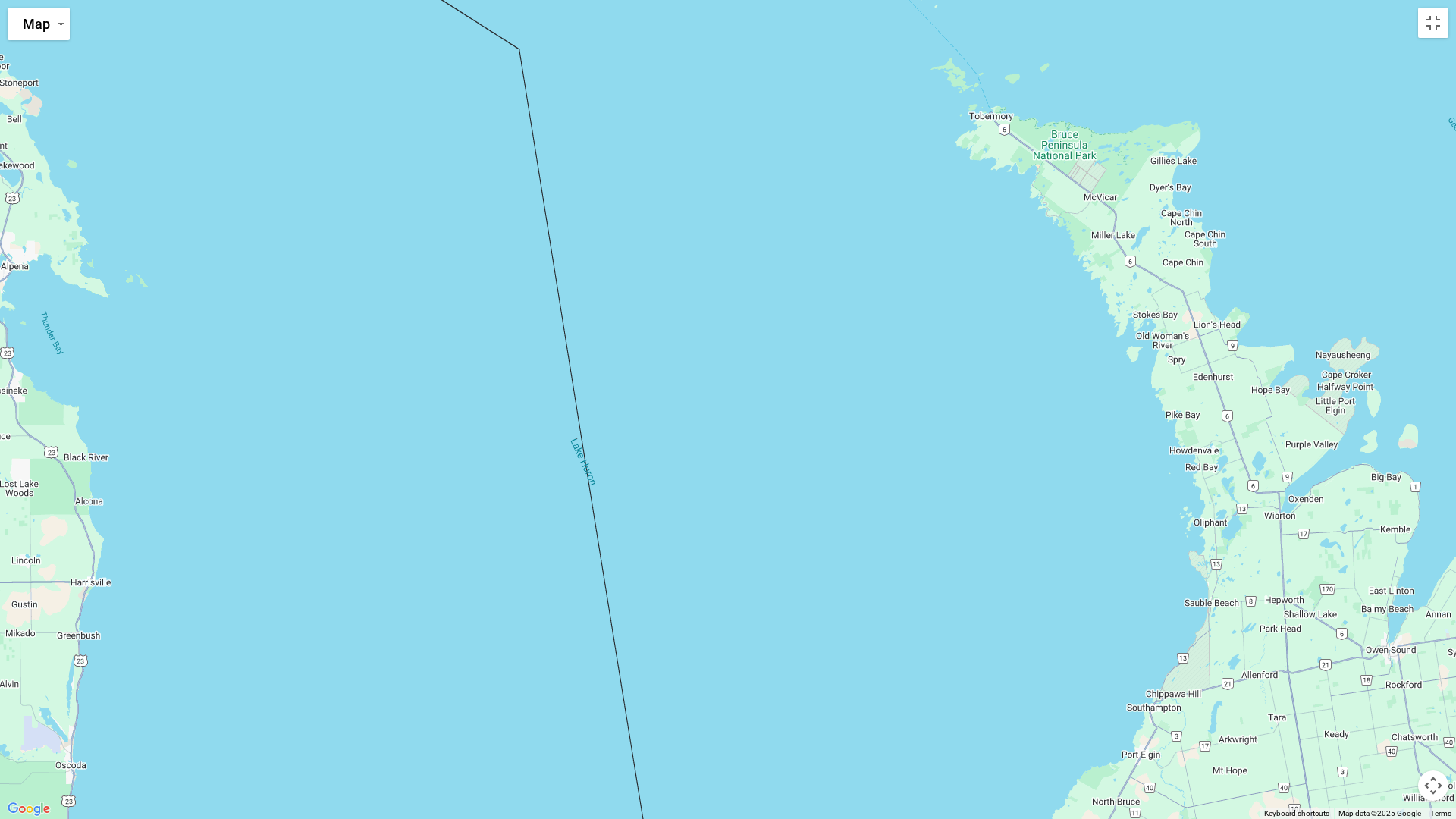
drag, startPoint x: 1333, startPoint y: 413, endPoint x: 1291, endPoint y: 794, distance: 383.3
click at [1292, 723] on div "$2,328" at bounding box center [728, 410] width 1456 height 819
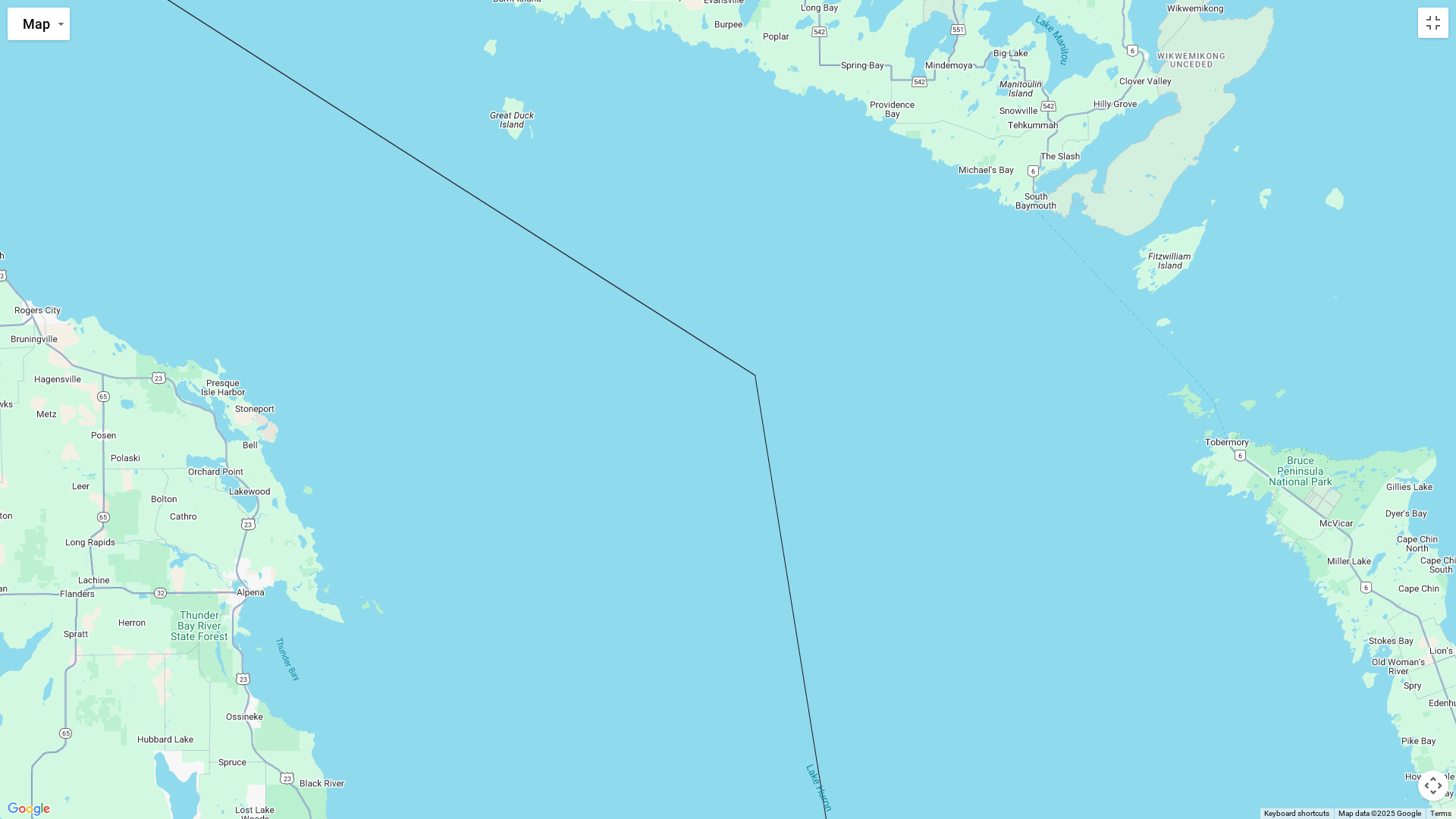
drag, startPoint x: 1217, startPoint y: 423, endPoint x: 1456, endPoint y: 717, distance: 378.9
click at [1449, 717] on div "$2,328" at bounding box center [728, 410] width 1456 height 819
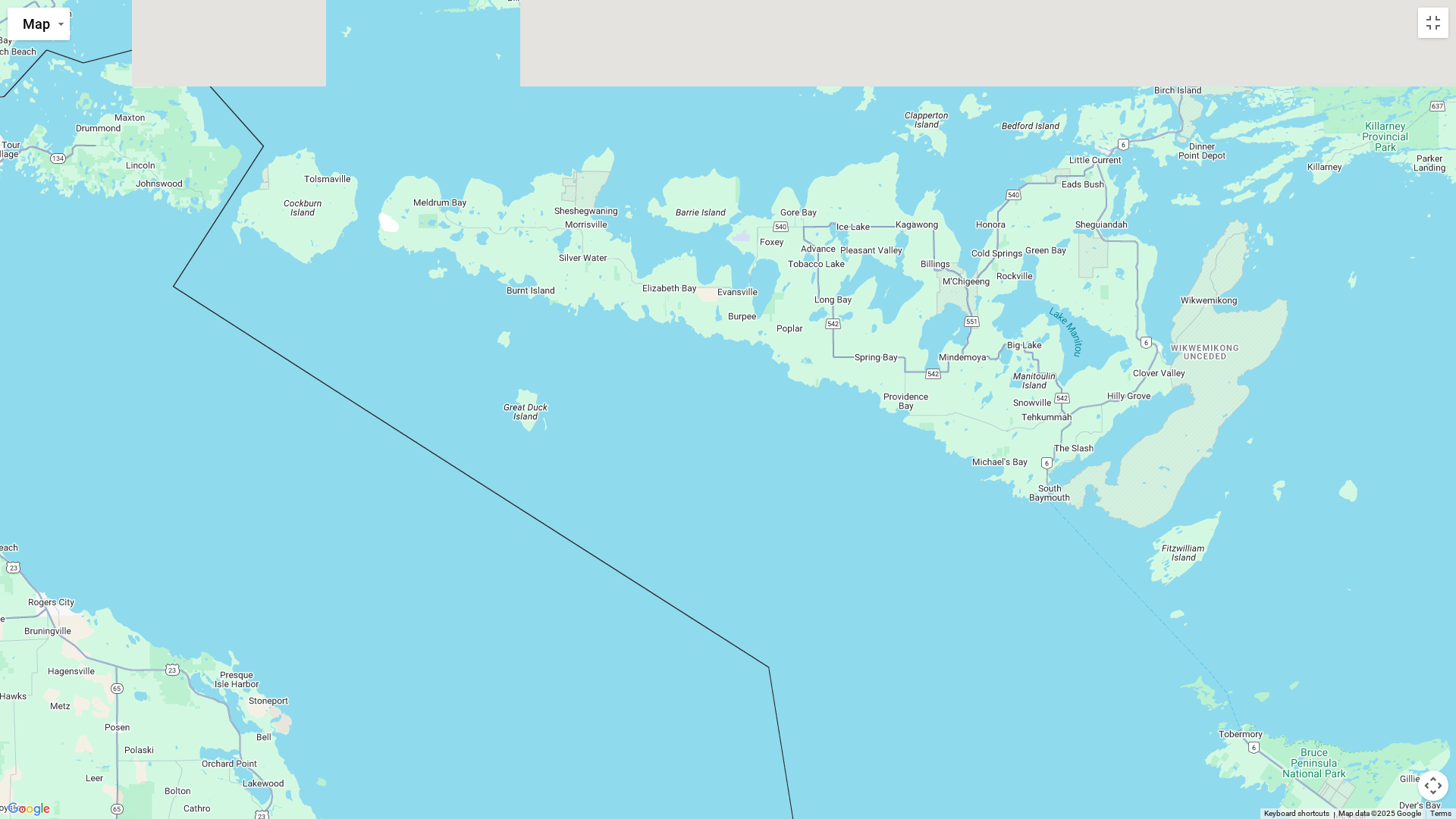
drag, startPoint x: 820, startPoint y: 403, endPoint x: 902, endPoint y: 731, distance: 338.1
click at [902, 723] on div "$2,328" at bounding box center [728, 410] width 1456 height 819
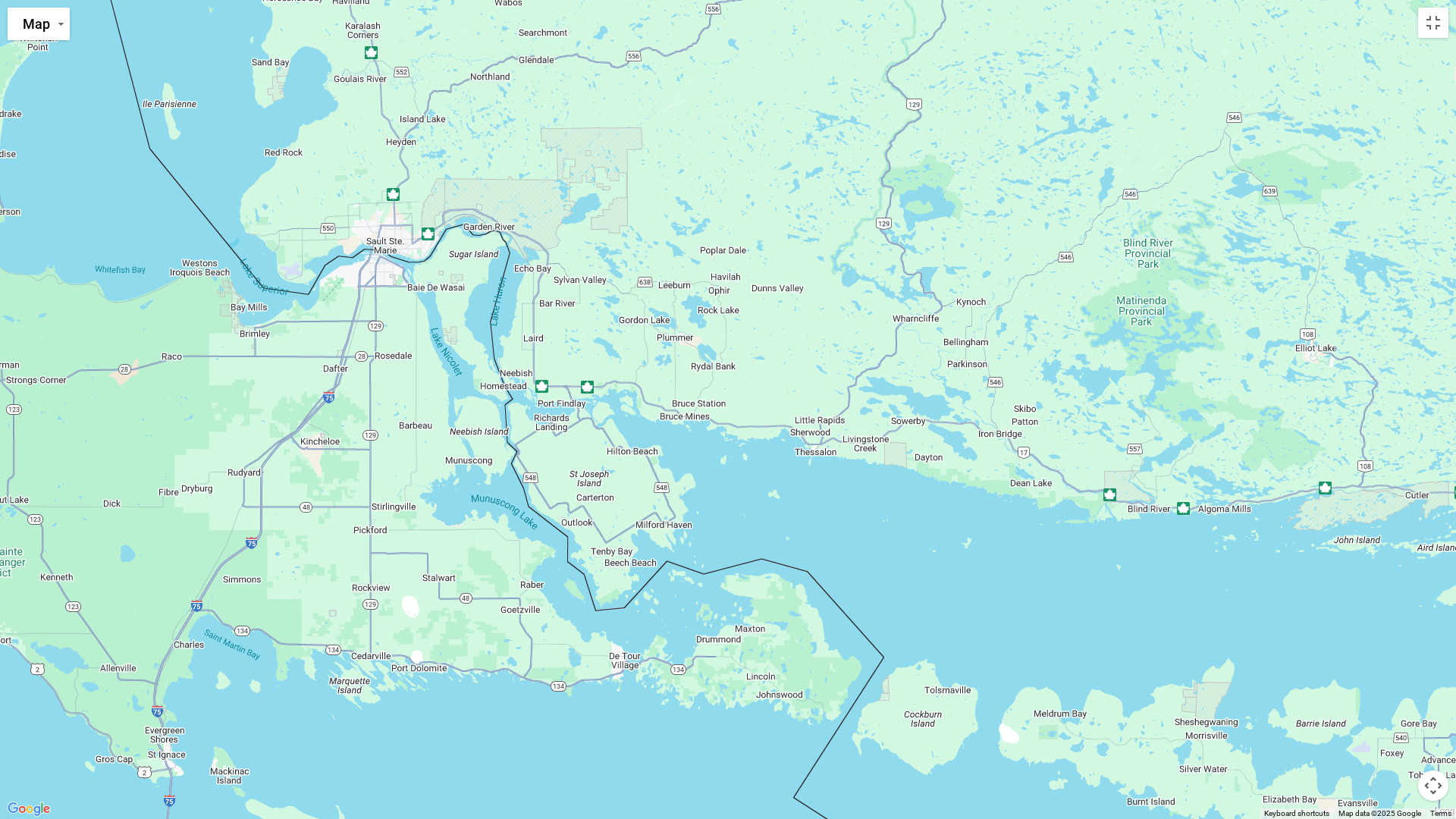
drag, startPoint x: 477, startPoint y: 280, endPoint x: 1049, endPoint y: 677, distance: 696.3
click at [1046, 672] on div "$2,328" at bounding box center [728, 410] width 1456 height 819
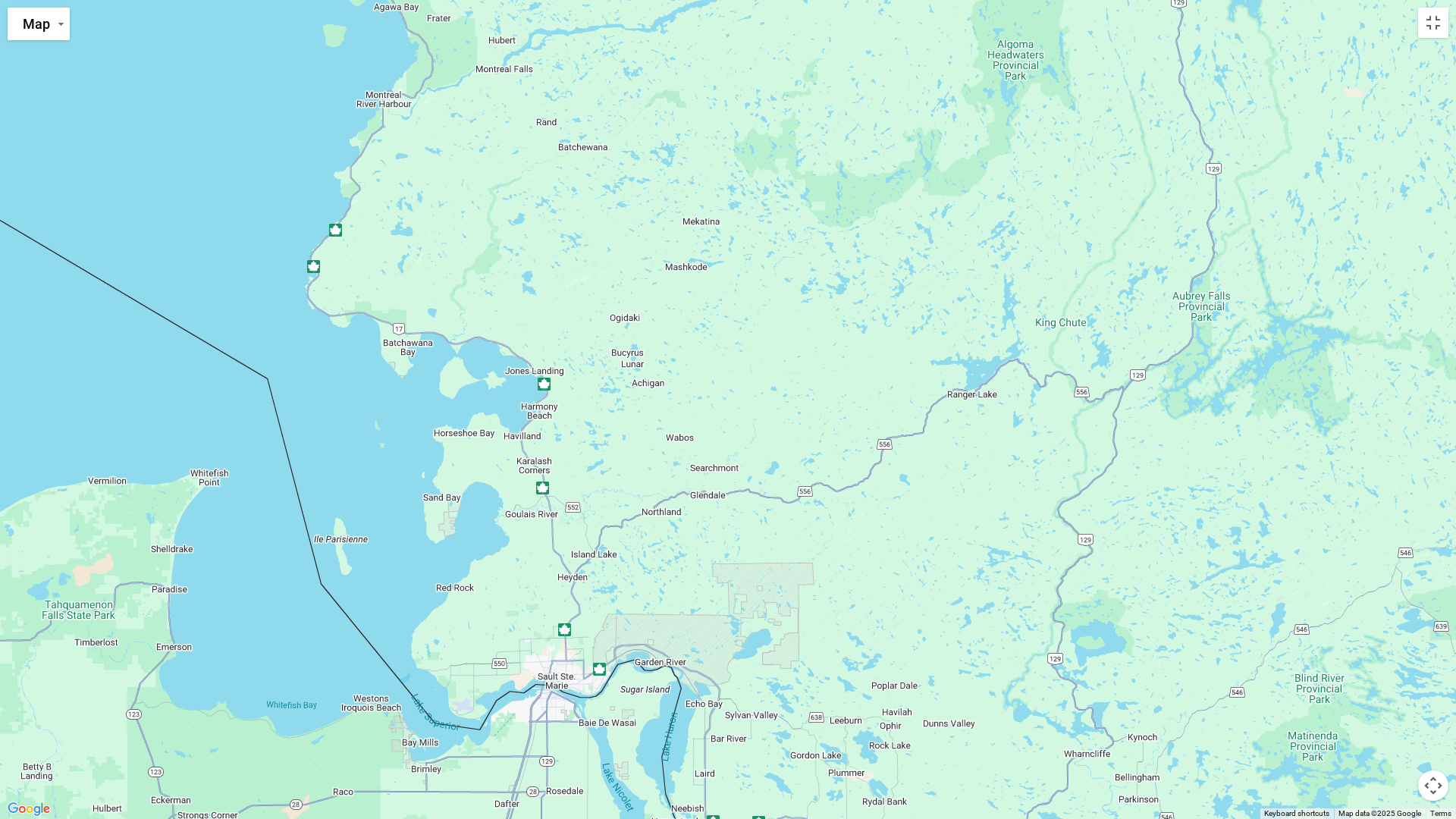
drag, startPoint x: 617, startPoint y: 323, endPoint x: 810, endPoint y: 690, distance: 414.7
click at [810, 690] on div "$2,328" at bounding box center [728, 410] width 1456 height 819
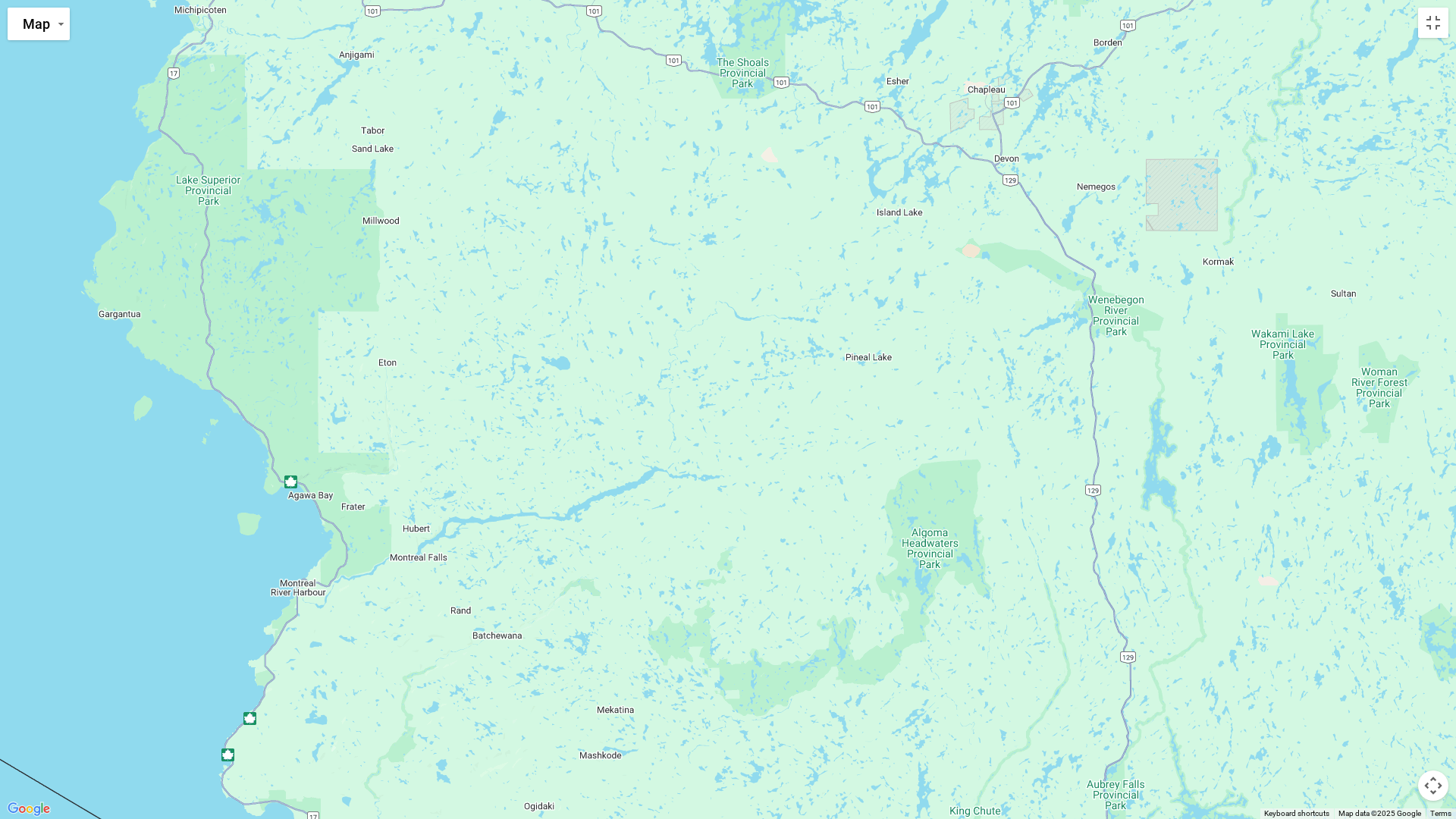
drag, startPoint x: 879, startPoint y: 330, endPoint x: 745, endPoint y: 817, distance: 505.1
click at [745, 723] on div "$2,328" at bounding box center [728, 410] width 1456 height 819
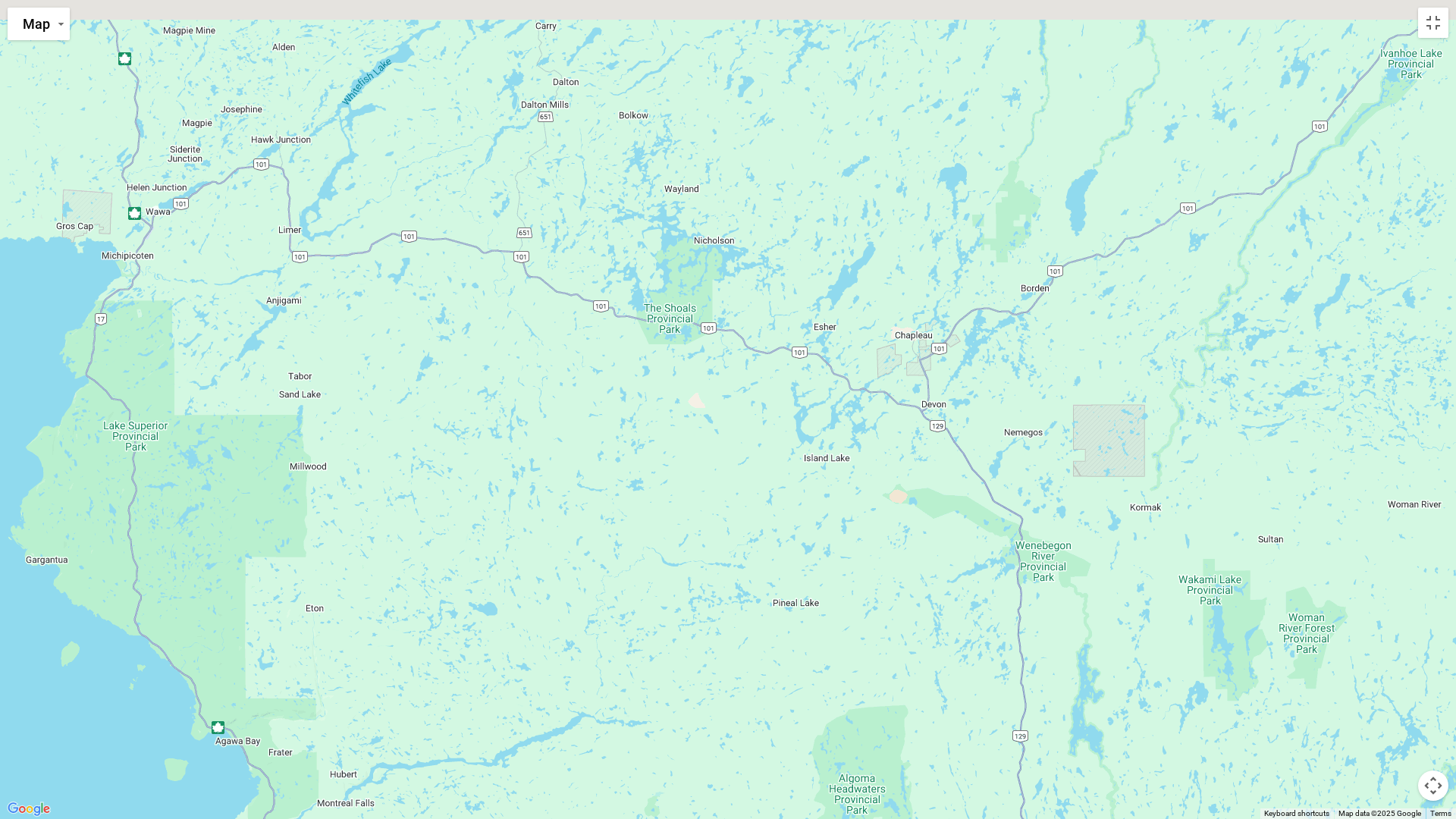
drag, startPoint x: 882, startPoint y: 347, endPoint x: 783, endPoint y: 763, distance: 427.6
click at [783, 723] on div "$2,328" at bounding box center [728, 410] width 1456 height 819
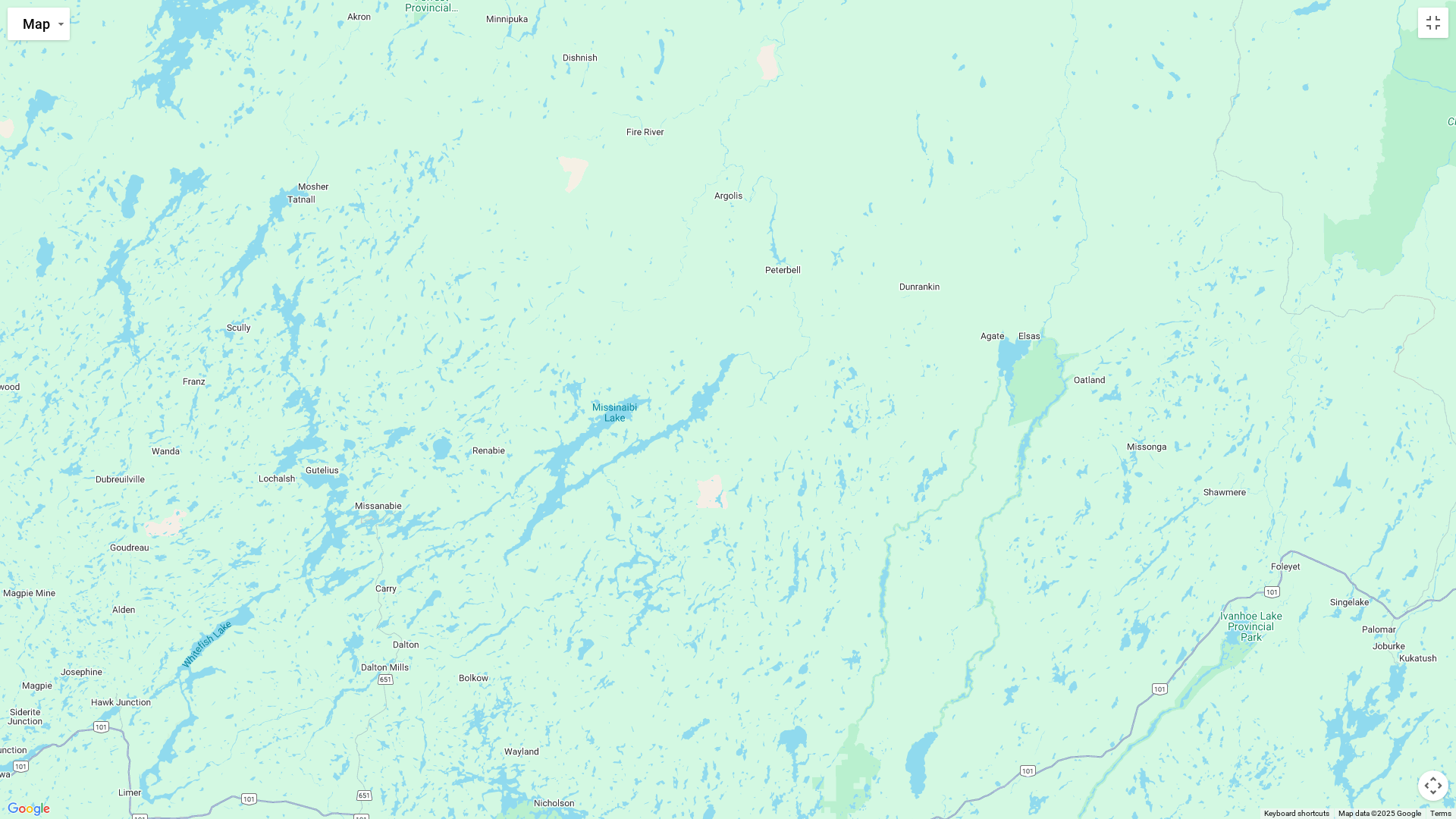
drag, startPoint x: 907, startPoint y: 344, endPoint x: 777, endPoint y: 701, distance: 379.9
click at [777, 700] on div "$2,328" at bounding box center [728, 410] width 1456 height 819
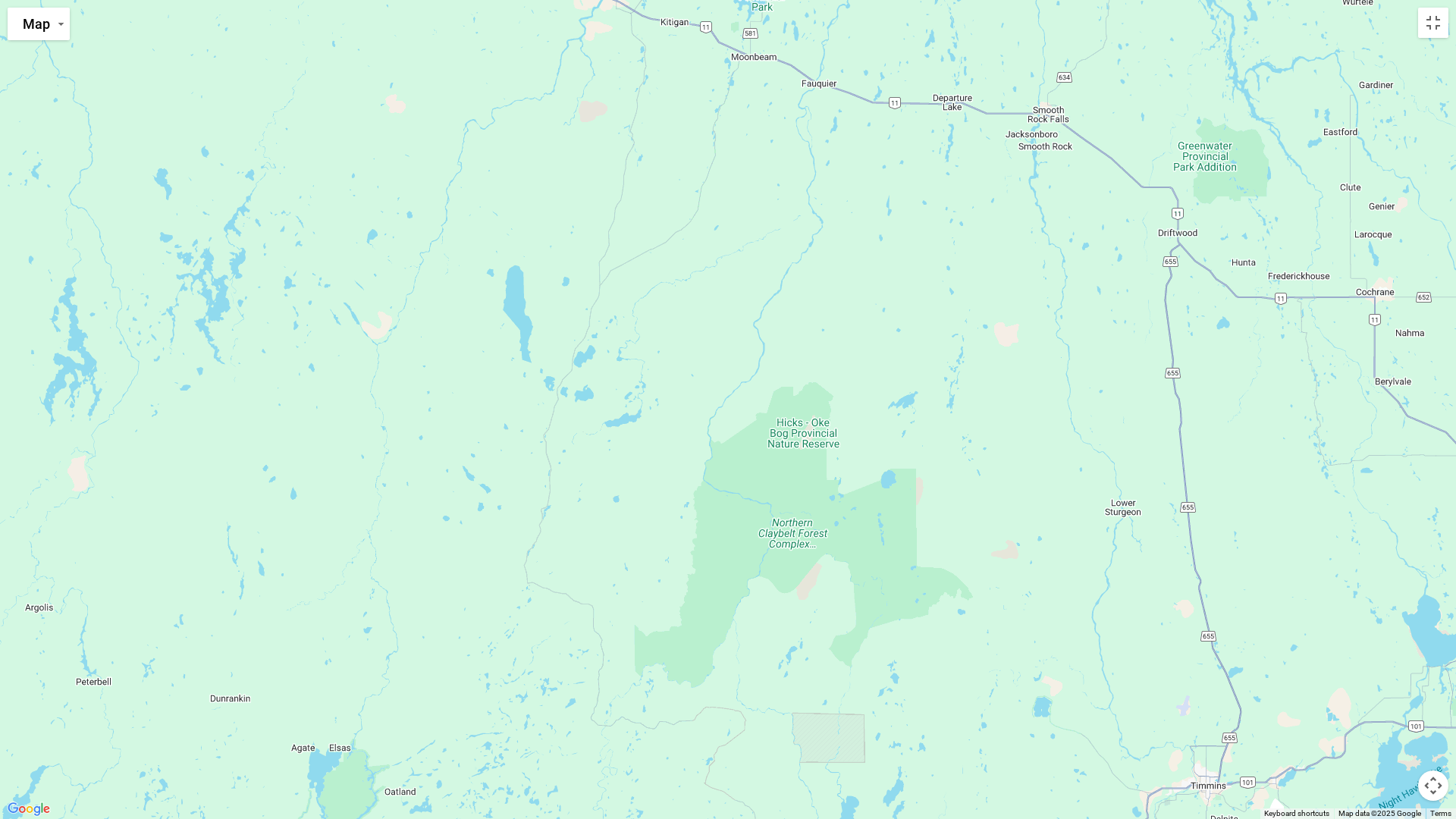
drag, startPoint x: 1006, startPoint y: 405, endPoint x: 381, endPoint y: 660, distance: 675.0
click at [393, 669] on div "$2,328" at bounding box center [728, 410] width 1456 height 819
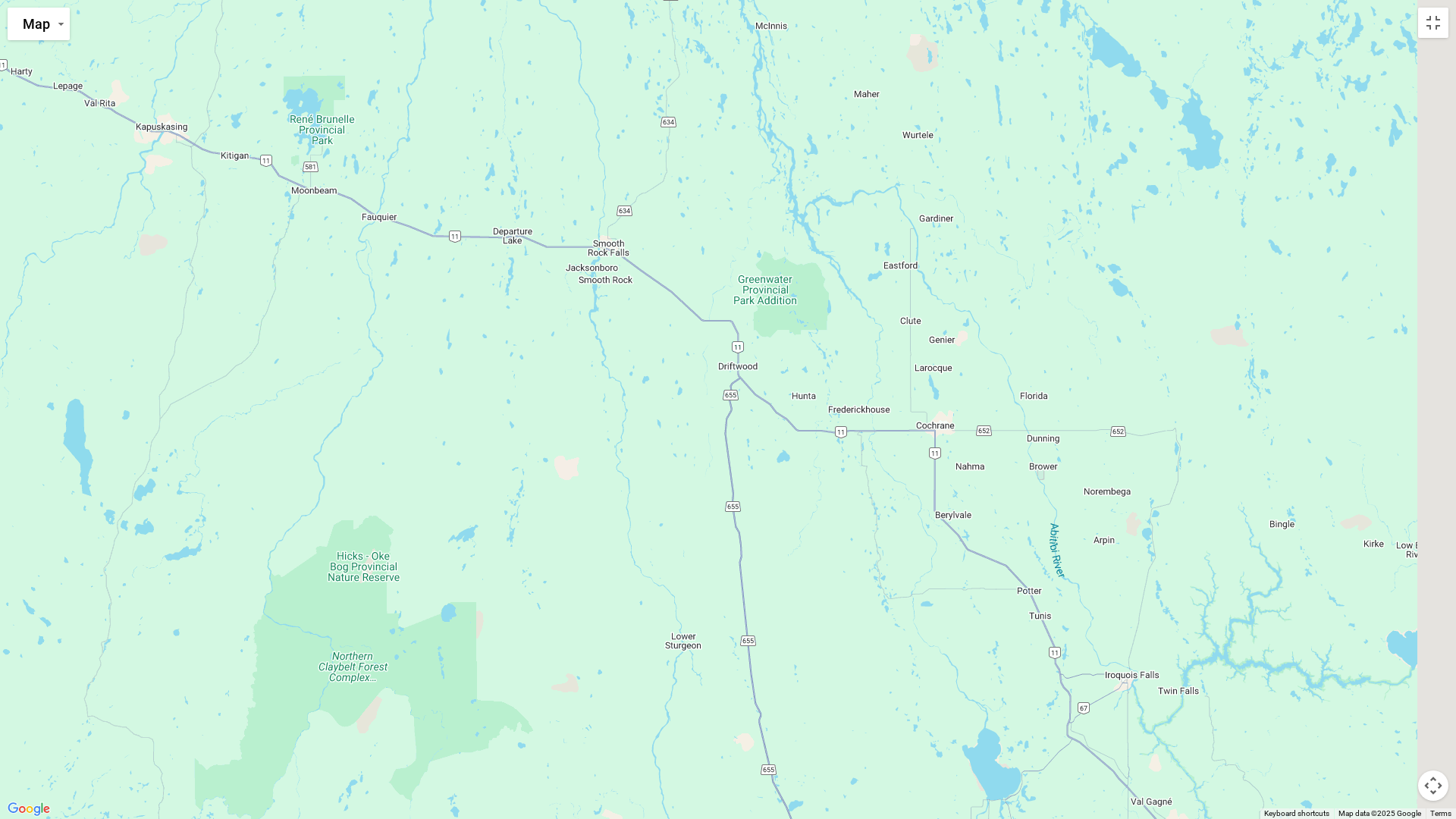
drag, startPoint x: 962, startPoint y: 339, endPoint x: 369, endPoint y: 550, distance: 629.4
click at [373, 549] on div "$2,328" at bounding box center [728, 410] width 1456 height 819
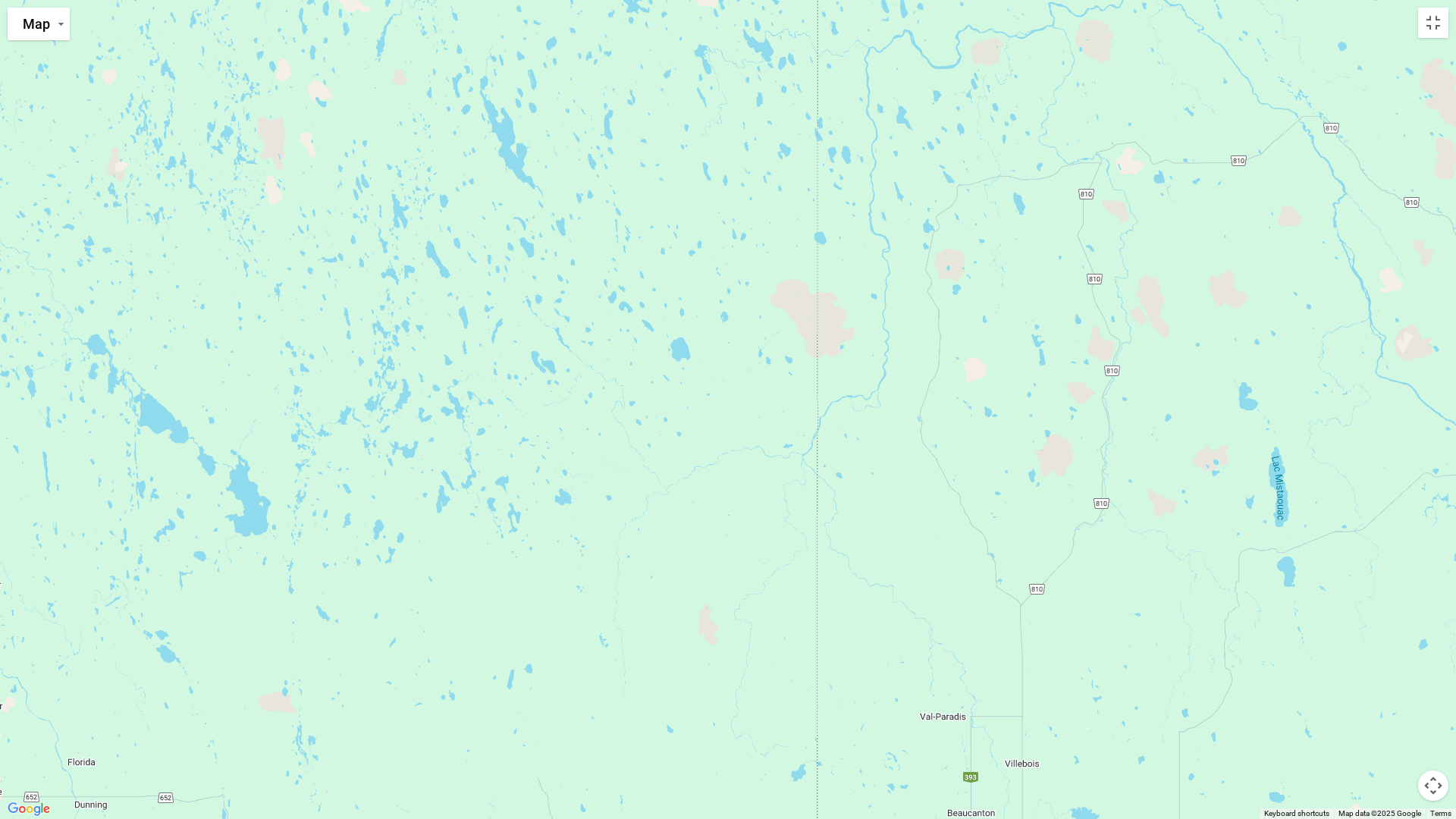
drag, startPoint x: 833, startPoint y: 335, endPoint x: 142, endPoint y: 590, distance: 736.6
click at [142, 590] on div "$2,328" at bounding box center [728, 410] width 1456 height 819
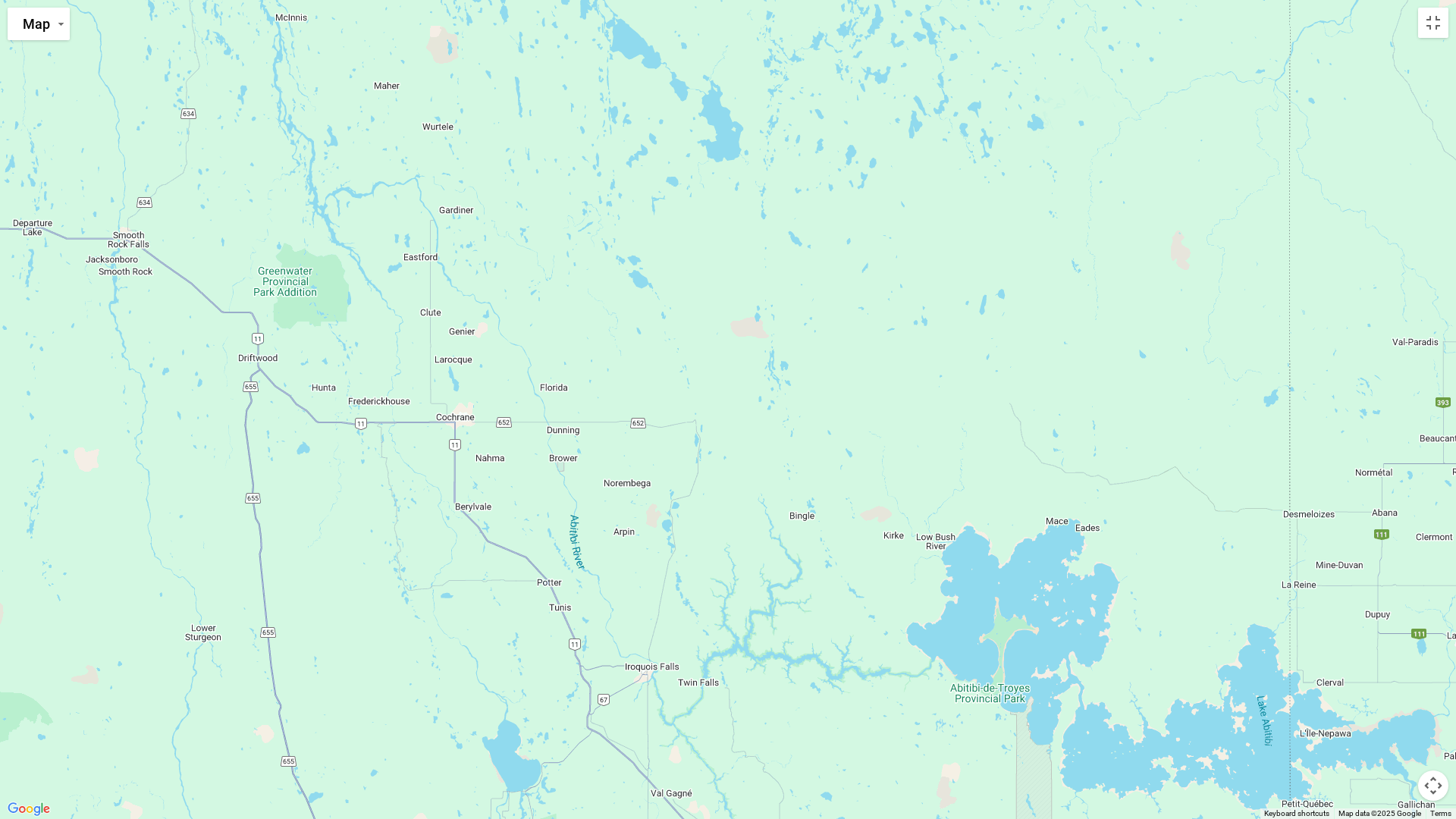
drag, startPoint x: 501, startPoint y: 698, endPoint x: 903, endPoint y: 284, distance: 577.1
click at [914, 302] on div "$2,328" at bounding box center [728, 410] width 1456 height 819
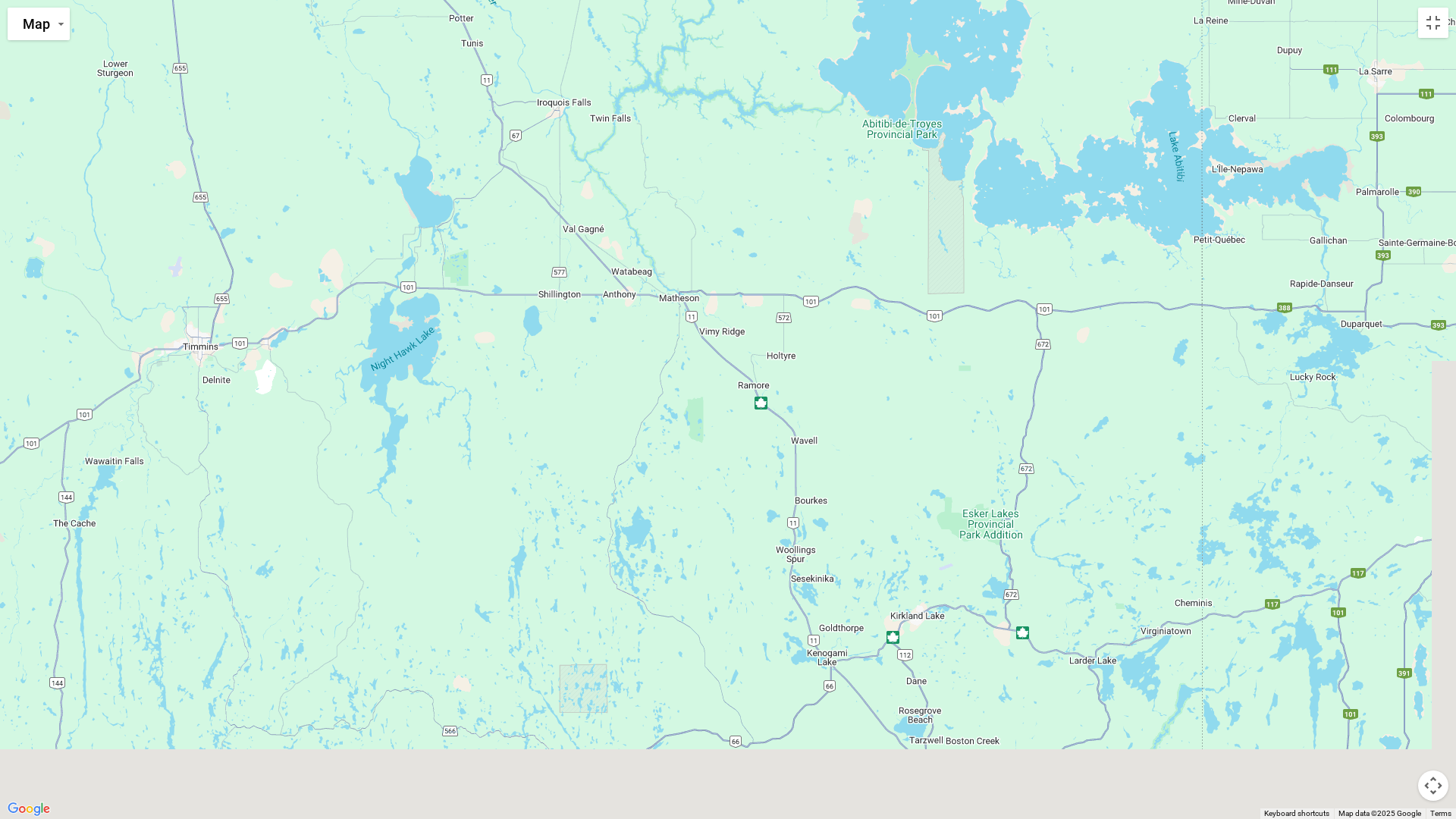
drag, startPoint x: 898, startPoint y: 611, endPoint x: 680, endPoint y: 114, distance: 542.7
click at [693, 127] on div "$2,328" at bounding box center [728, 410] width 1456 height 819
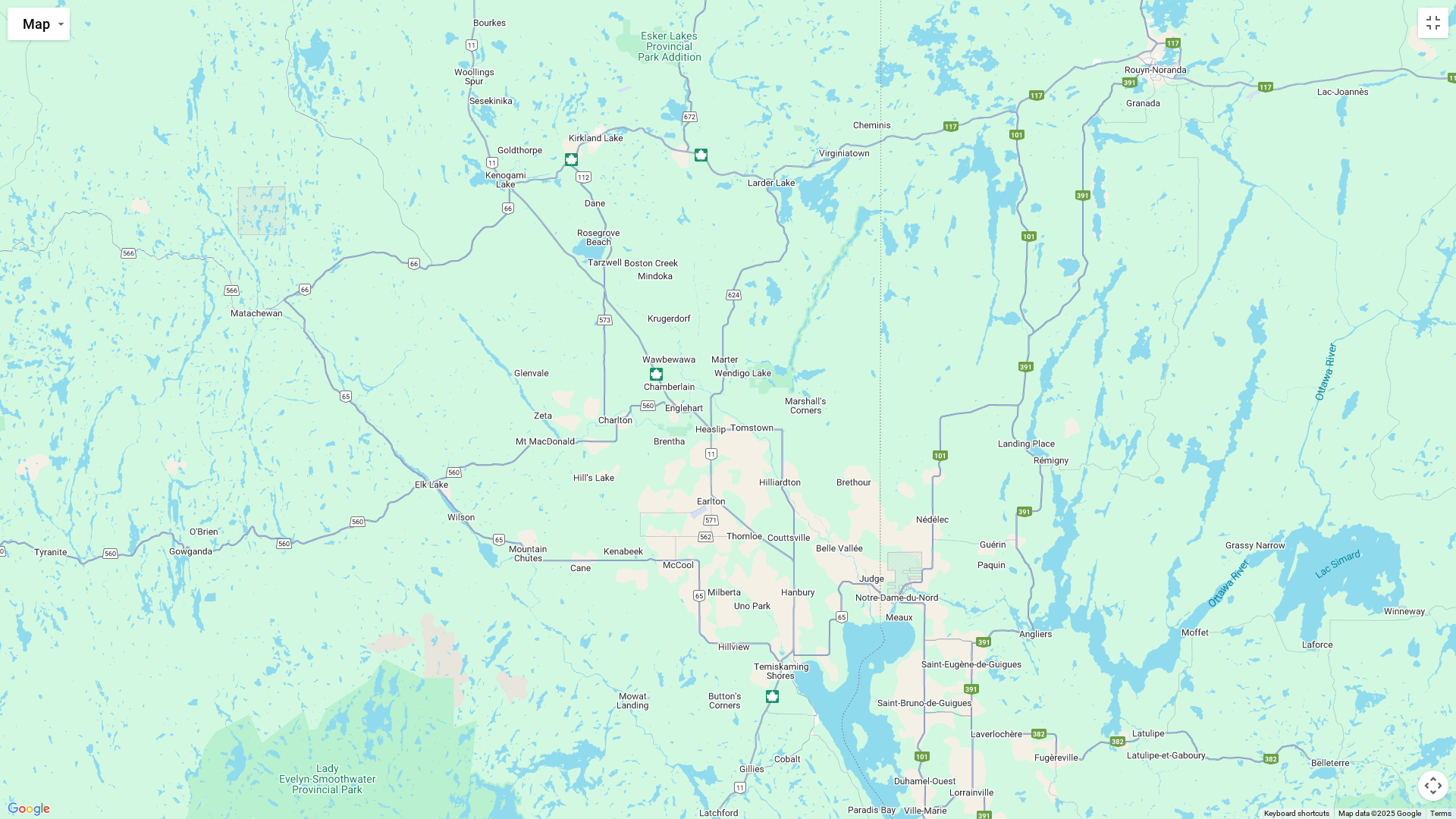
drag, startPoint x: 918, startPoint y: 639, endPoint x: 633, endPoint y: 275, distance: 462.3
click at [651, 290] on div "$2,328" at bounding box center [728, 410] width 1456 height 819
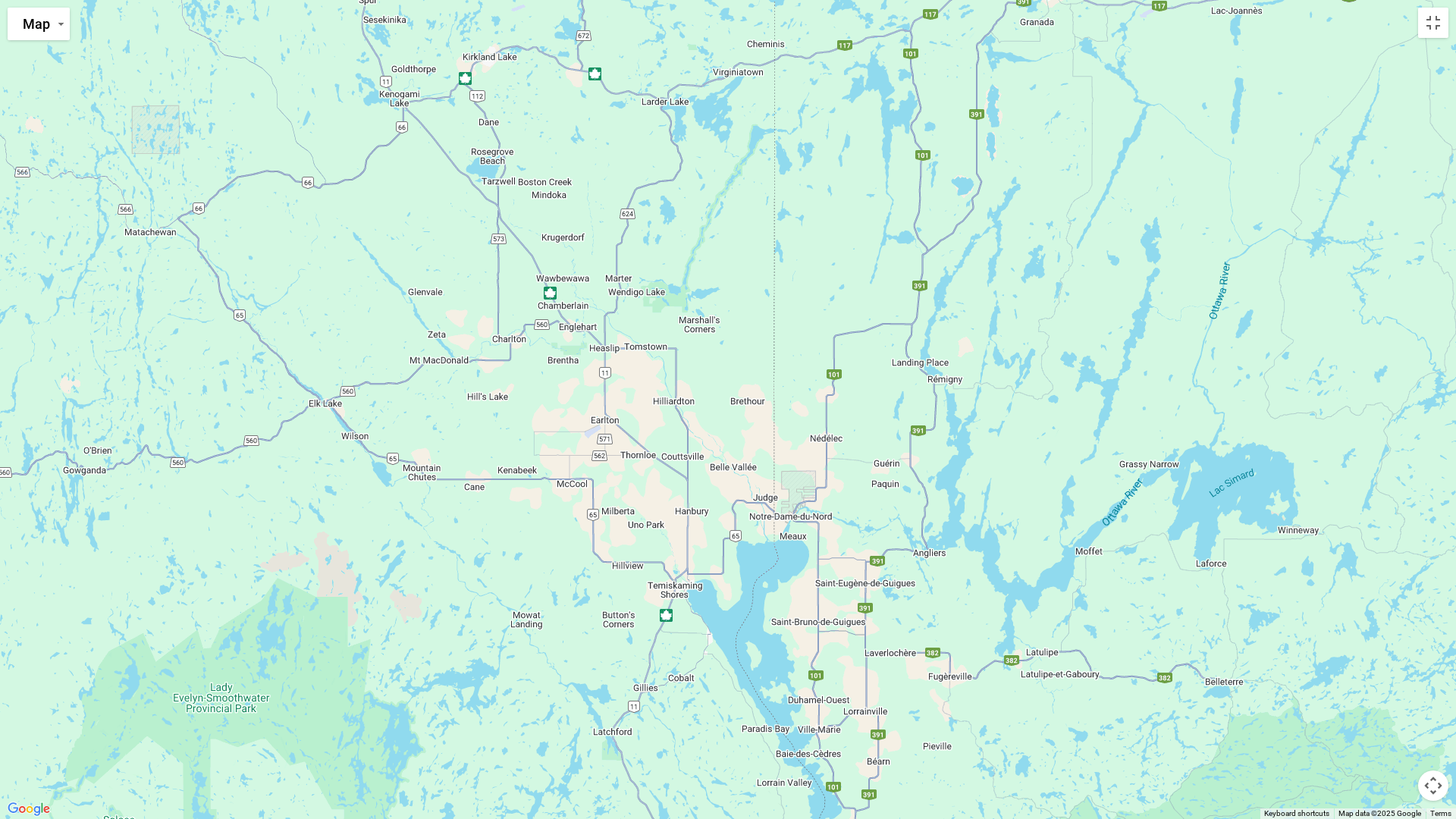
drag, startPoint x: 633, startPoint y: 275, endPoint x: 594, endPoint y: 246, distance: 48.6
click at [628, 271] on div "$2,328" at bounding box center [728, 410] width 1456 height 819
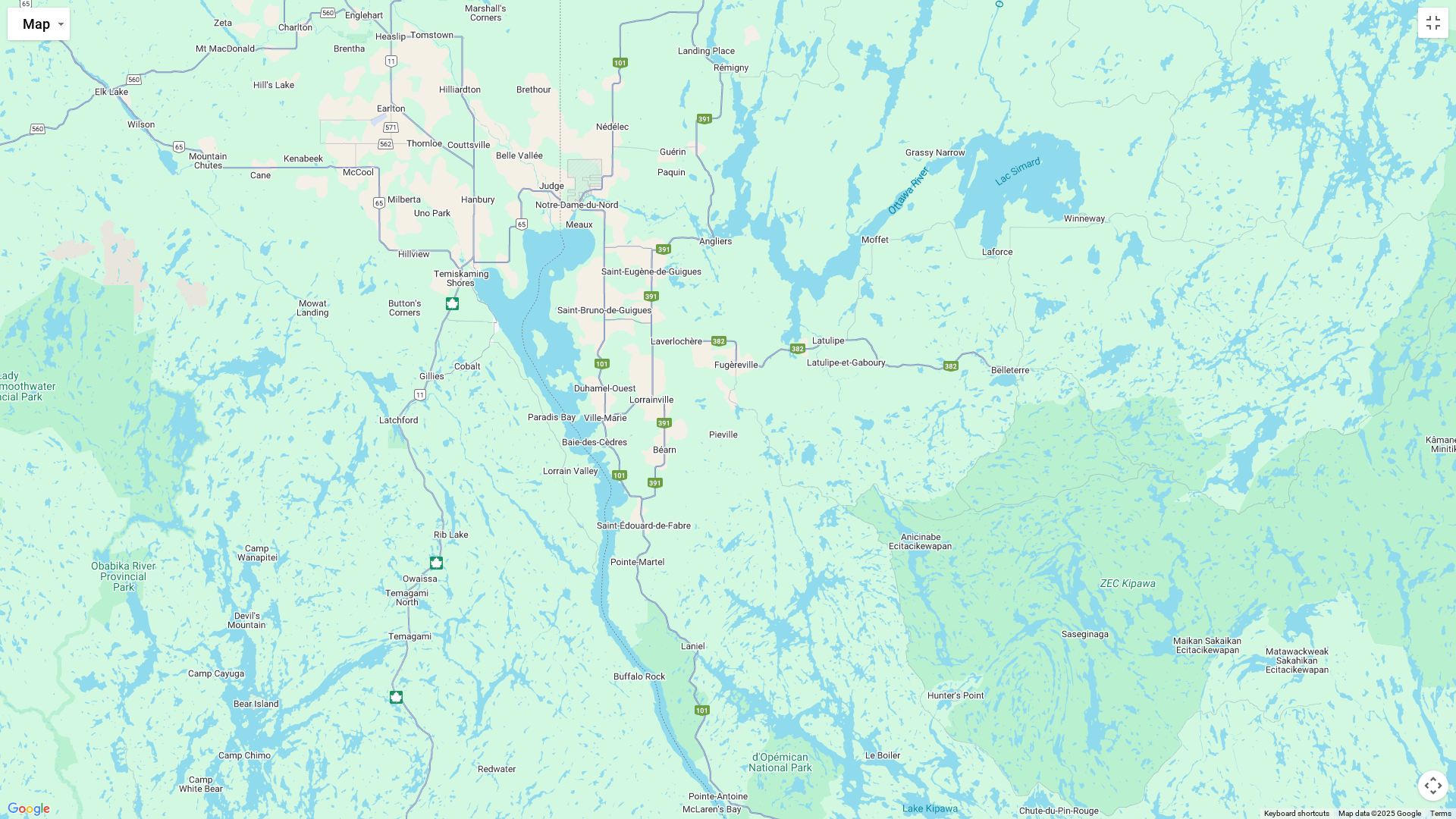
drag, startPoint x: 809, startPoint y: 620, endPoint x: 534, endPoint y: 298, distance: 423.4
click at [555, 297] on div "$2,328" at bounding box center [728, 410] width 1456 height 819
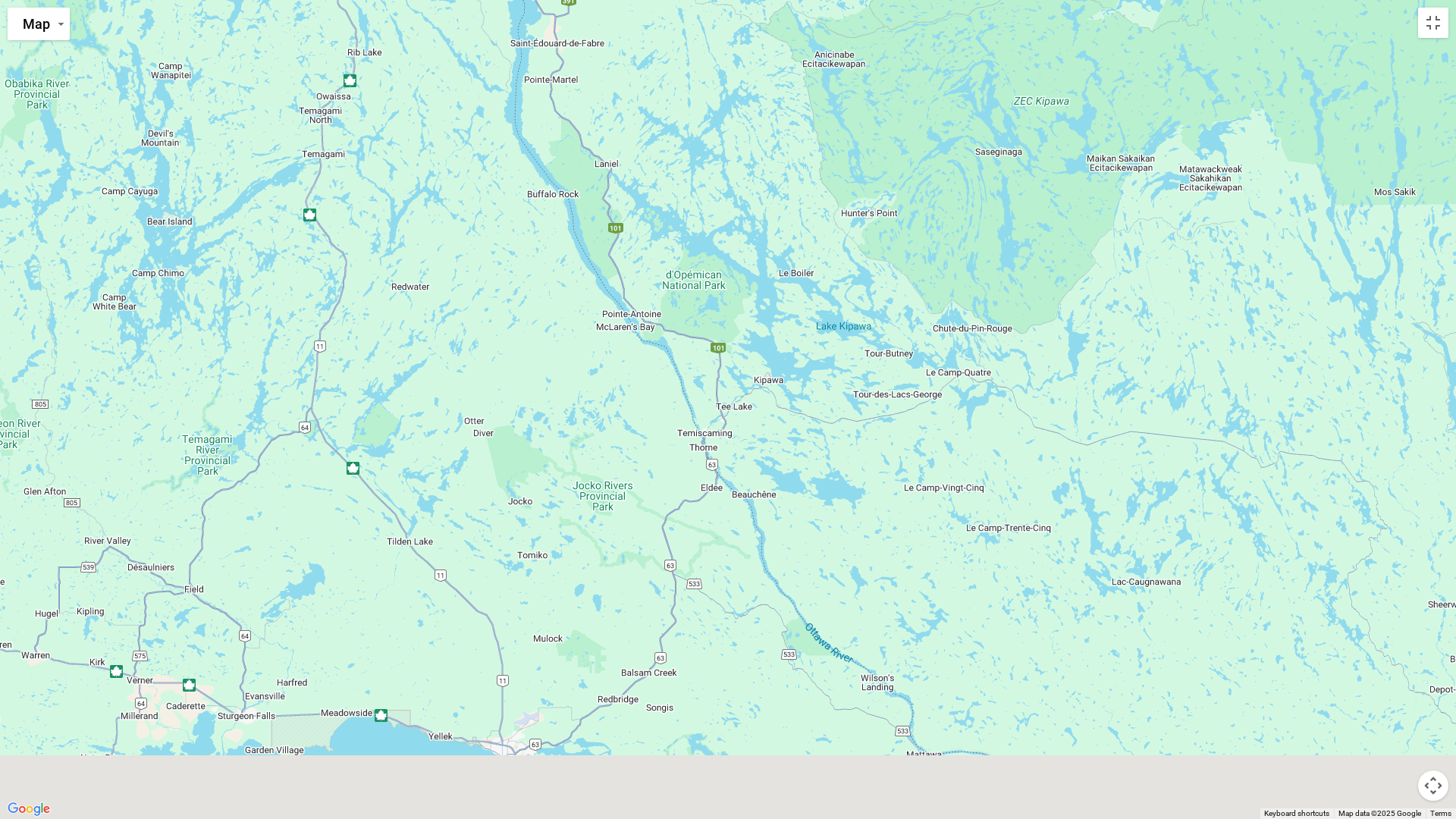
drag, startPoint x: 697, startPoint y: 610, endPoint x: 728, endPoint y: 140, distance: 471.0
click at [739, 155] on div "$2,328" at bounding box center [728, 410] width 1456 height 819
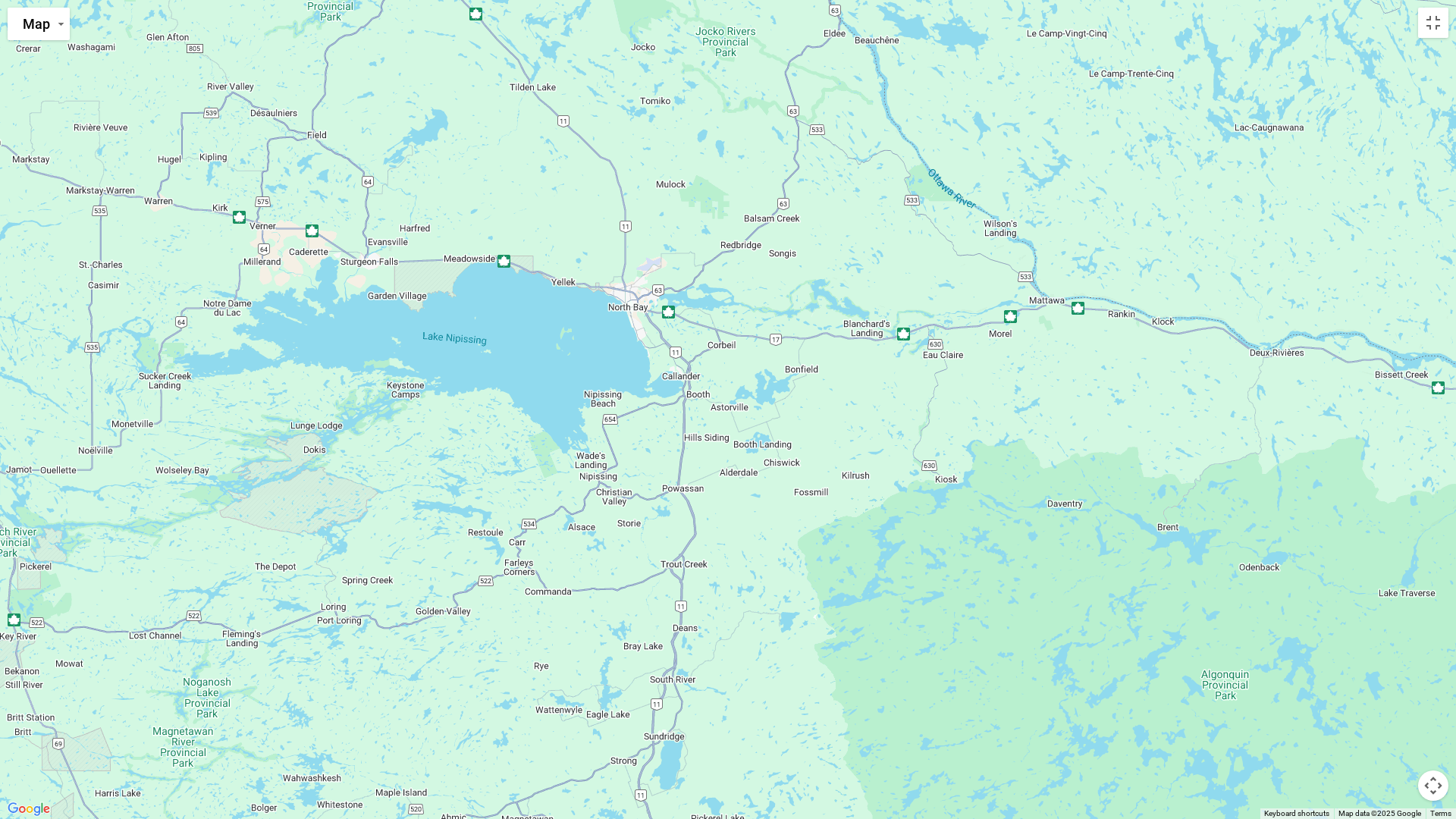
drag, startPoint x: 656, startPoint y: 567, endPoint x: 826, endPoint y: 162, distance: 439.2
click at [823, 170] on div "$2,328" at bounding box center [728, 410] width 1456 height 819
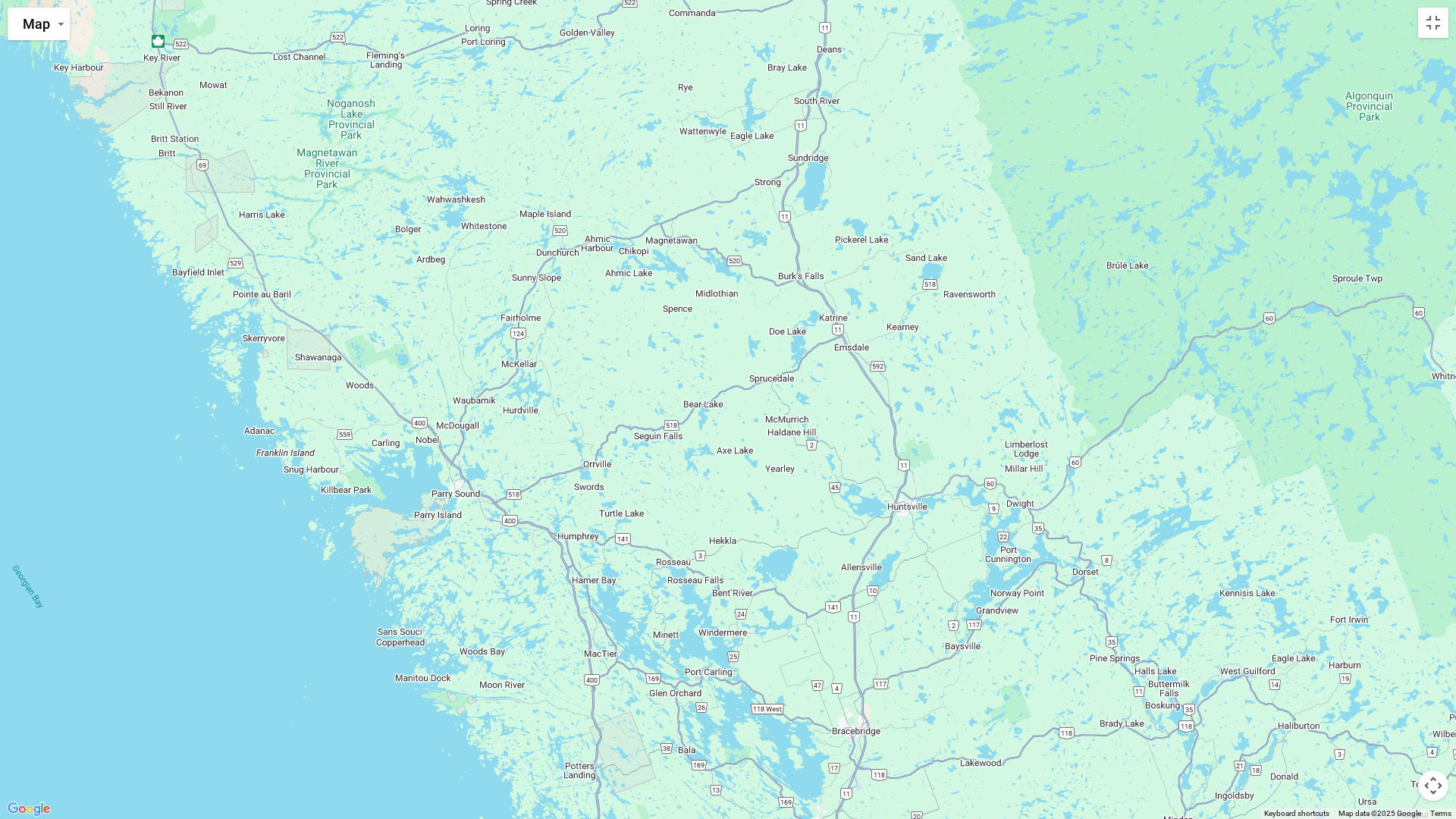
drag, startPoint x: 653, startPoint y: 602, endPoint x: 651, endPoint y: 52, distance: 550.0
click at [692, 91] on div "$2,328" at bounding box center [728, 410] width 1456 height 819
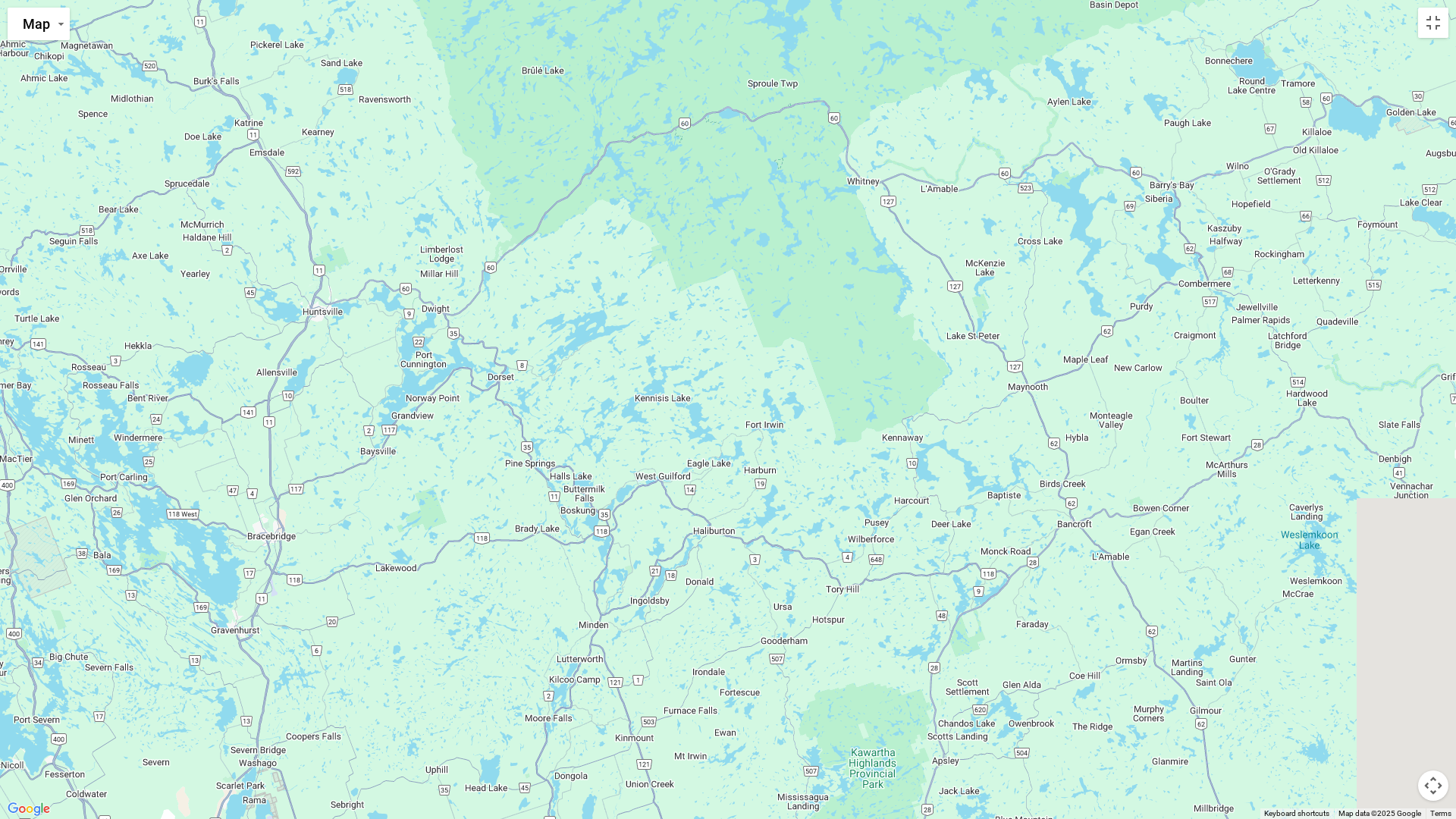
drag, startPoint x: 1281, startPoint y: 168, endPoint x: 496, endPoint y: 137, distance: 785.6
click at [497, 137] on div "$2,328" at bounding box center [728, 410] width 1456 height 819
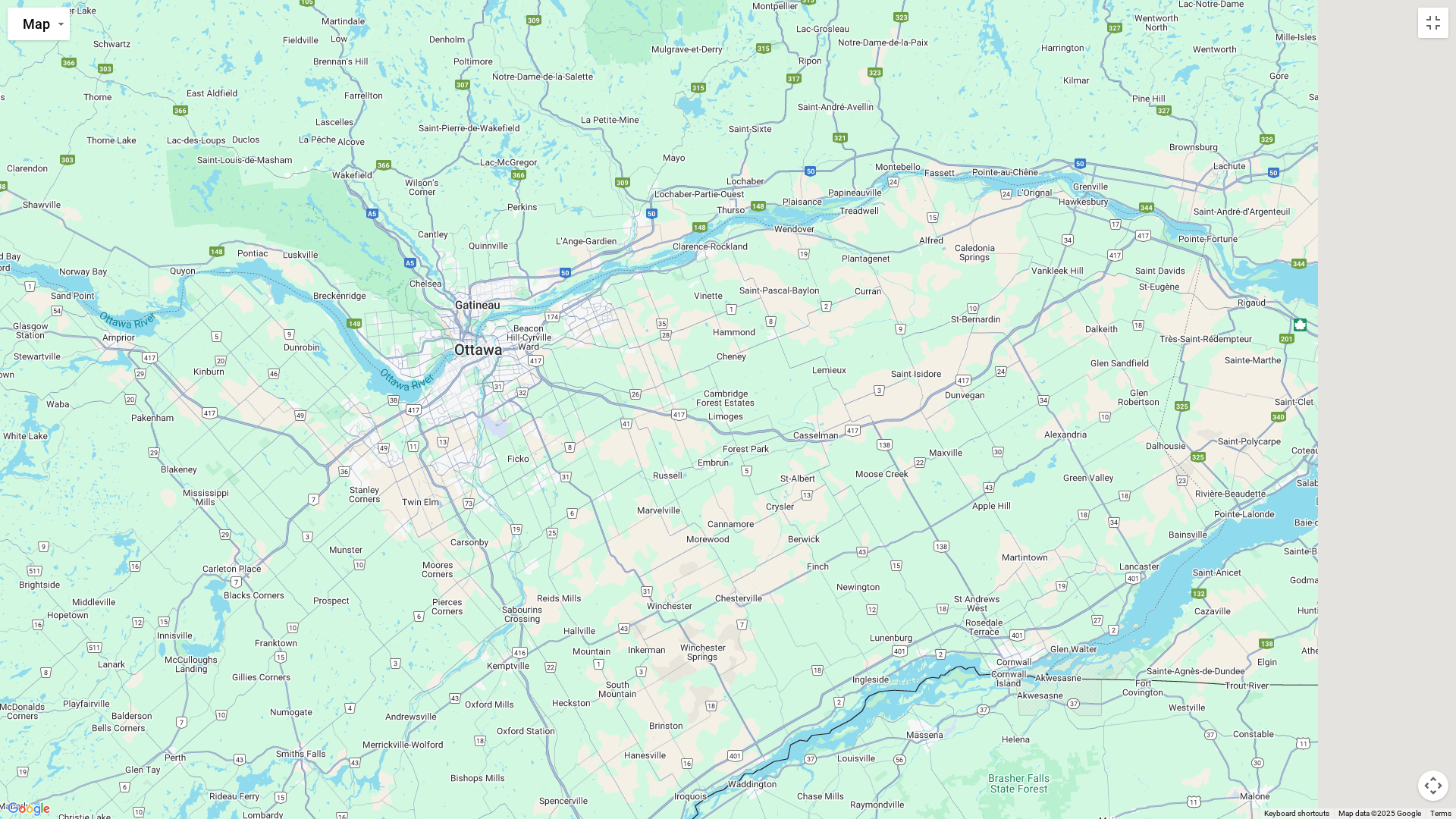
drag, startPoint x: 1203, startPoint y: 225, endPoint x: 193, endPoint y: 350, distance: 1017.7
click at [193, 350] on div "$2,328" at bounding box center [728, 410] width 1456 height 819
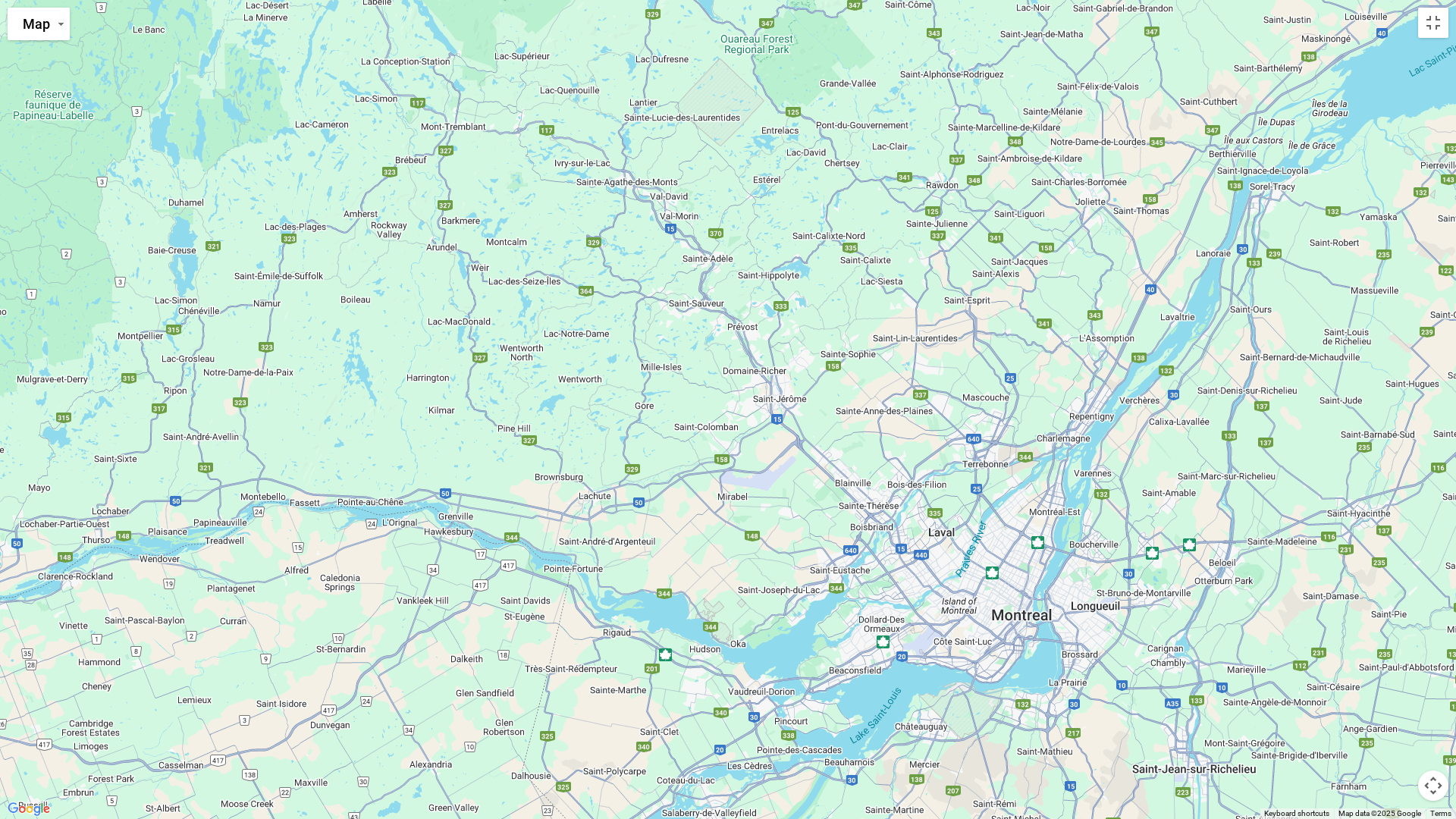
drag, startPoint x: 1054, startPoint y: 265, endPoint x: 411, endPoint y: 597, distance: 723.7
click at [412, 597] on div "$2,328" at bounding box center [728, 410] width 1456 height 819
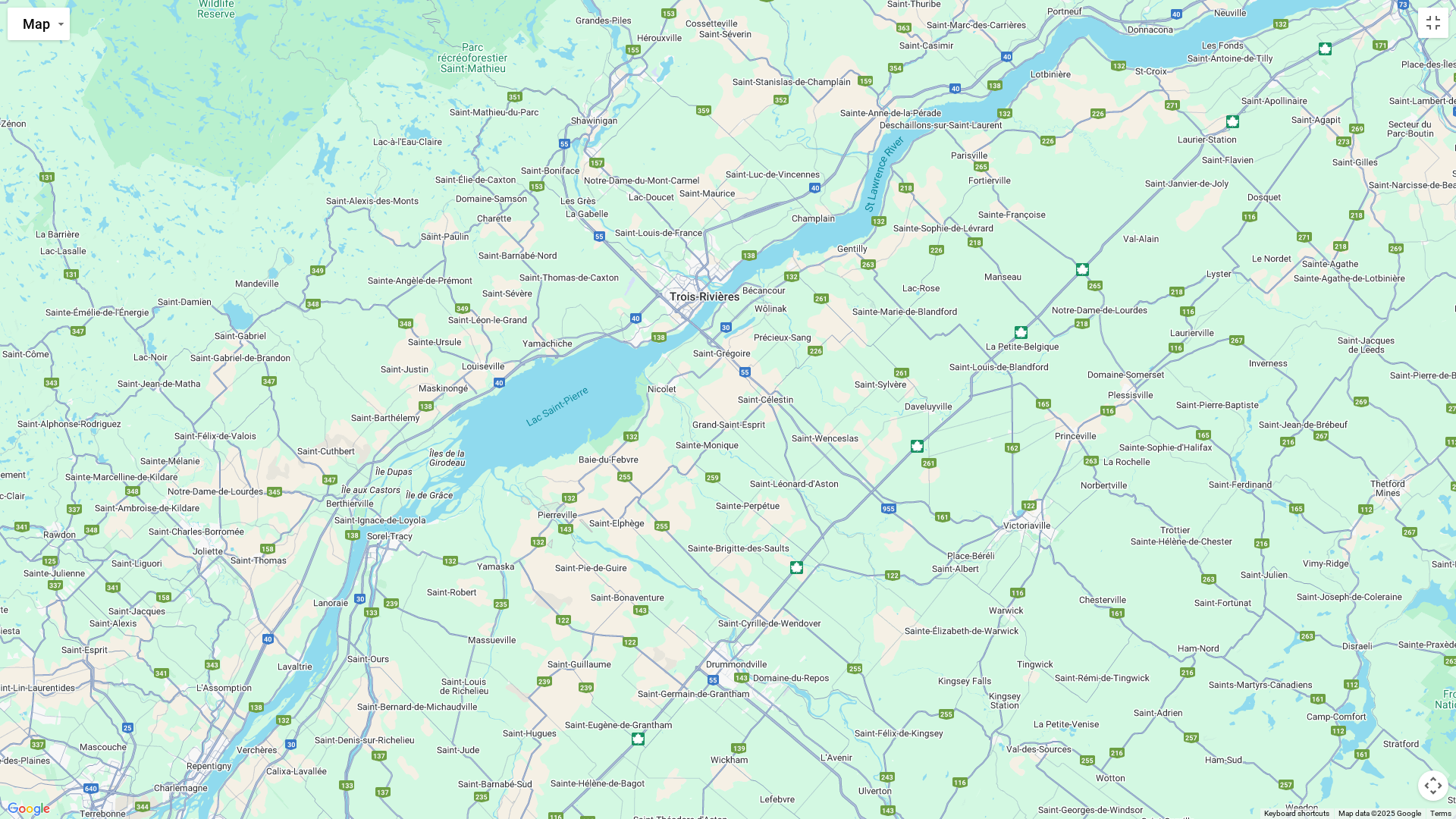
drag, startPoint x: 977, startPoint y: 281, endPoint x: 107, endPoint y: 628, distance: 936.6
click at [107, 628] on div "$2,328" at bounding box center [728, 410] width 1456 height 819
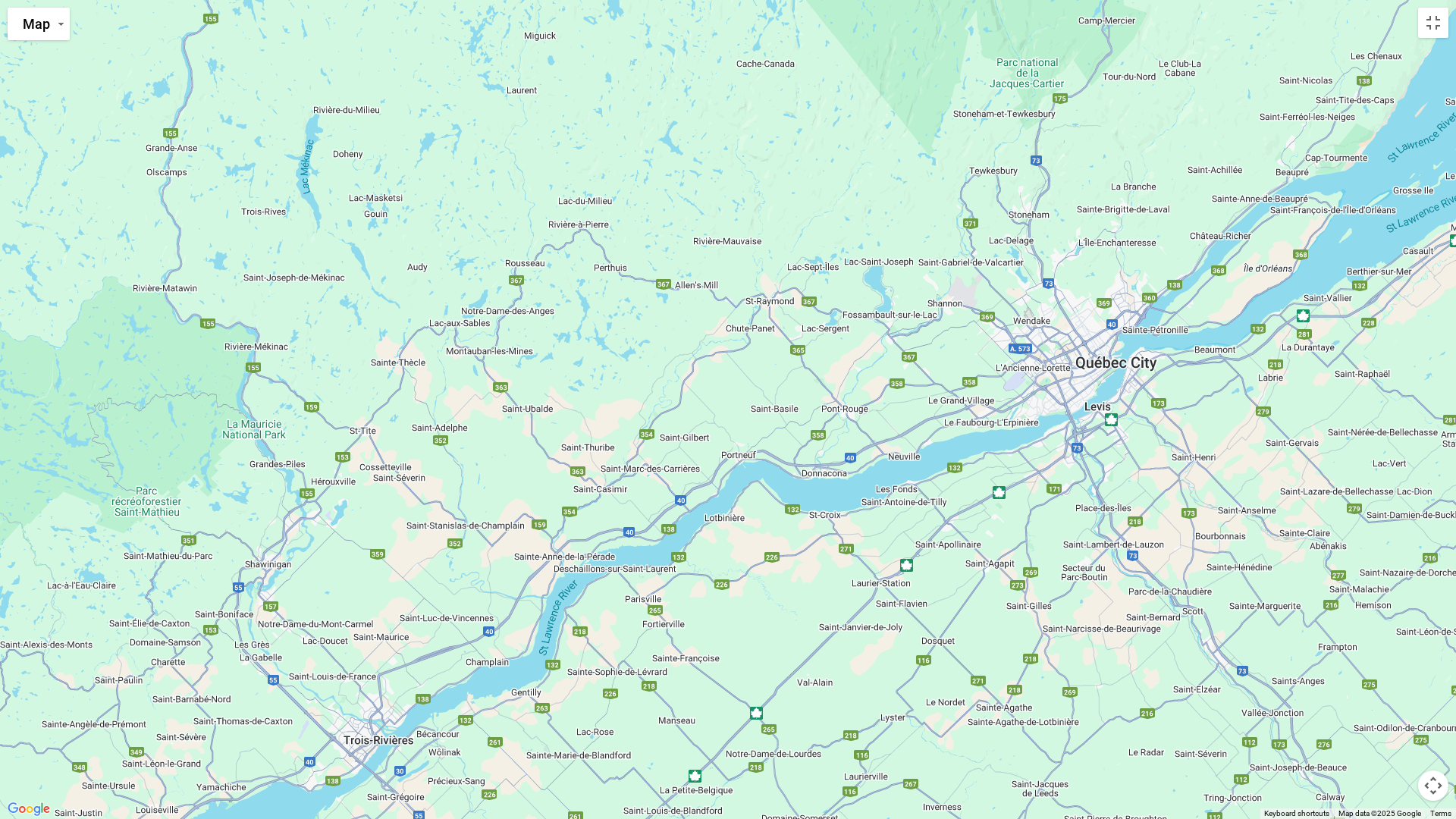
drag, startPoint x: 1078, startPoint y: 248, endPoint x: 726, endPoint y: 737, distance: 602.5
click at [726, 723] on div "$2,328" at bounding box center [728, 410] width 1456 height 819
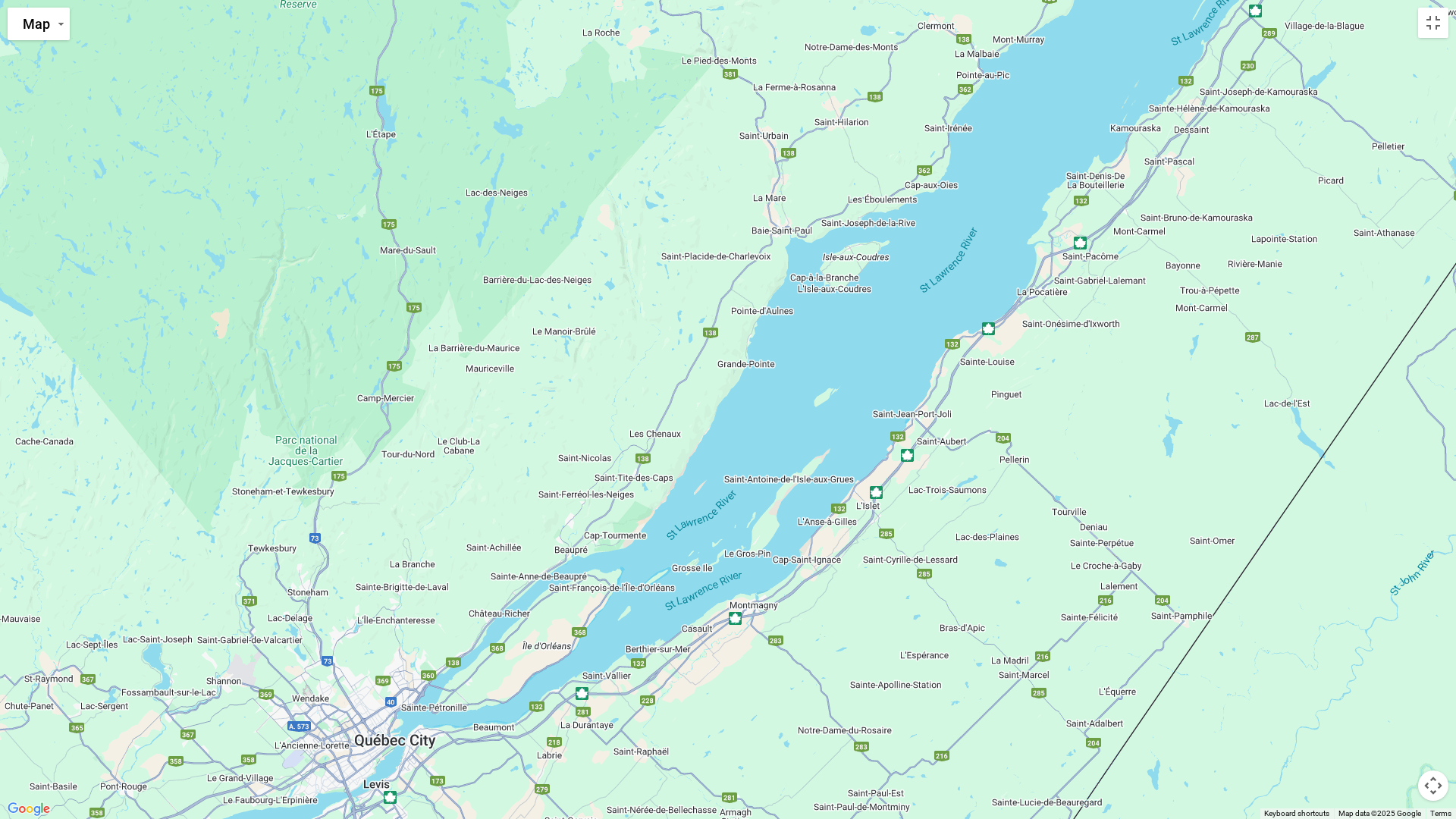
drag, startPoint x: 1124, startPoint y: 381, endPoint x: 444, endPoint y: 693, distance: 748.2
click at [444, 693] on div "$2,328" at bounding box center [728, 410] width 1456 height 819
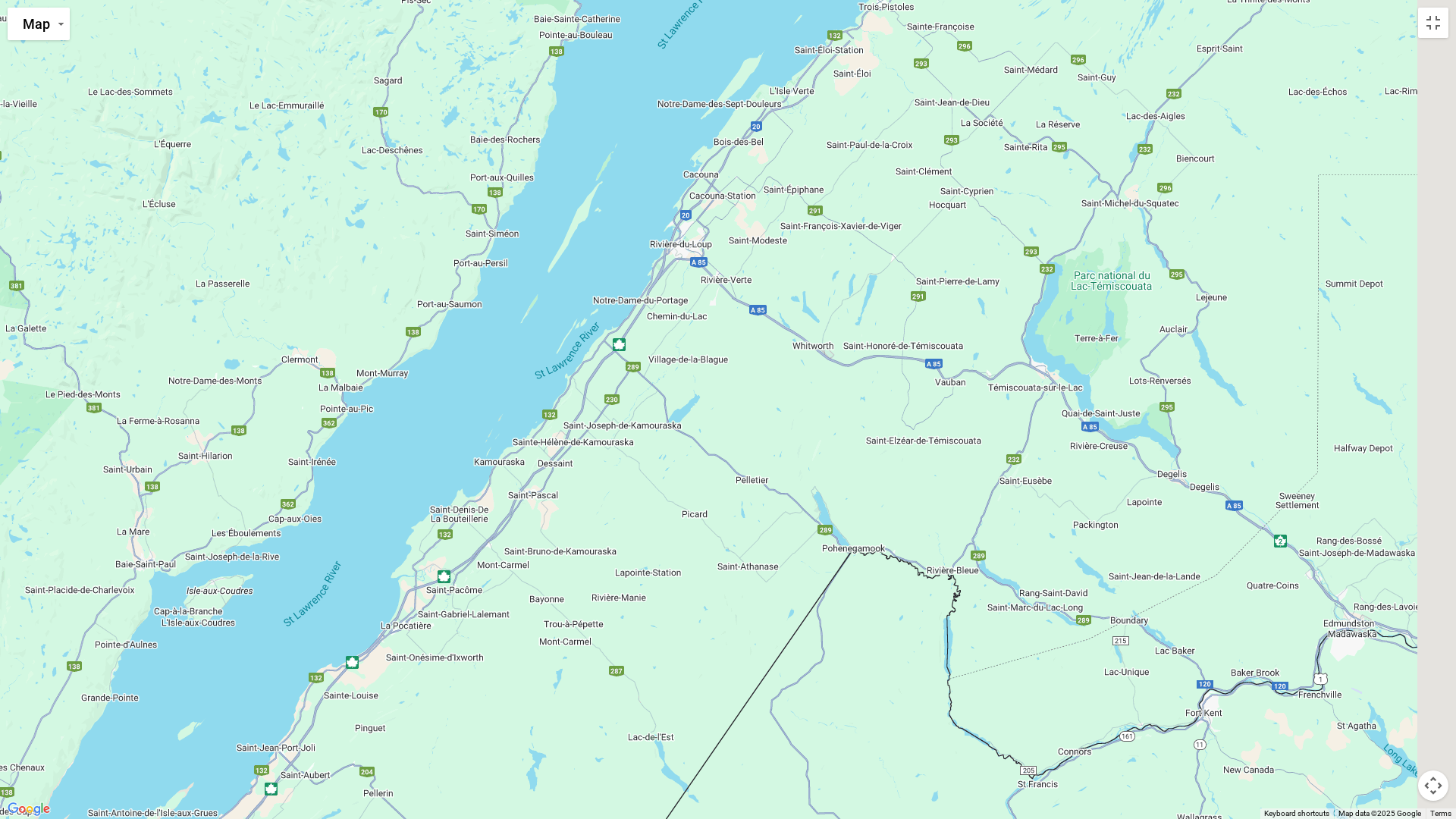
drag, startPoint x: 941, startPoint y: 426, endPoint x: 383, endPoint y: 725, distance: 633.1
click at [383, 723] on div "$2,328" at bounding box center [728, 410] width 1456 height 819
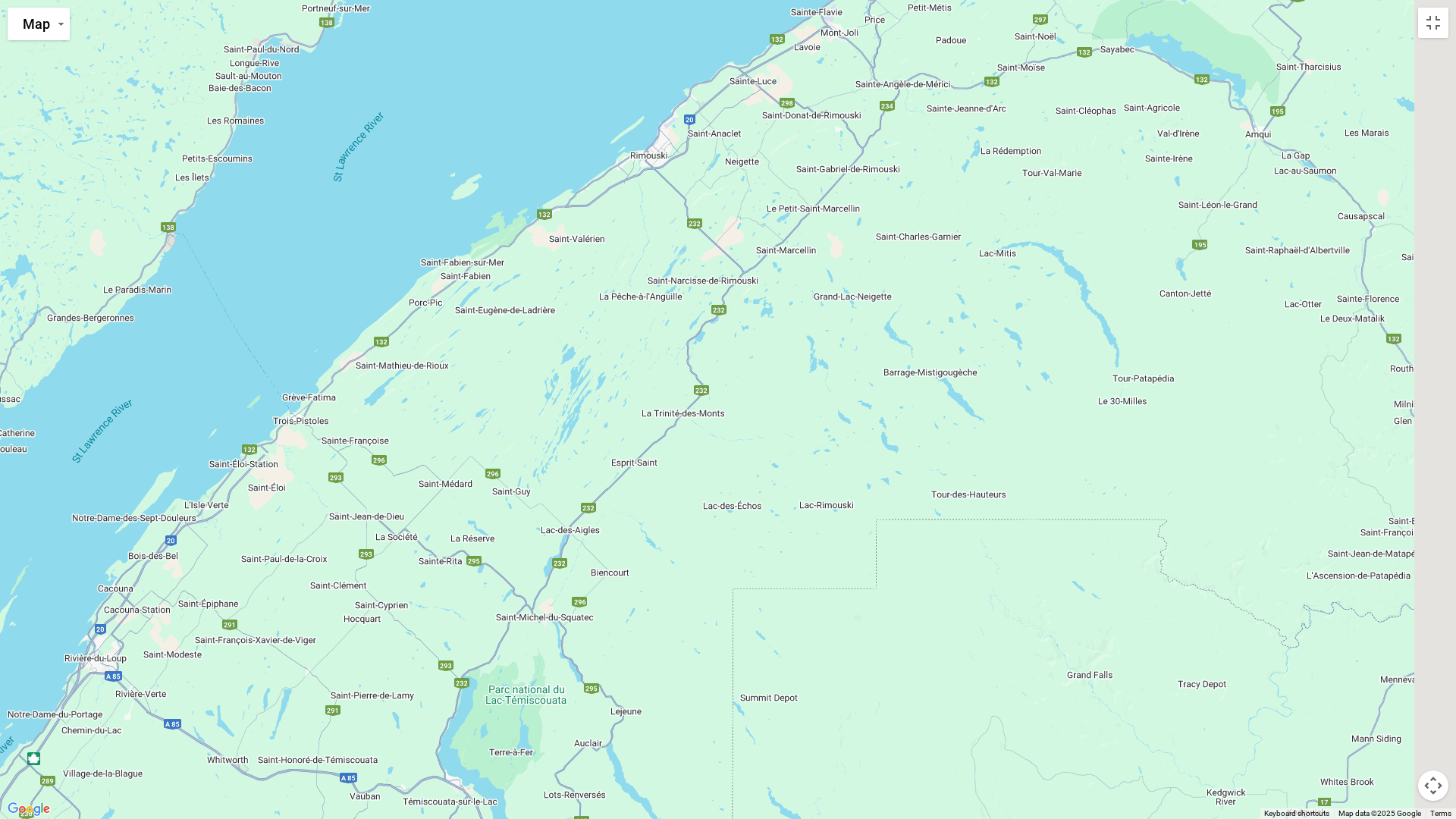
drag, startPoint x: 949, startPoint y: 374, endPoint x: 244, endPoint y: 806, distance: 826.8
click at [244, 723] on div "$2,328" at bounding box center [728, 410] width 1456 height 819
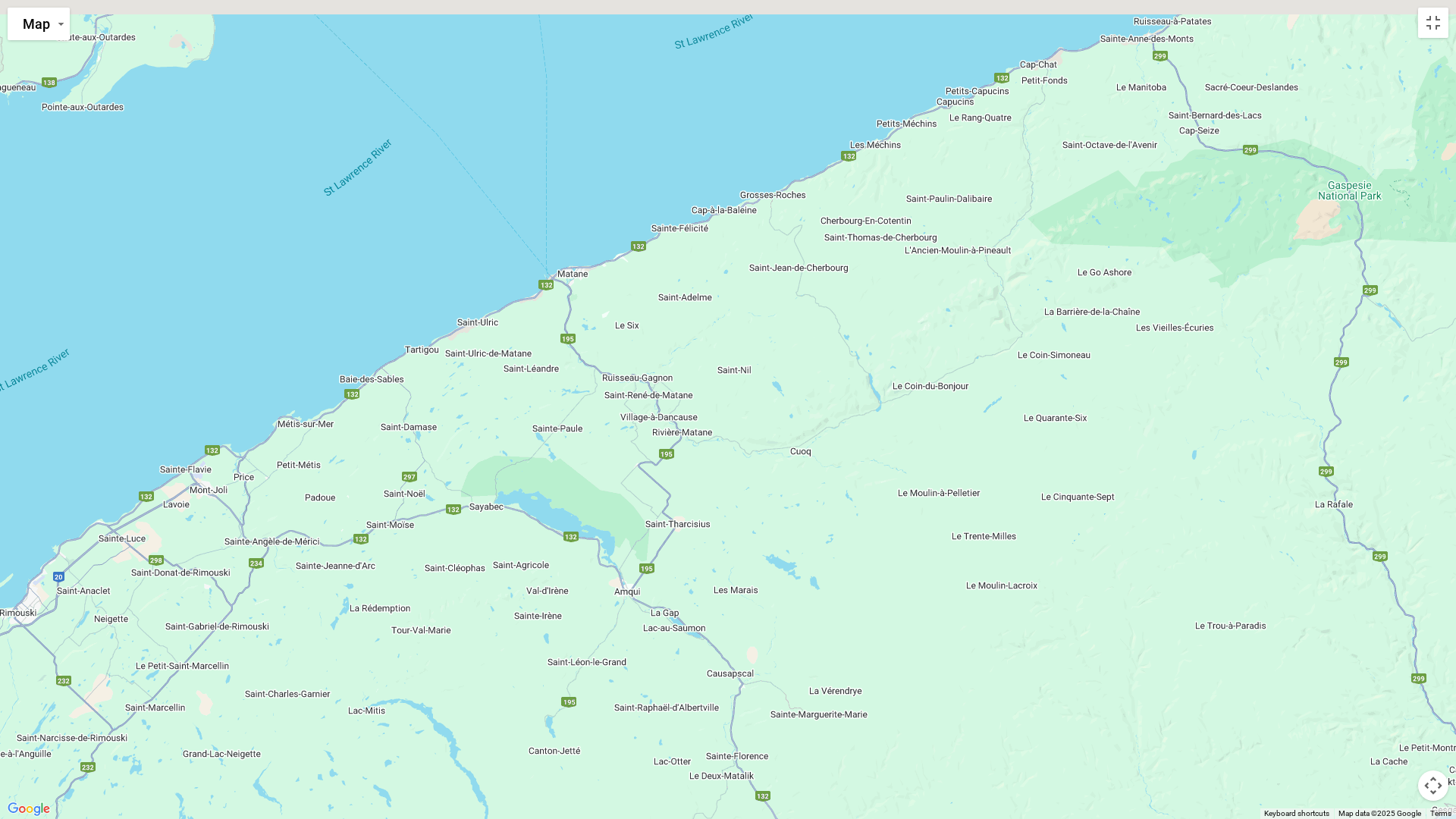
drag, startPoint x: 923, startPoint y: 385, endPoint x: 509, endPoint y: 818, distance: 599.1
click at [509, 723] on div "$2,328" at bounding box center [728, 410] width 1456 height 819
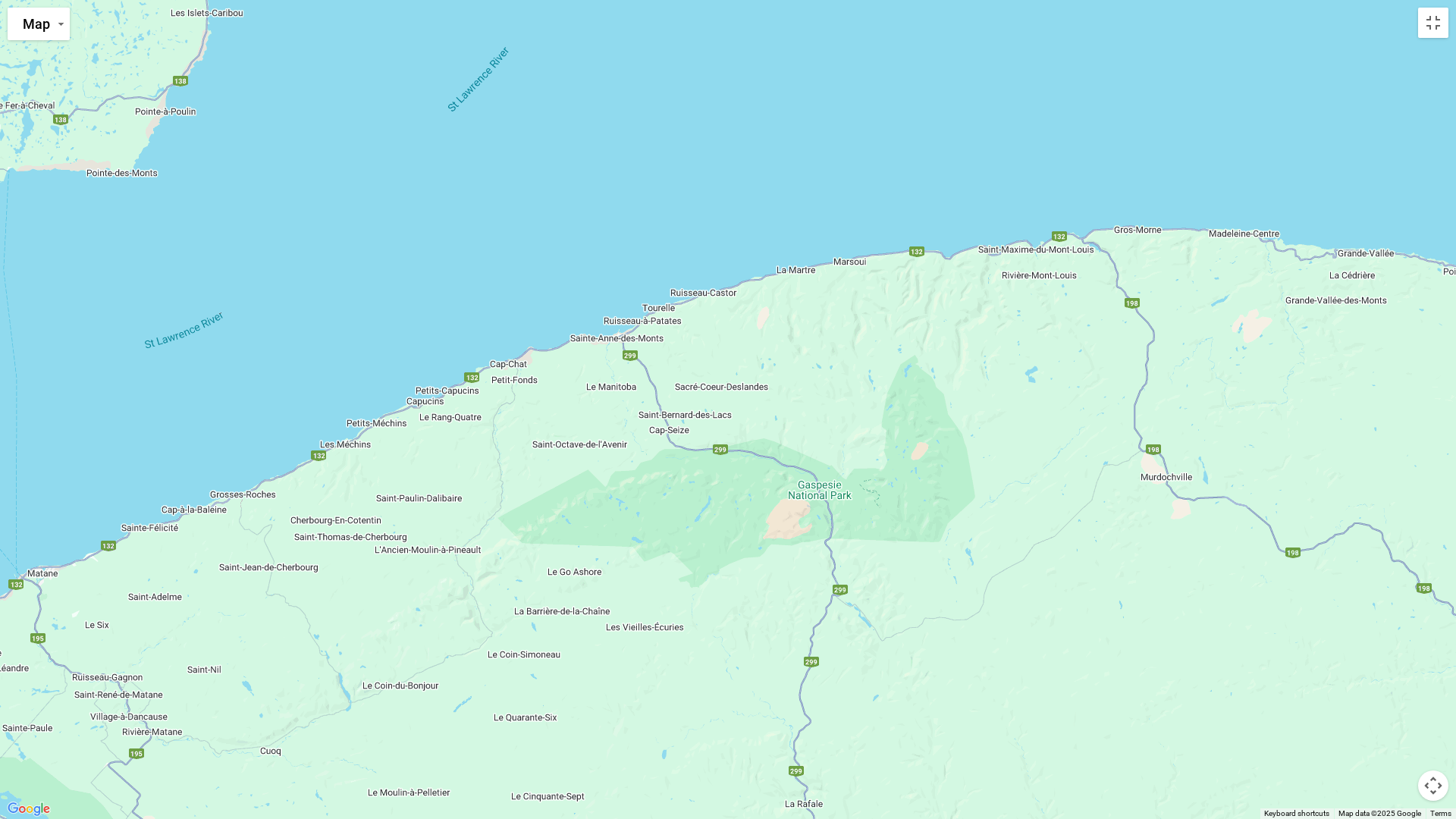
drag, startPoint x: 865, startPoint y: 469, endPoint x: 430, endPoint y: 795, distance: 543.6
click at [430, 723] on div "$2,328" at bounding box center [728, 410] width 1456 height 819
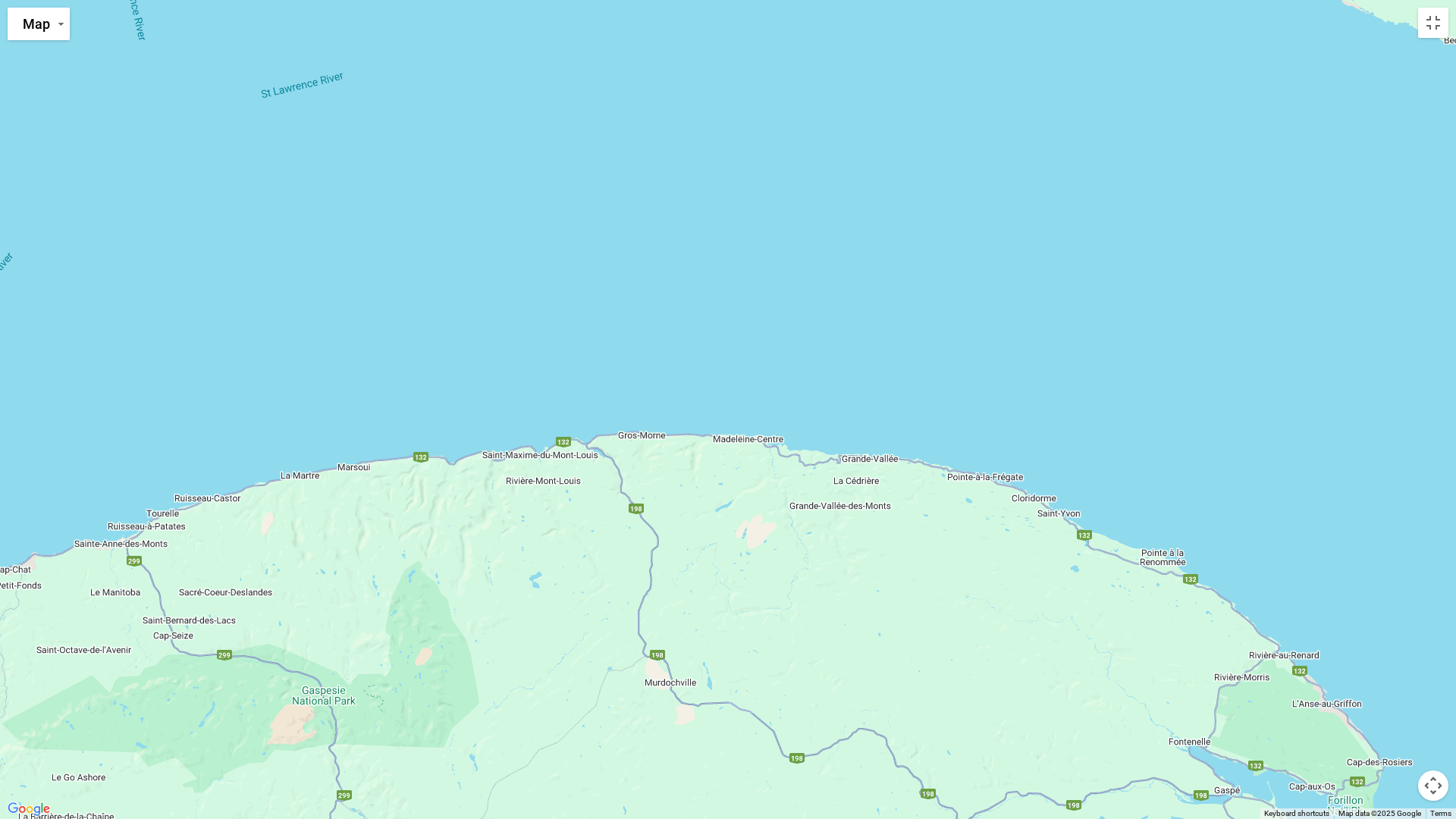
drag, startPoint x: 851, startPoint y: 488, endPoint x: 327, endPoint y: 663, distance: 552.4
click at [327, 663] on div "$2,328" at bounding box center [728, 410] width 1456 height 819
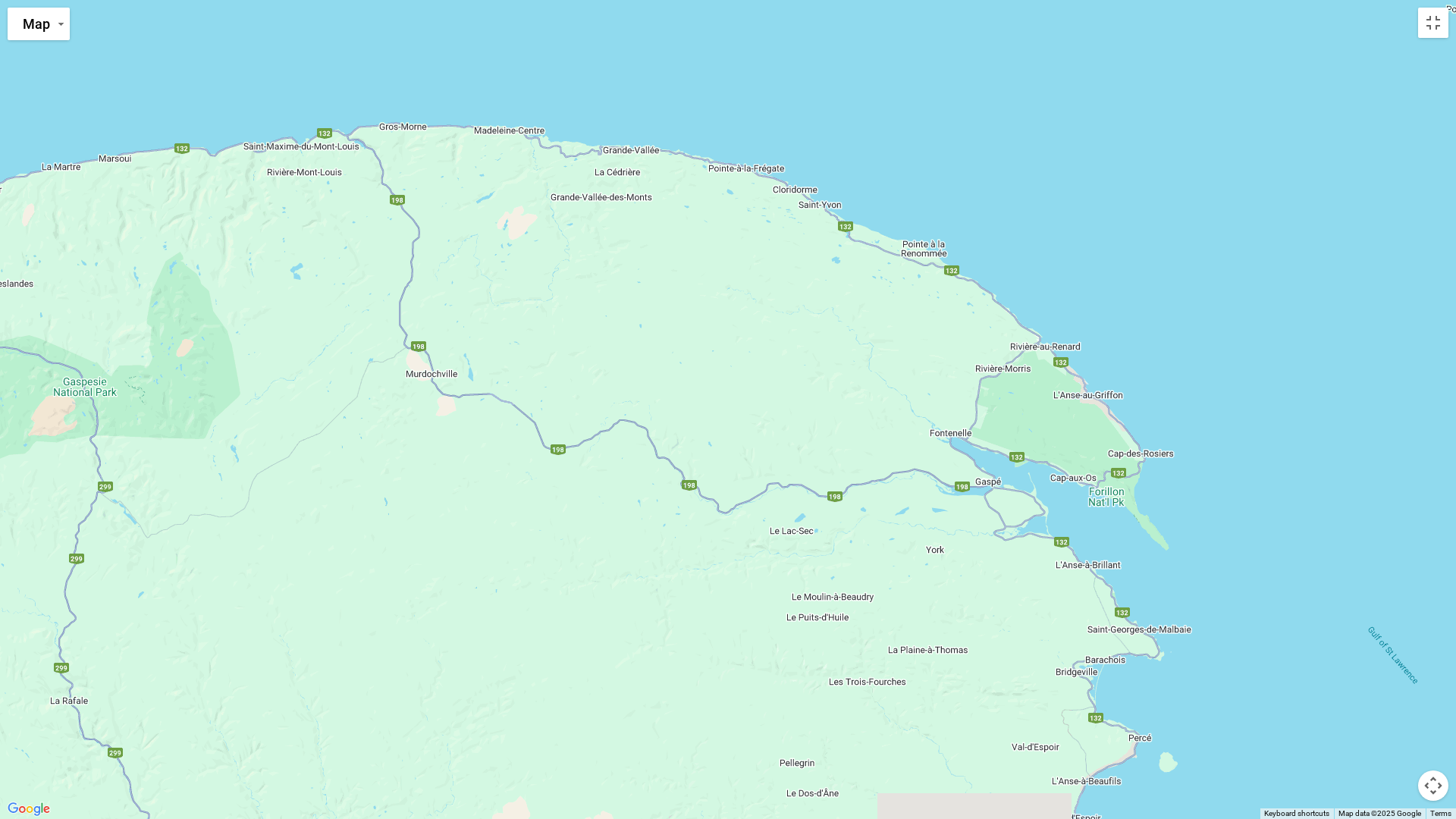
drag, startPoint x: 625, startPoint y: 744, endPoint x: 313, endPoint y: 404, distance: 461.5
click at [322, 428] on div "$2,328" at bounding box center [728, 410] width 1456 height 819
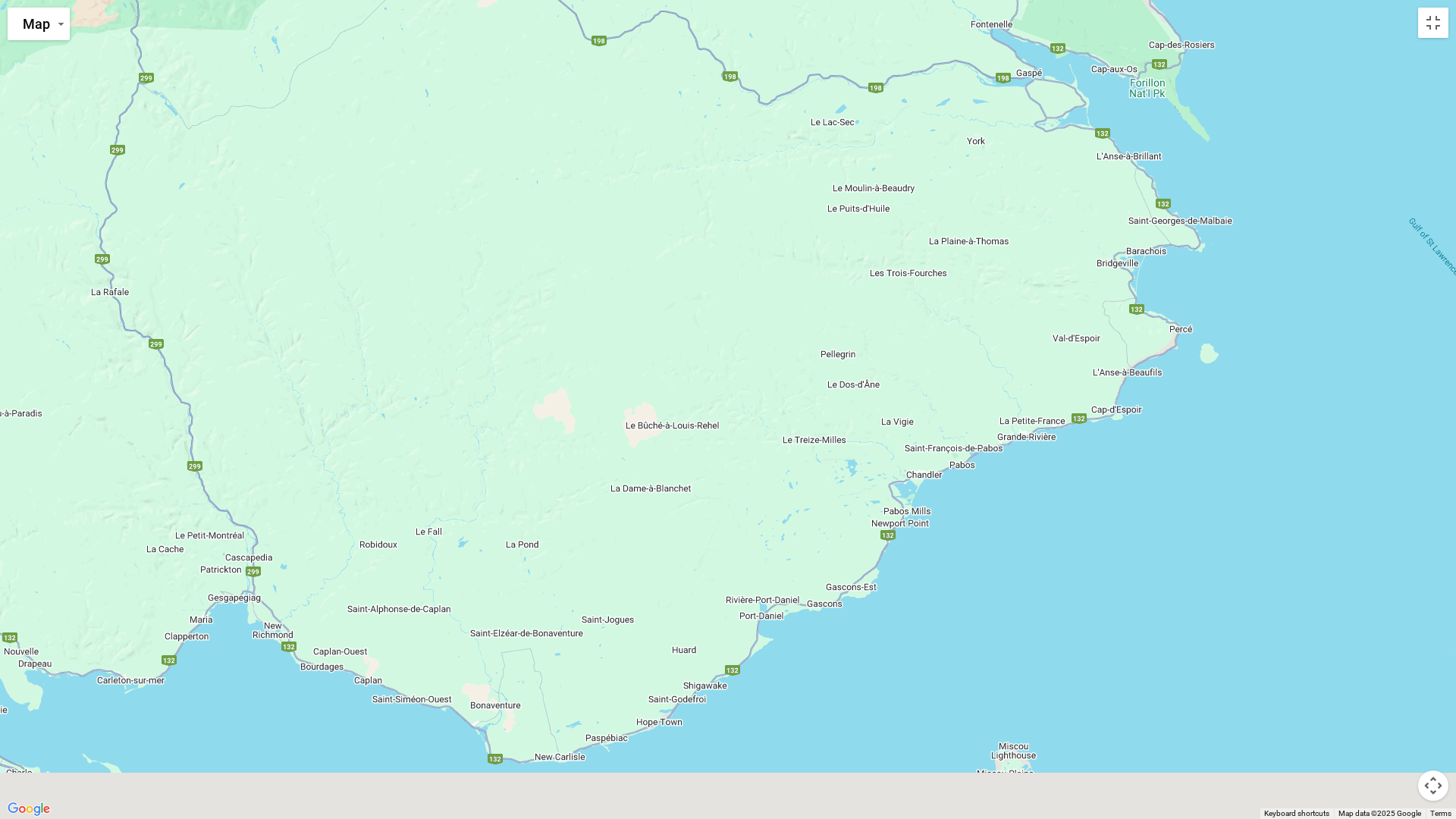
drag, startPoint x: 343, startPoint y: 613, endPoint x: 394, endPoint y: 326, distance: 291.5
click at [394, 330] on div "$2,328" at bounding box center [728, 410] width 1456 height 819
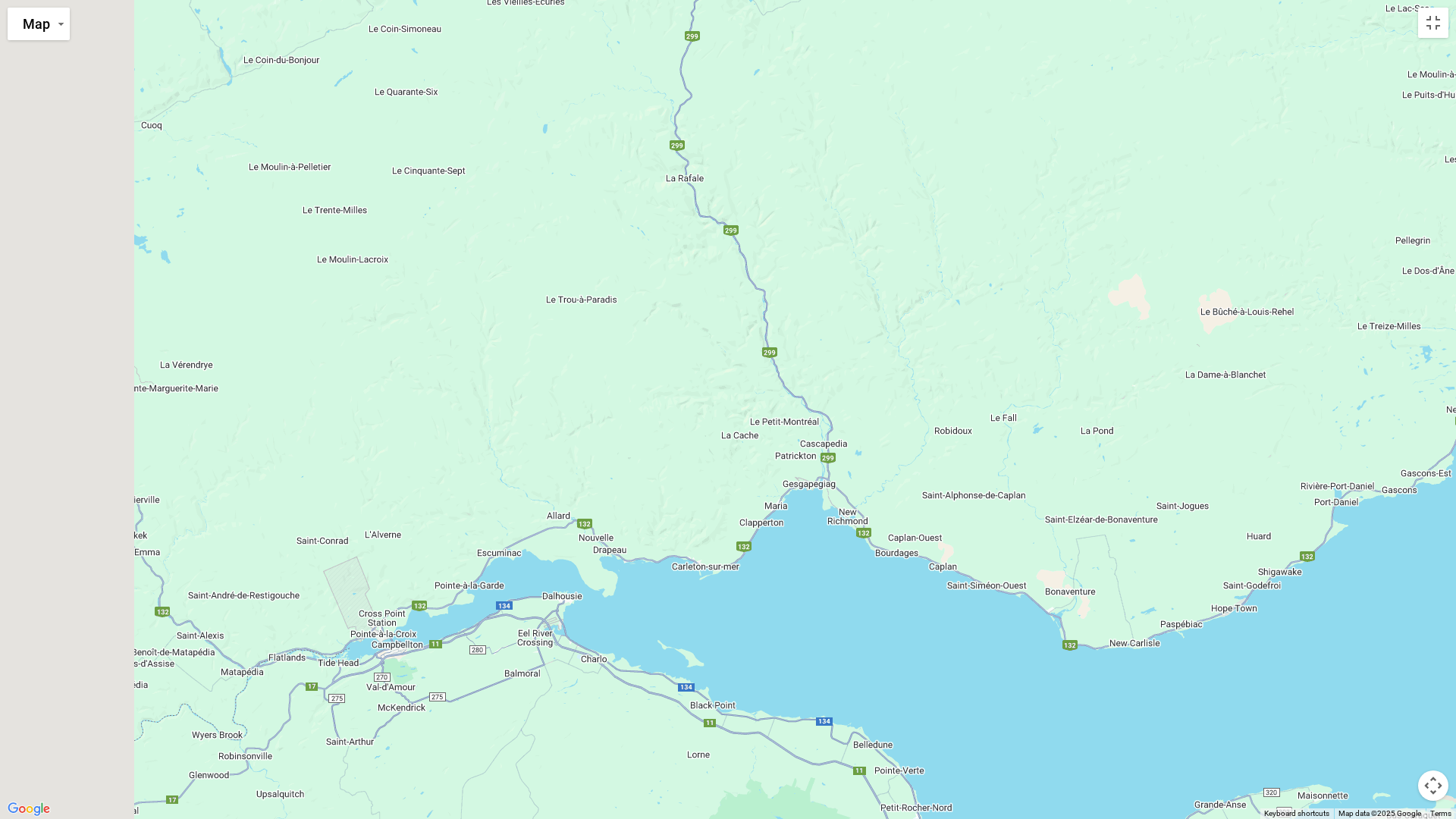
drag, startPoint x: 351, startPoint y: 426, endPoint x: 986, endPoint y: 395, distance: 635.8
click at [967, 396] on div "$2,328" at bounding box center [728, 410] width 1456 height 819
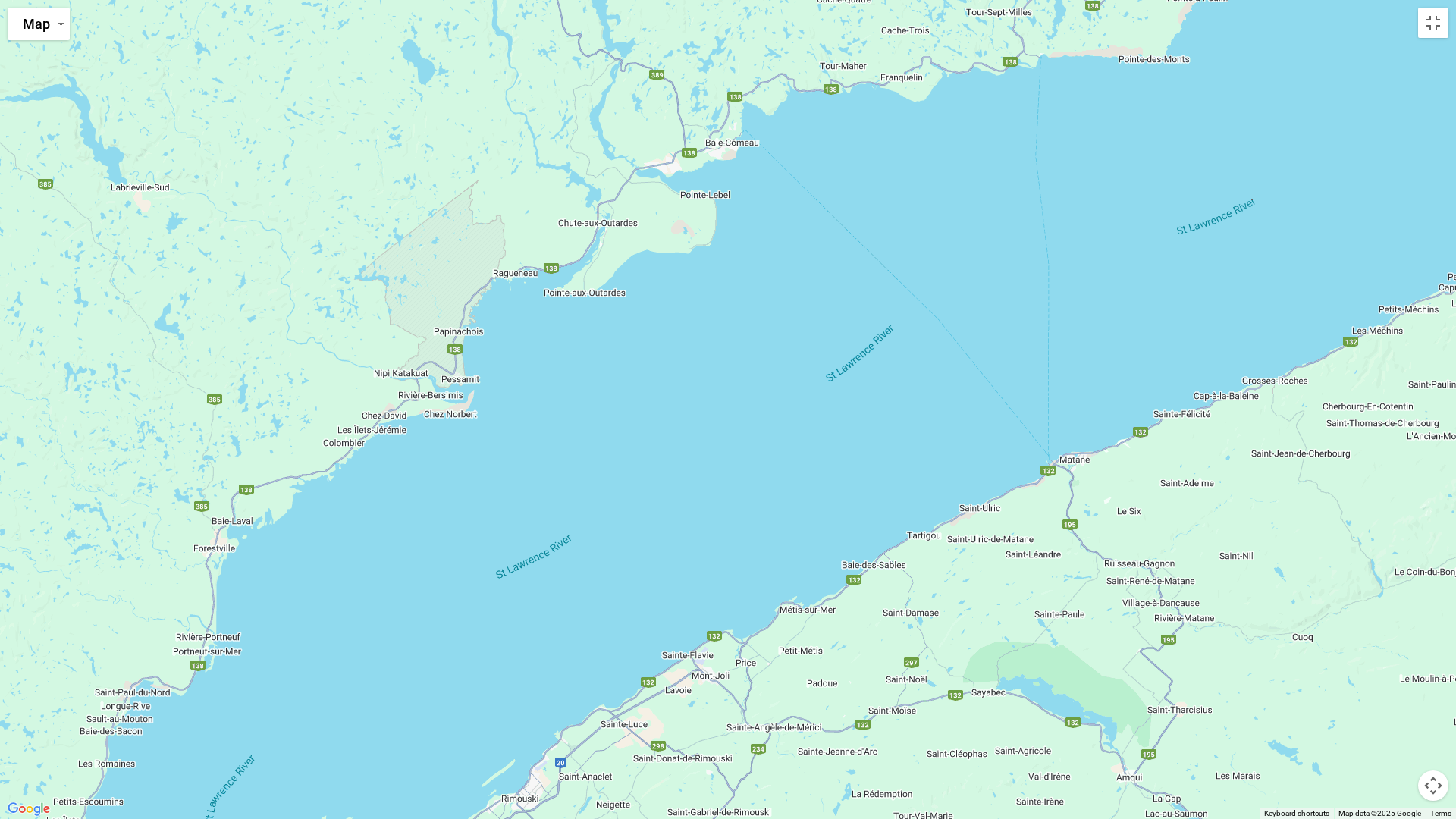
drag, startPoint x: 498, startPoint y: 307, endPoint x: 1234, endPoint y: 818, distance: 896.0
click at [1224, 723] on div "$2,328" at bounding box center [728, 410] width 1456 height 819
click at [1234, 723] on div "$2,328" at bounding box center [728, 410] width 1456 height 819
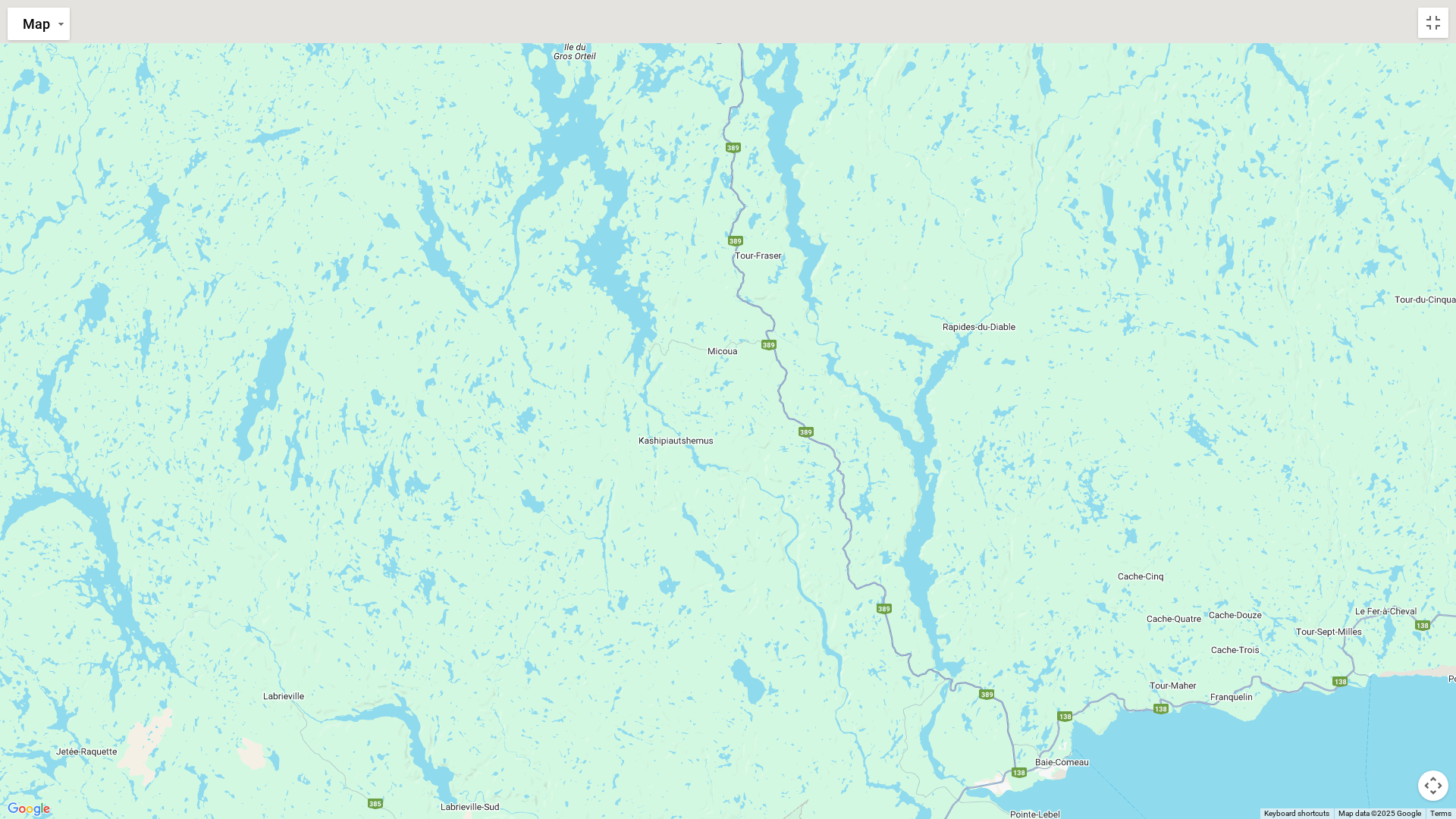
drag, startPoint x: 463, startPoint y: 194, endPoint x: 607, endPoint y: 818, distance: 640.4
click at [607, 723] on div "$2,328" at bounding box center [728, 410] width 1456 height 819
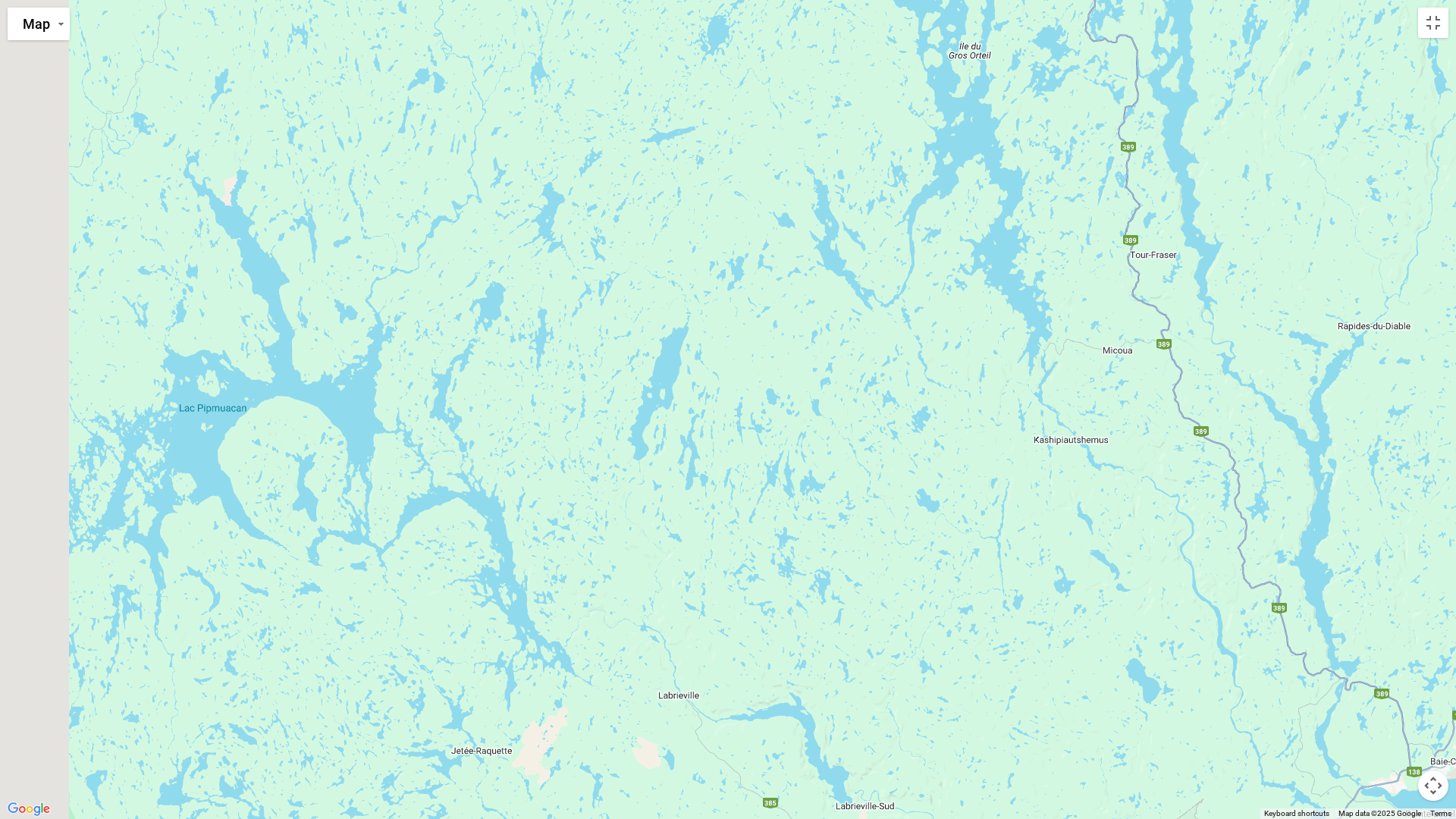
drag, startPoint x: 369, startPoint y: 376, endPoint x: 1361, endPoint y: 328, distance: 993.2
click at [1302, 322] on div "$2,328" at bounding box center [728, 410] width 1456 height 819
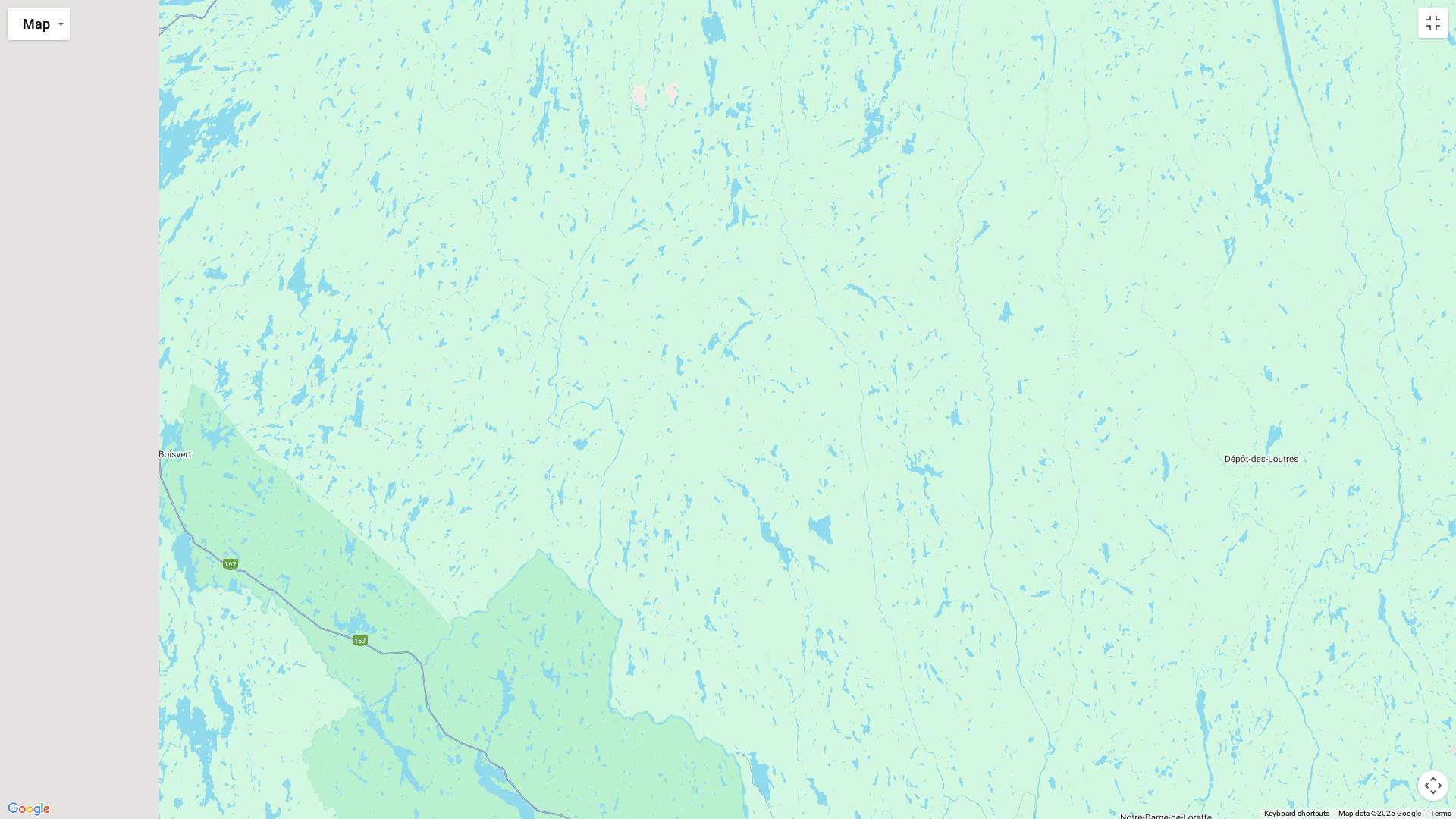
drag, startPoint x: 444, startPoint y: 300, endPoint x: 1370, endPoint y: 250, distance: 927.3
click at [1310, 245] on div "$2,328" at bounding box center [728, 410] width 1456 height 819
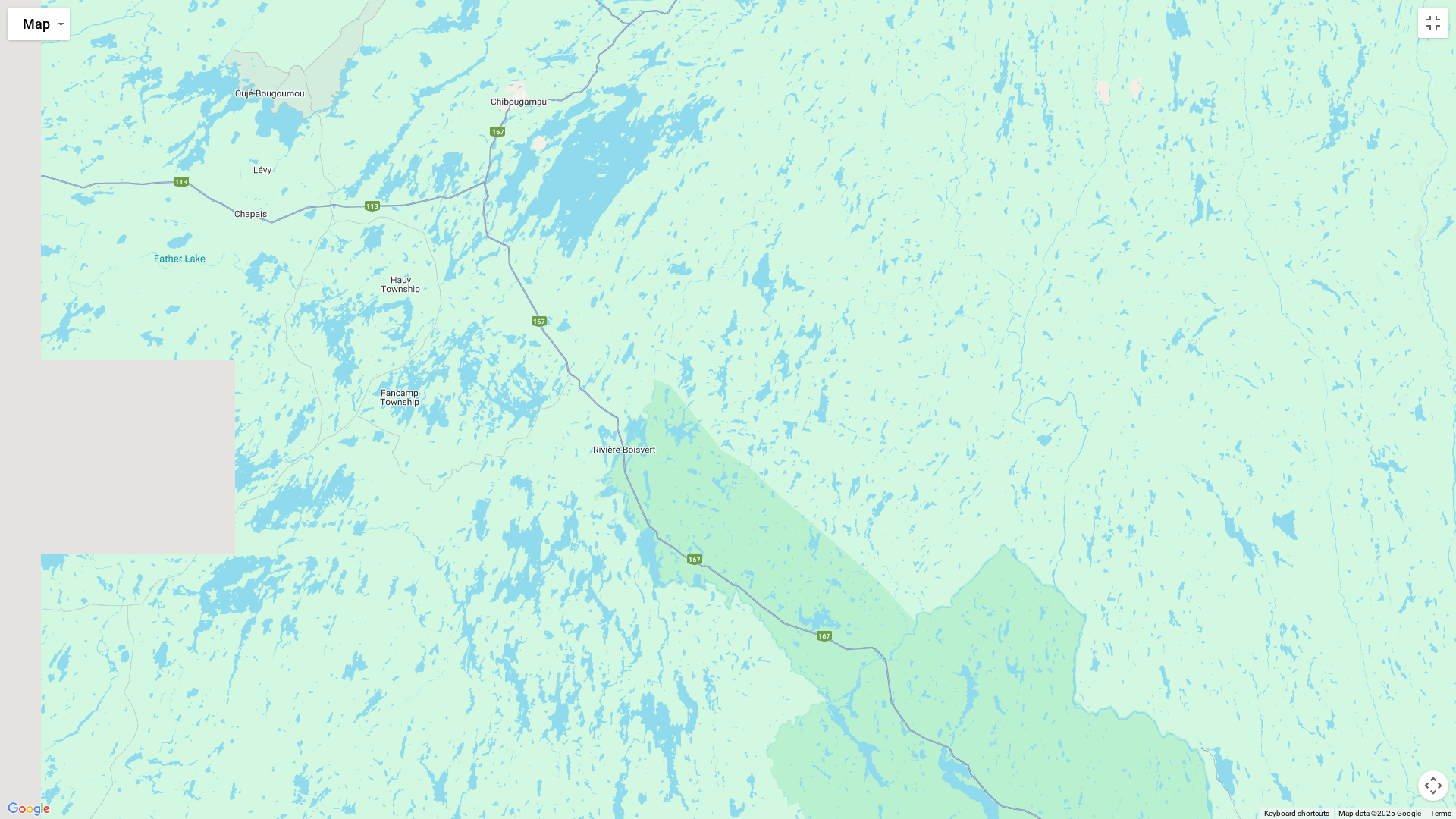
drag, startPoint x: 1412, startPoint y: 253, endPoint x: 1455, endPoint y: 258, distance: 43.3
click at [1449, 258] on div "$2,328" at bounding box center [728, 410] width 1456 height 819
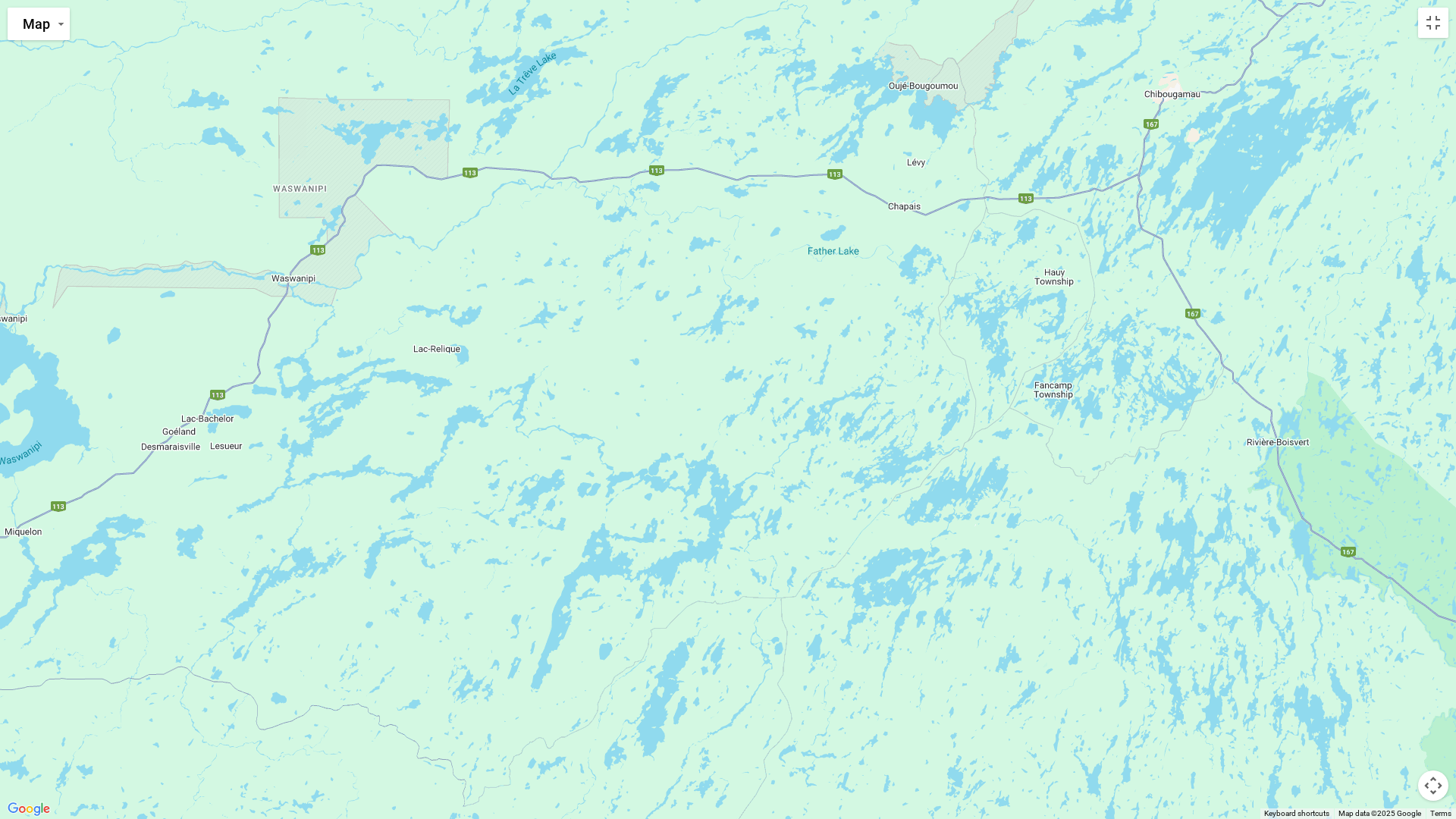
drag, startPoint x: 608, startPoint y: 419, endPoint x: 1109, endPoint y: 399, distance: 501.4
click at [1108, 399] on div "$2,328" at bounding box center [728, 410] width 1456 height 819
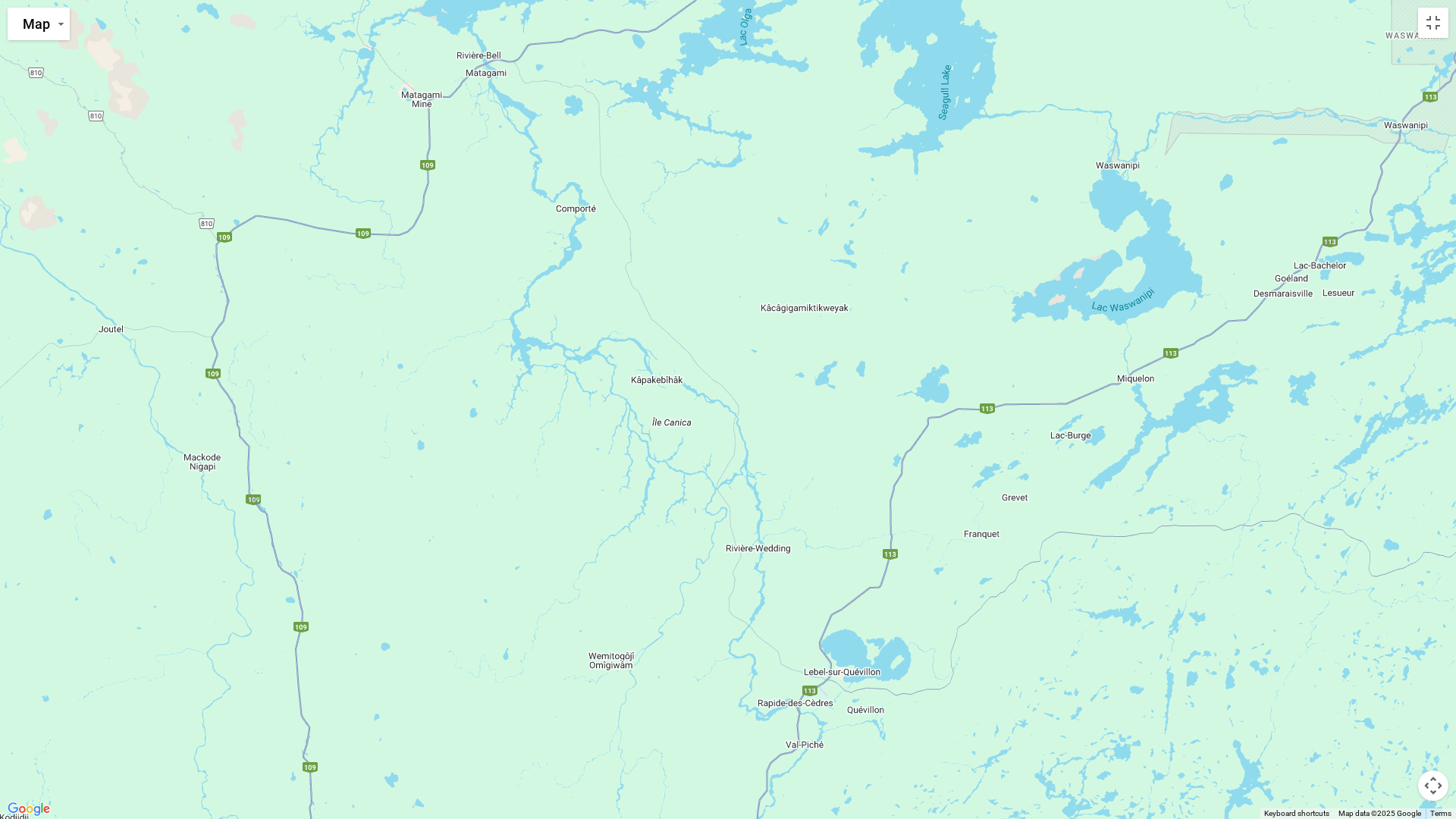
drag, startPoint x: 402, startPoint y: 439, endPoint x: 1230, endPoint y: 343, distance: 833.5
click at [1230, 343] on div "$2,328" at bounding box center [728, 410] width 1456 height 819
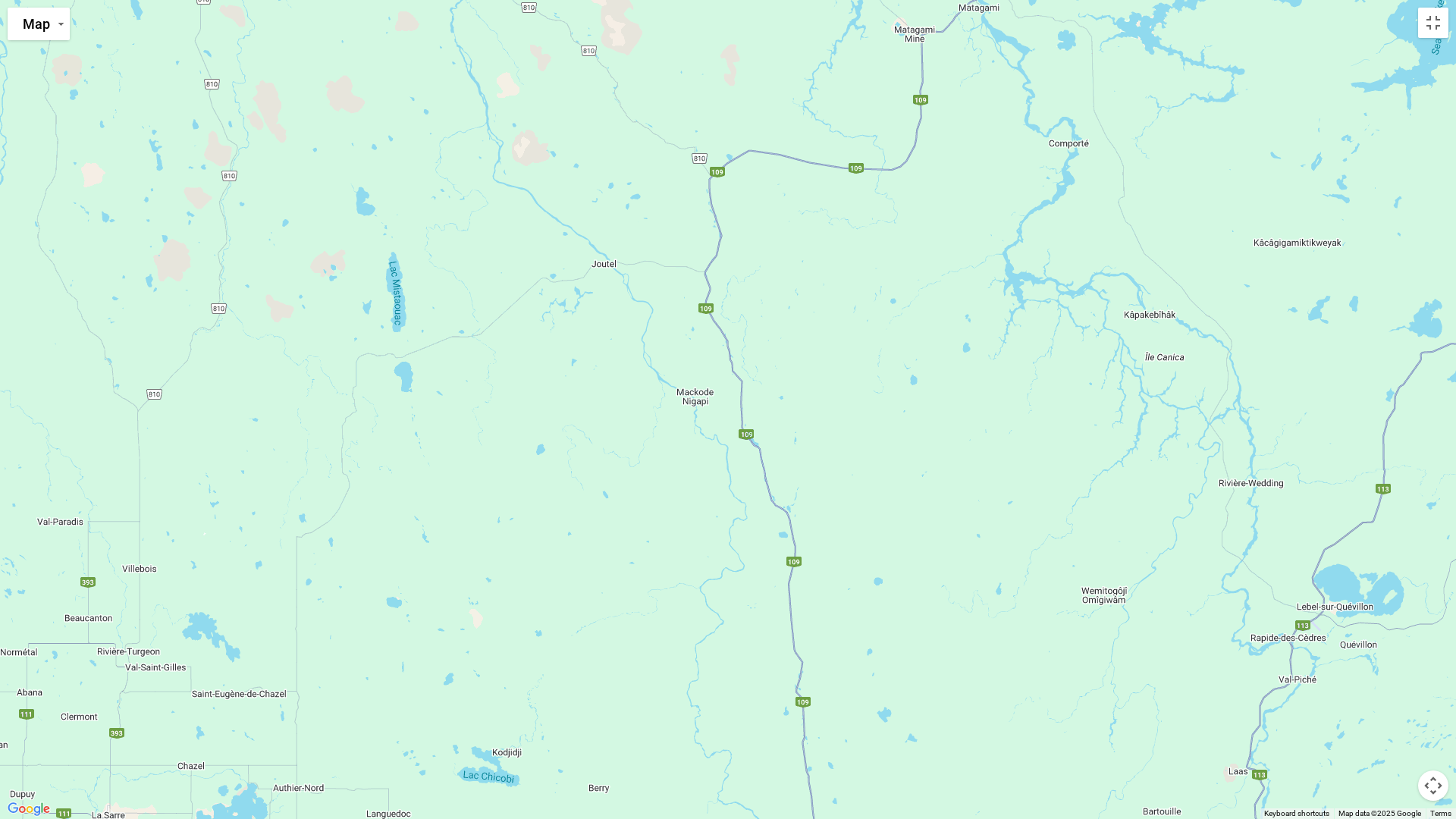
drag, startPoint x: 231, startPoint y: 510, endPoint x: 983, endPoint y: 435, distance: 755.7
click at [982, 435] on div "$2,328" at bounding box center [728, 410] width 1456 height 819
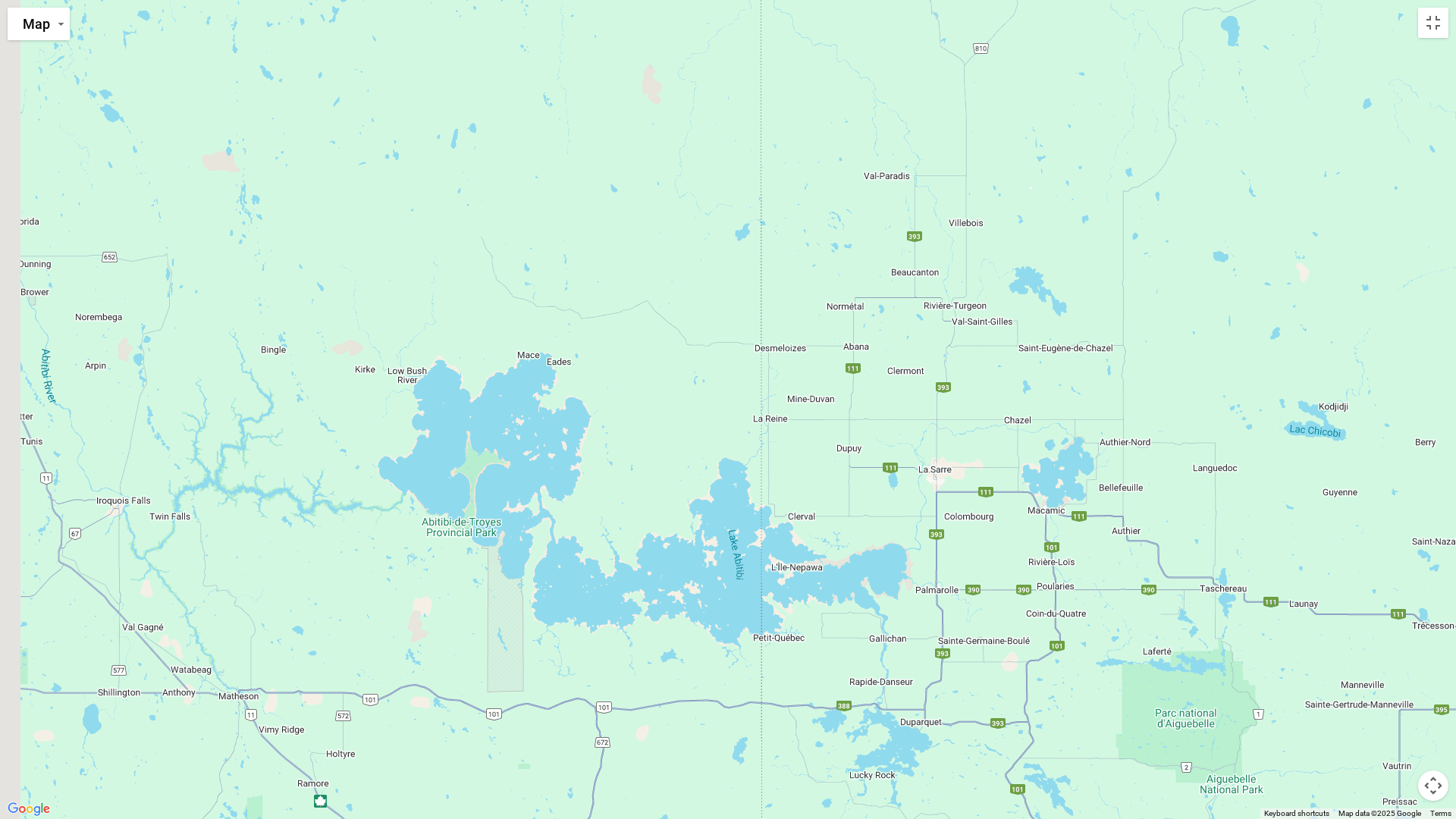
drag, startPoint x: 654, startPoint y: 677, endPoint x: 962, endPoint y: 310, distance: 479.1
click at [962, 310] on div "$2,328" at bounding box center [728, 410] width 1456 height 819
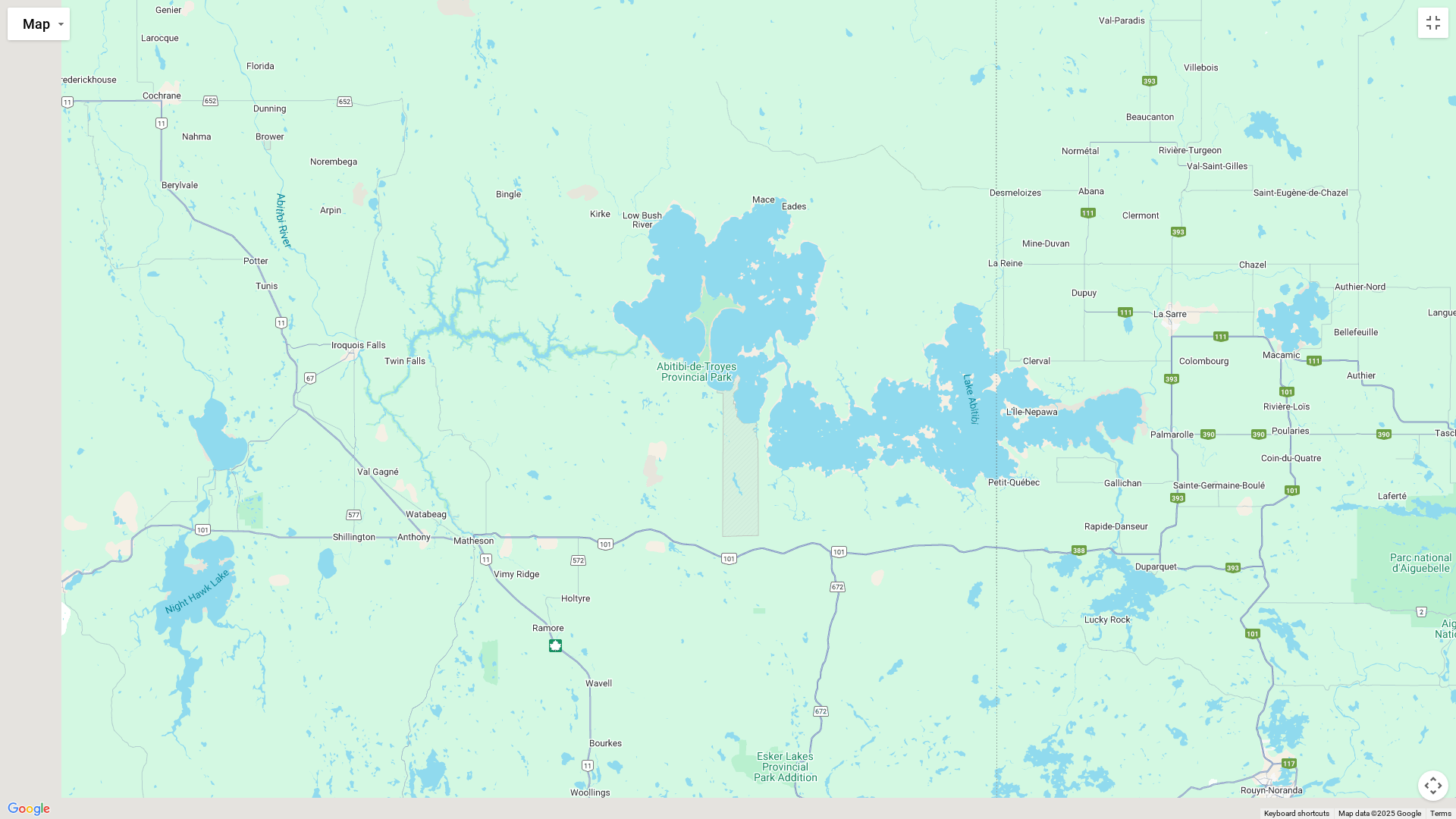
drag, startPoint x: 617, startPoint y: 551, endPoint x: 1239, endPoint y: 361, distance: 650.4
click at [1119, 373] on div "$2,328" at bounding box center [728, 410] width 1456 height 819
click at [1224, 361] on div "$2,328" at bounding box center [728, 410] width 1456 height 819
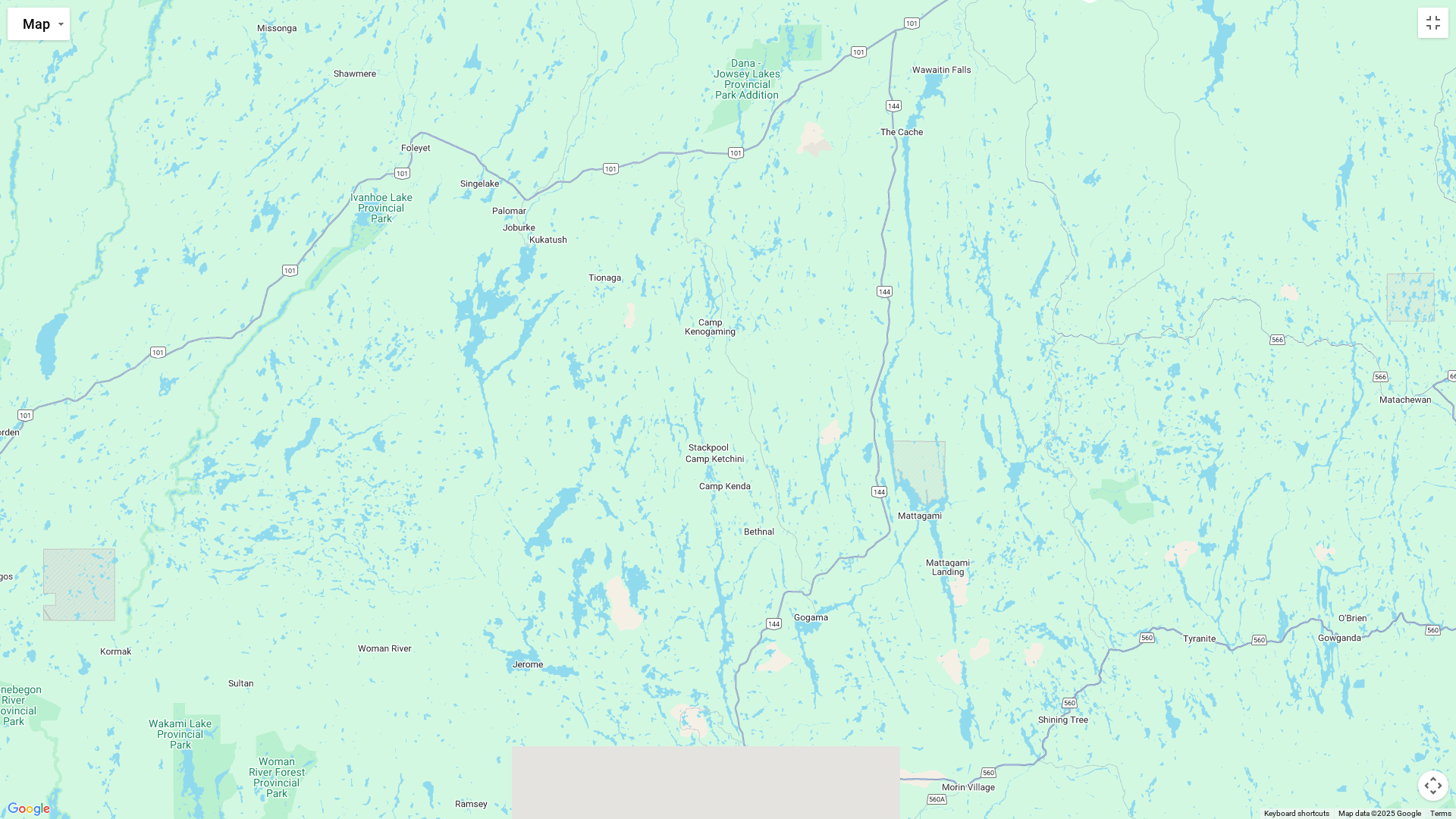
drag, startPoint x: 293, startPoint y: 734, endPoint x: 926, endPoint y: 190, distance: 834.6
click at [926, 190] on div "$2,328" at bounding box center [728, 410] width 1456 height 819
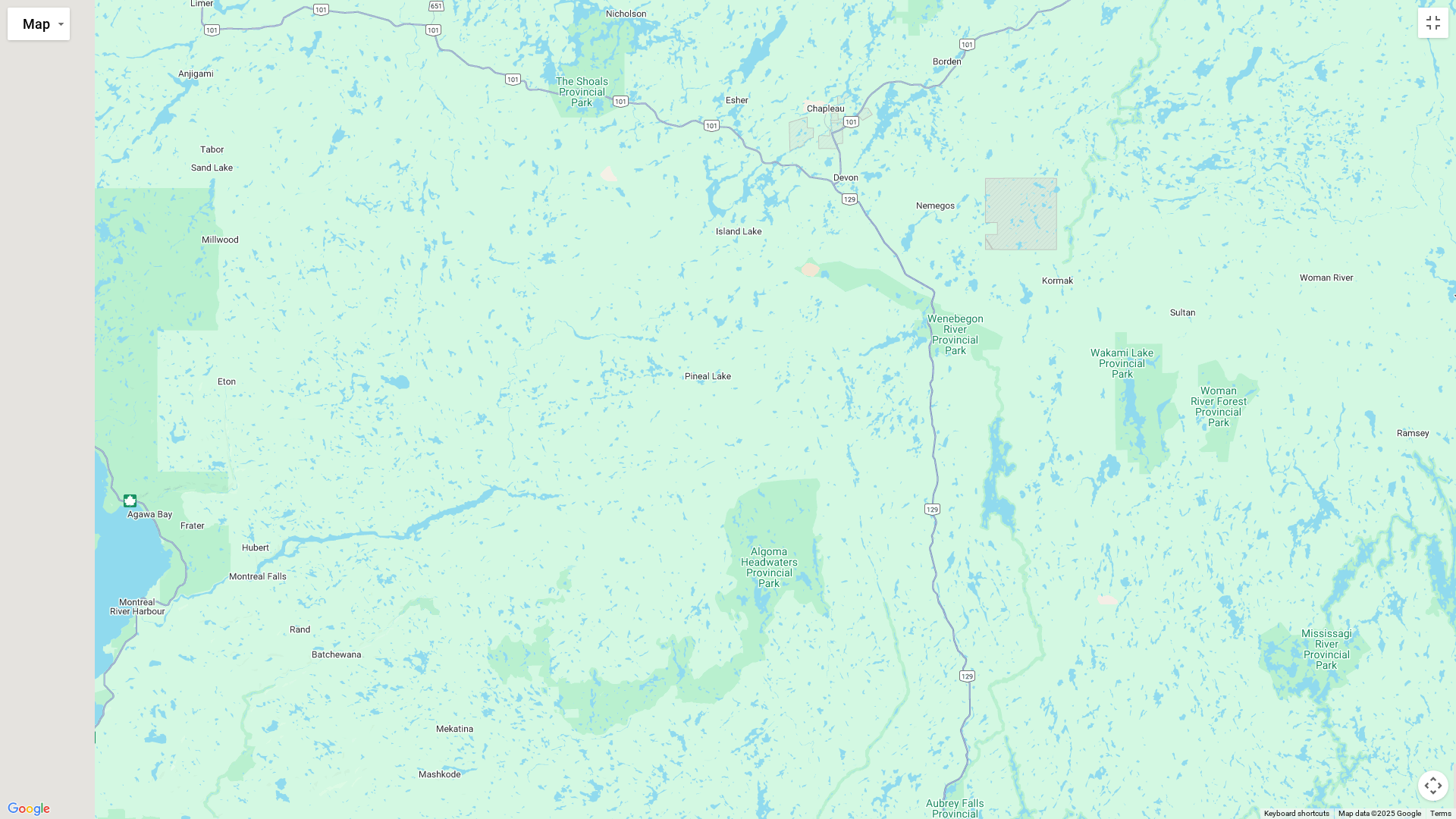
drag, startPoint x: 410, startPoint y: 628, endPoint x: 1362, endPoint y: 261, distance: 1020.3
click at [1361, 261] on div "$2,328" at bounding box center [728, 410] width 1456 height 819
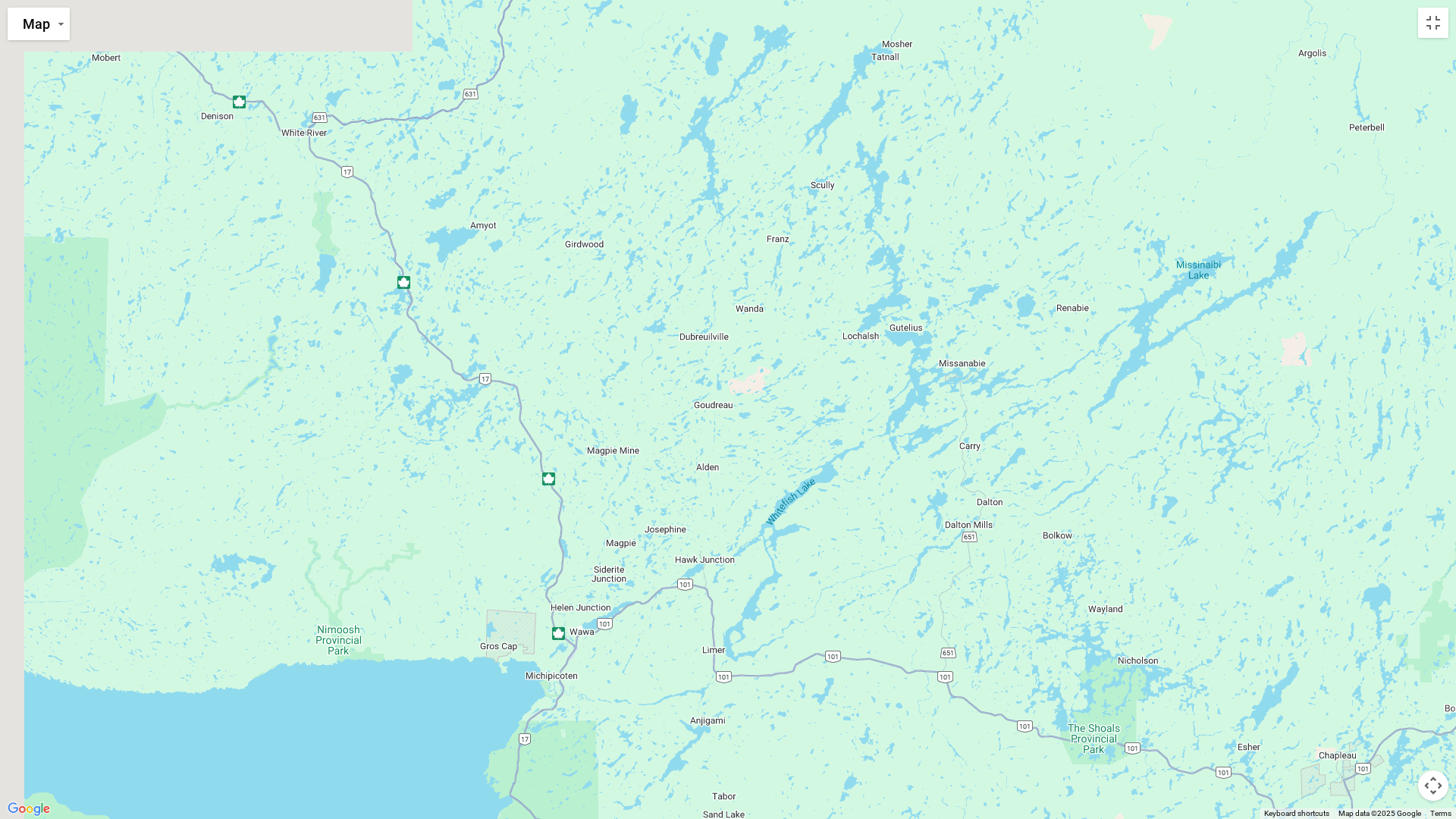
drag, startPoint x: 785, startPoint y: 204, endPoint x: 1174, endPoint y: 818, distance: 726.9
click at [1174, 723] on div "$2,328" at bounding box center [728, 410] width 1456 height 819
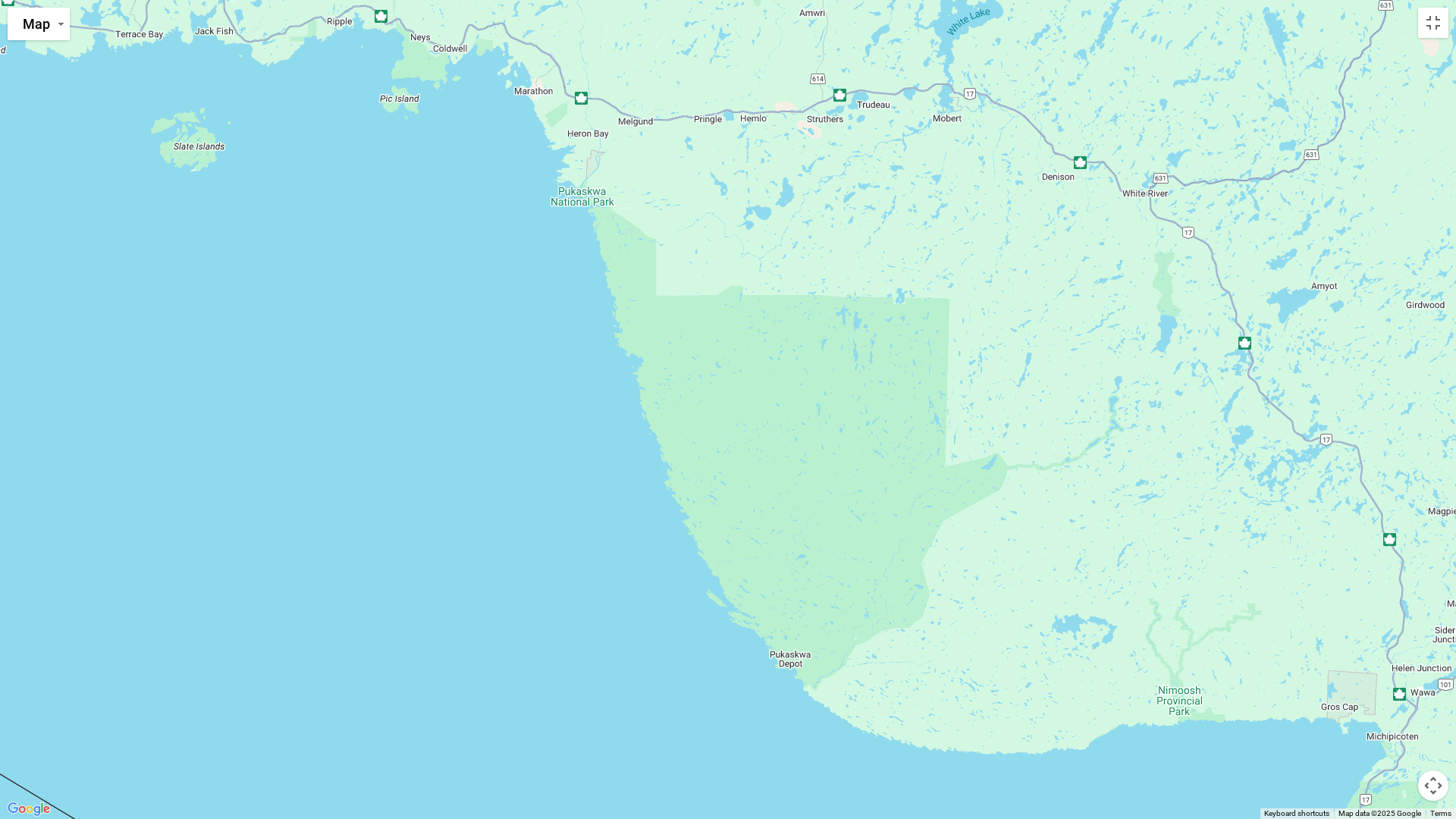
drag, startPoint x: 289, startPoint y: 481, endPoint x: 1121, endPoint y: 557, distance: 835.5
click at [1119, 557] on div "$2,328" at bounding box center [728, 410] width 1456 height 819
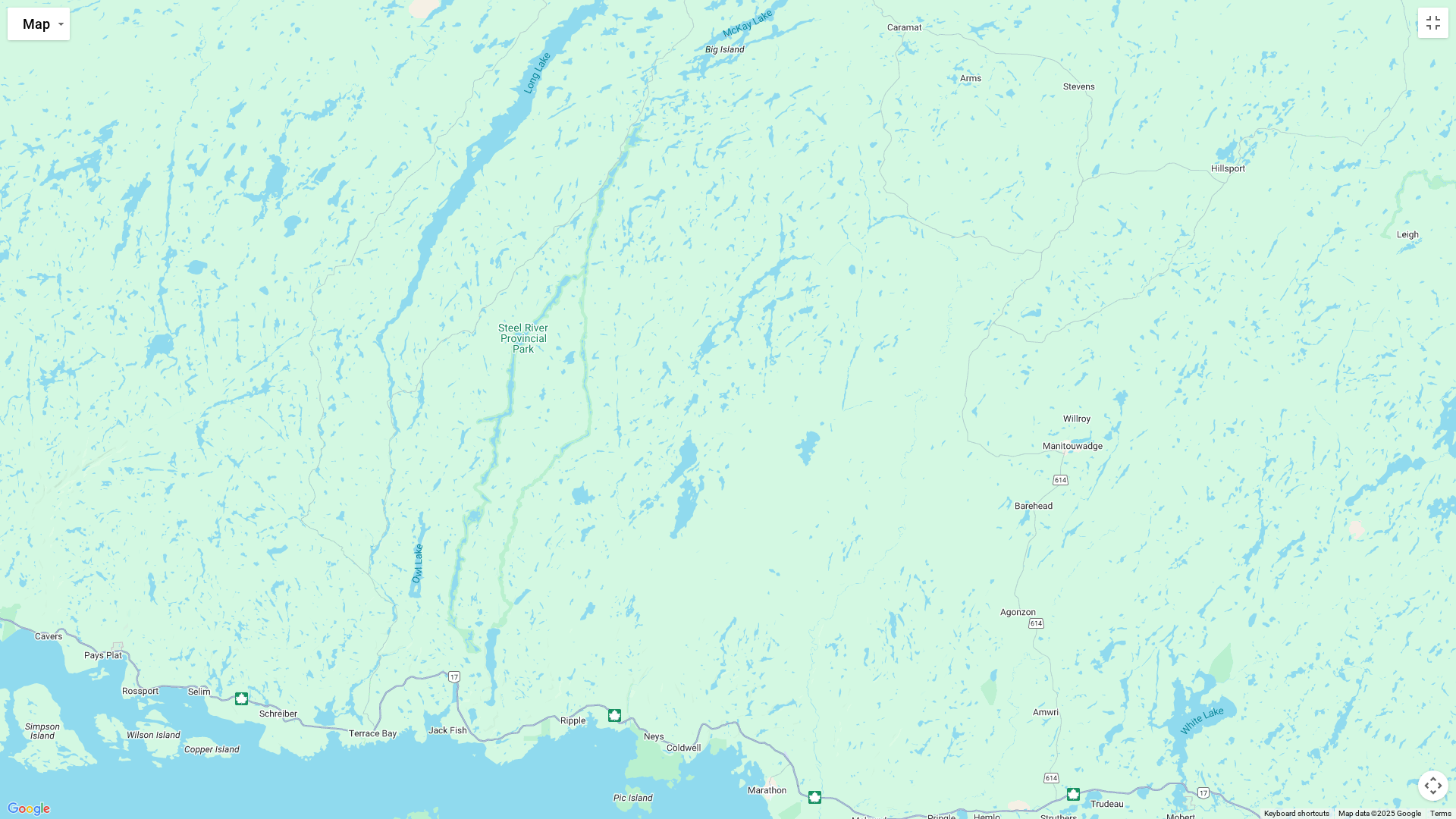
drag, startPoint x: 1006, startPoint y: 319, endPoint x: 1213, endPoint y: 818, distance: 540.2
click at [1213, 723] on div "$2,328" at bounding box center [728, 410] width 1456 height 819
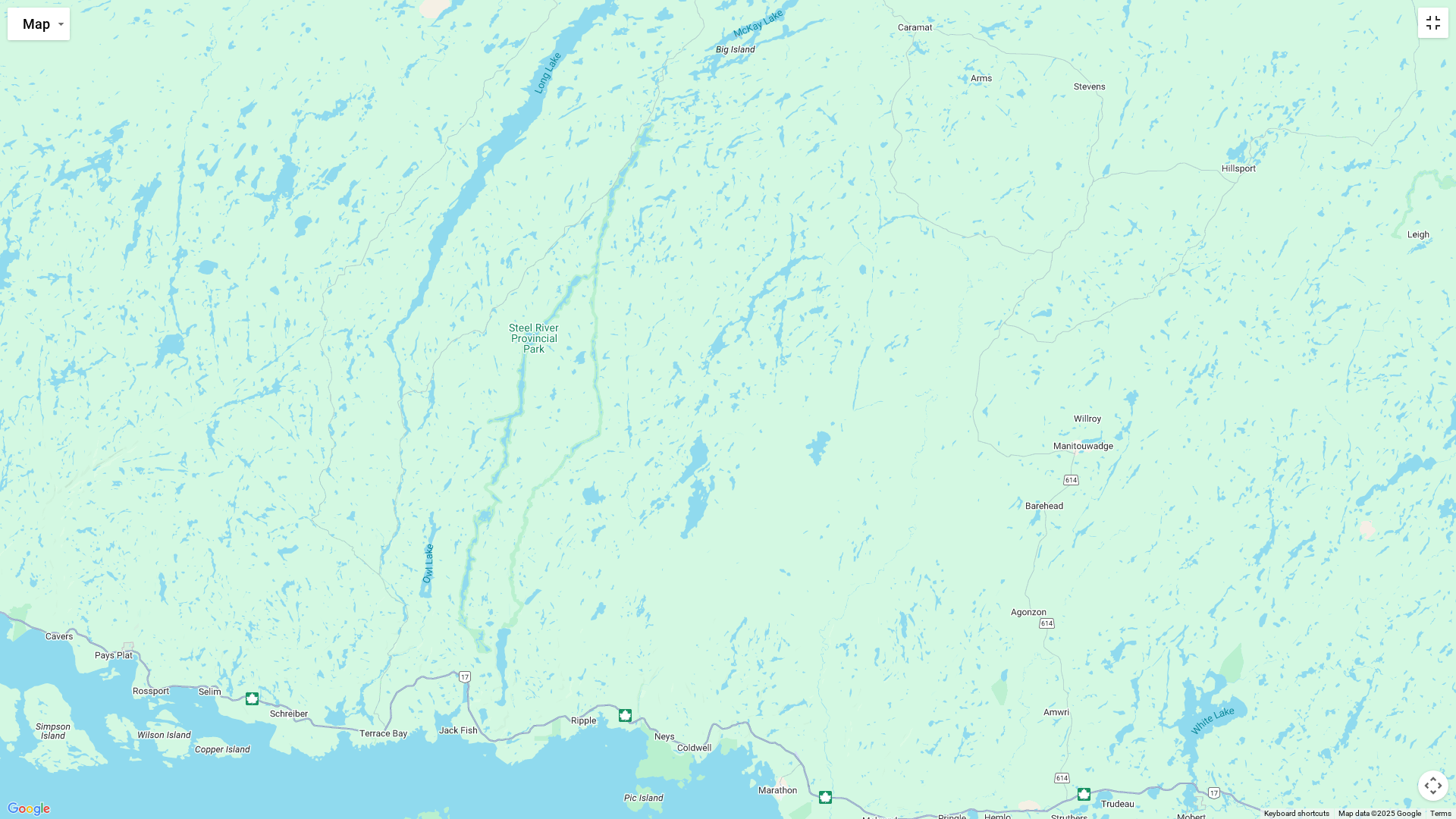
click at [1429, 25] on button "Toggle fullscreen view" at bounding box center [1433, 23] width 30 height 30
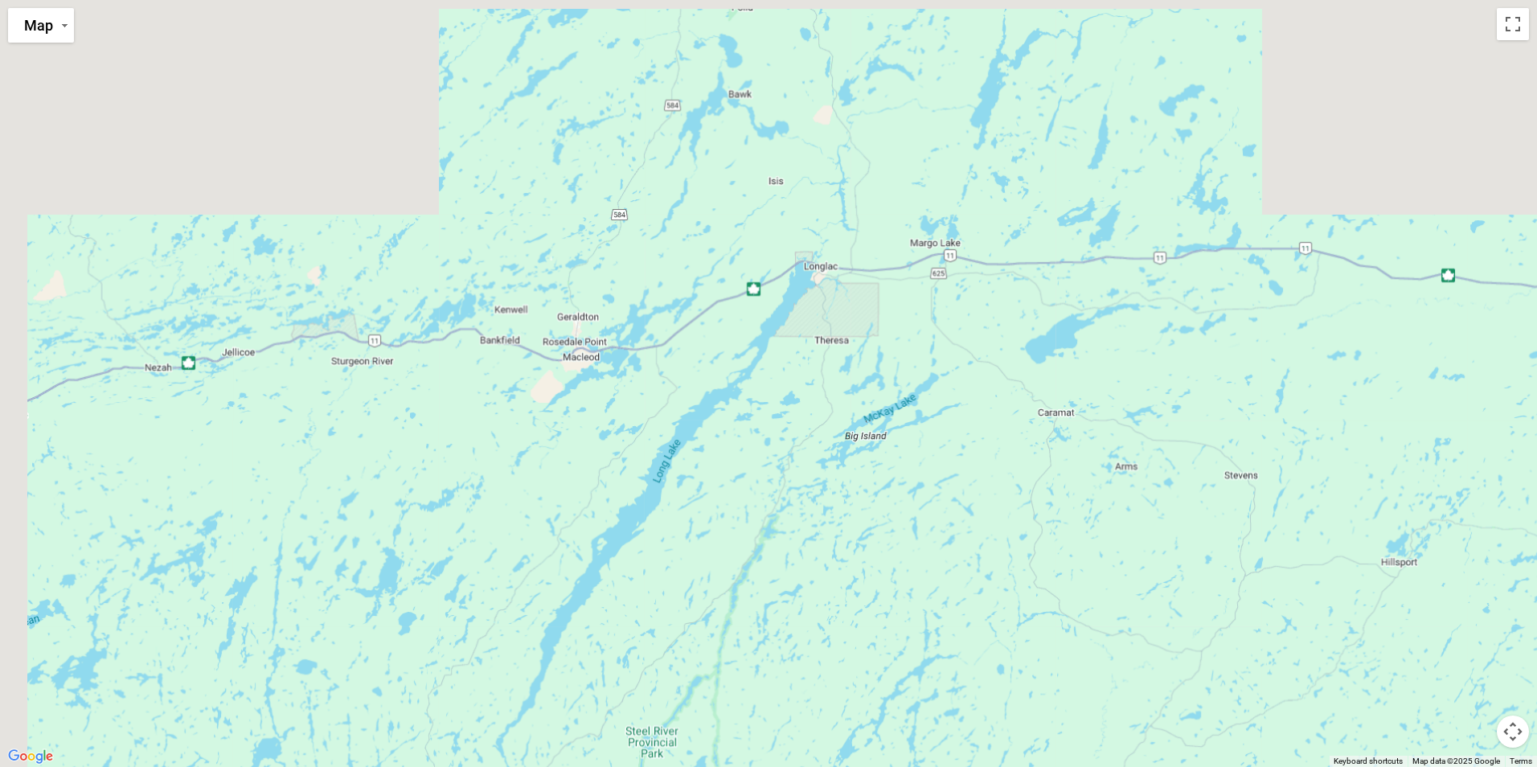
drag, startPoint x: 1200, startPoint y: 381, endPoint x: 1265, endPoint y: 731, distance: 356.5
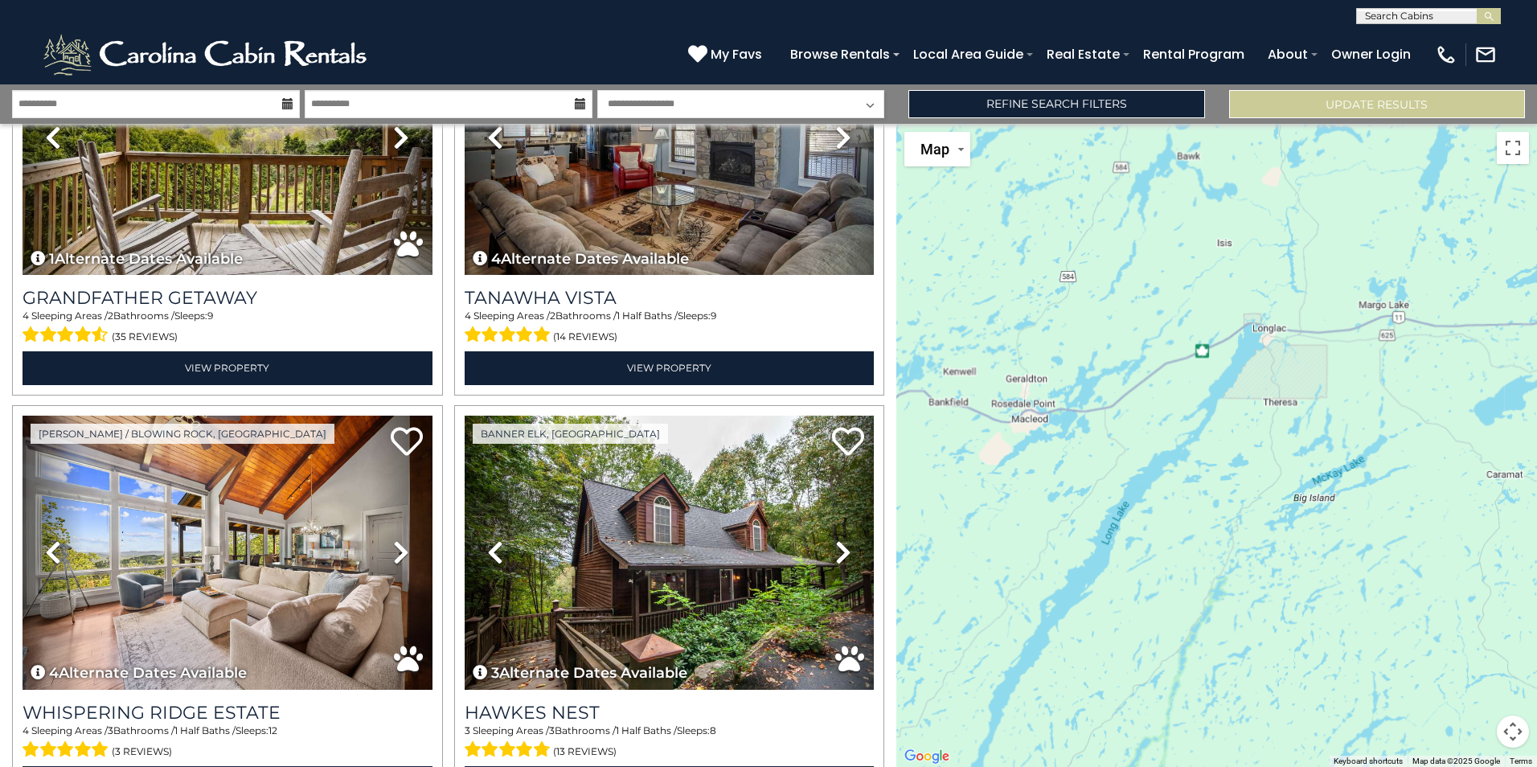
click at [1265, 731] on div "$2,328" at bounding box center [1216, 445] width 641 height 643
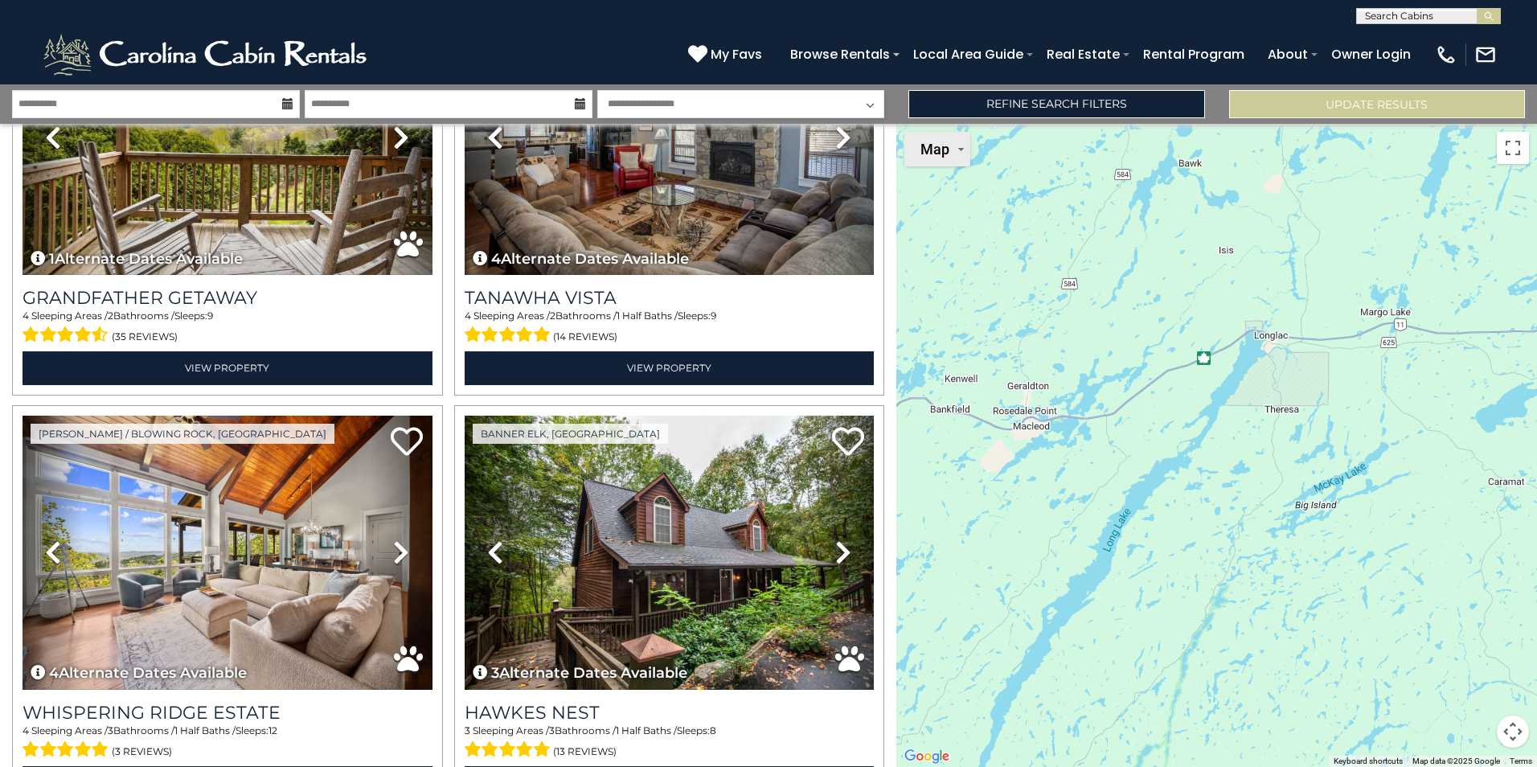
click at [958, 148] on img "Change map style" at bounding box center [961, 149] width 6 height 3
click at [928, 207] on li "Map" at bounding box center [952, 210] width 93 height 28
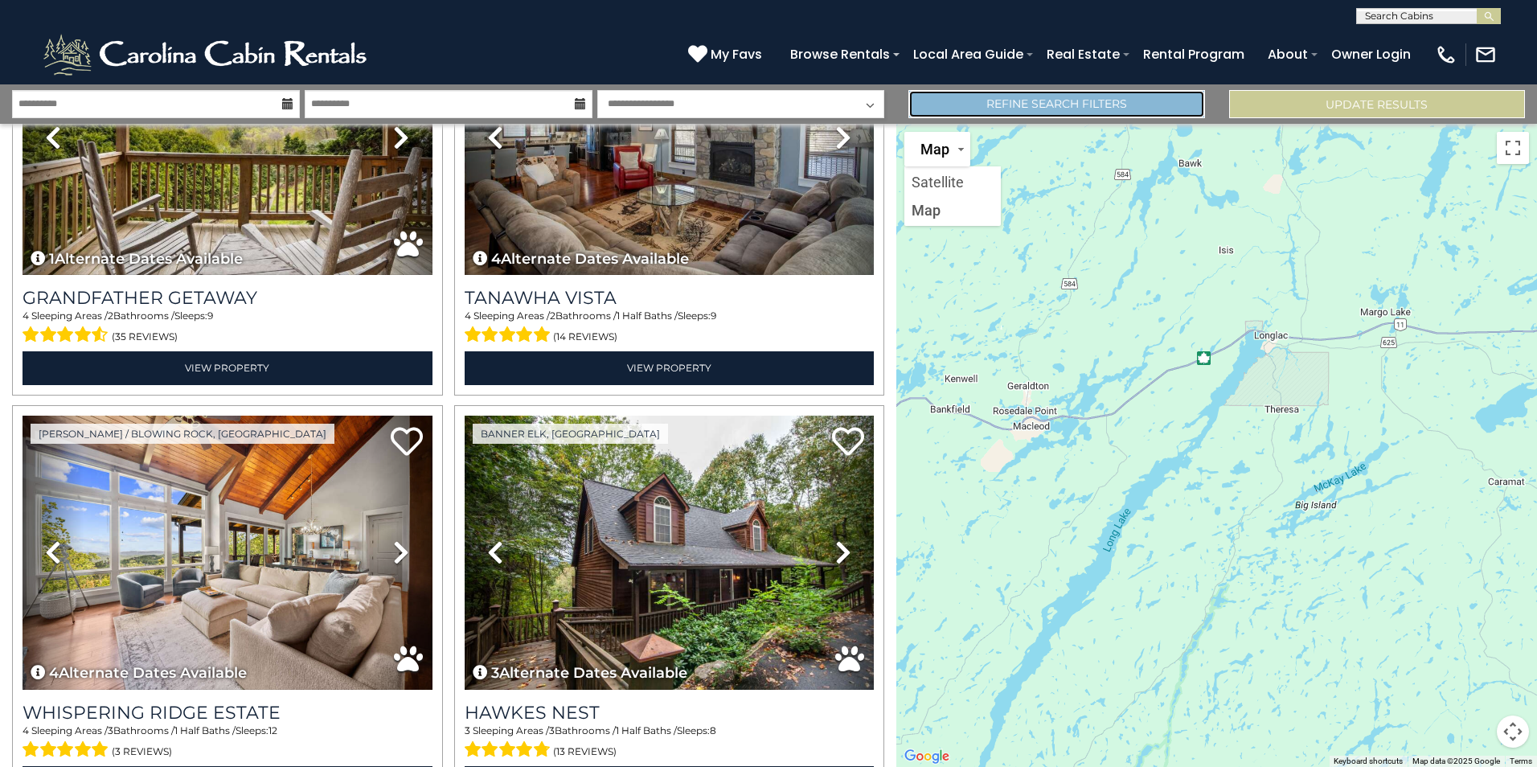
click at [1061, 100] on link "Refine Search Filters" at bounding box center [1056, 104] width 296 height 28
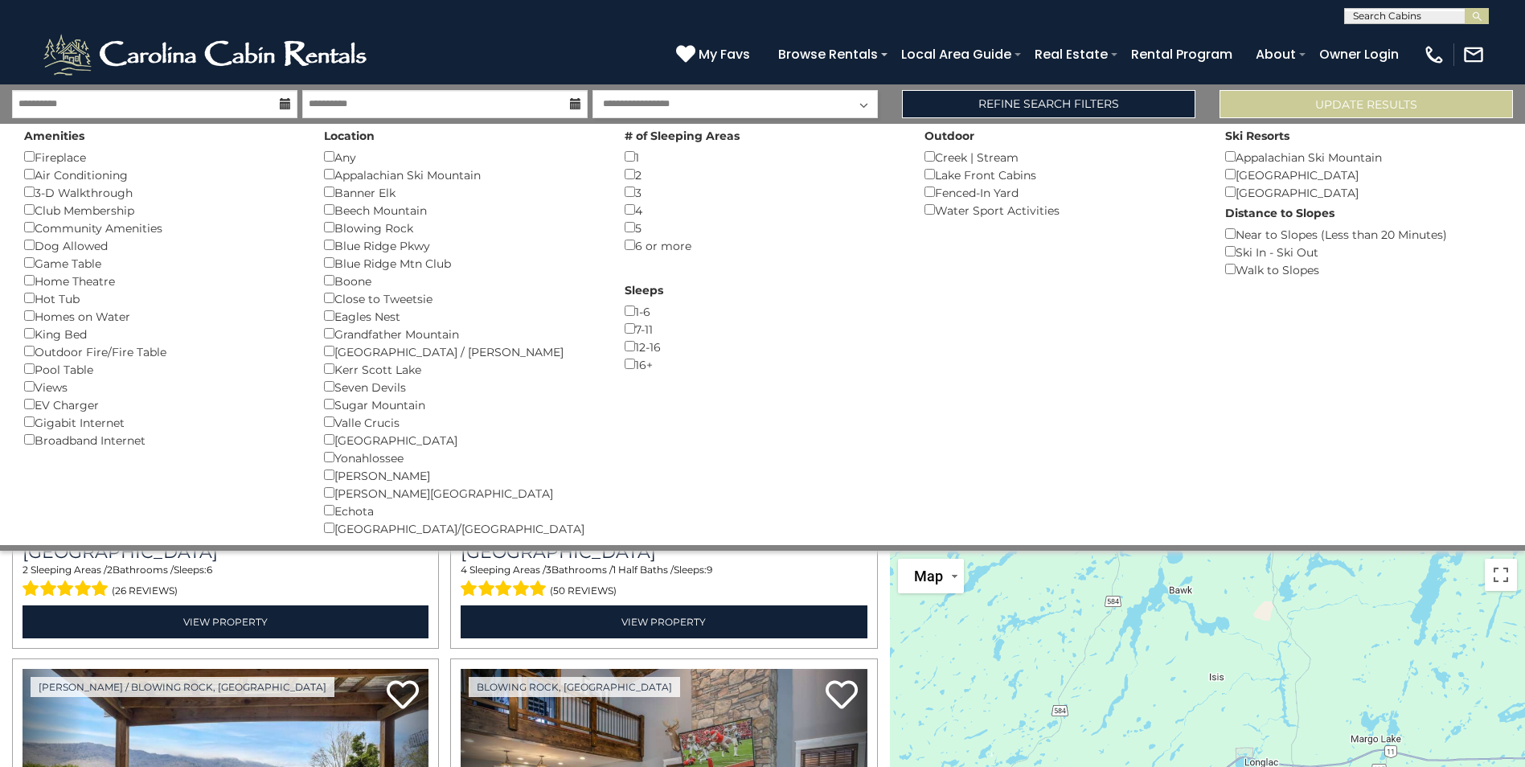
scroll to position [1, 0]
click at [1384, 18] on input "text" at bounding box center [1415, 18] width 141 height 16
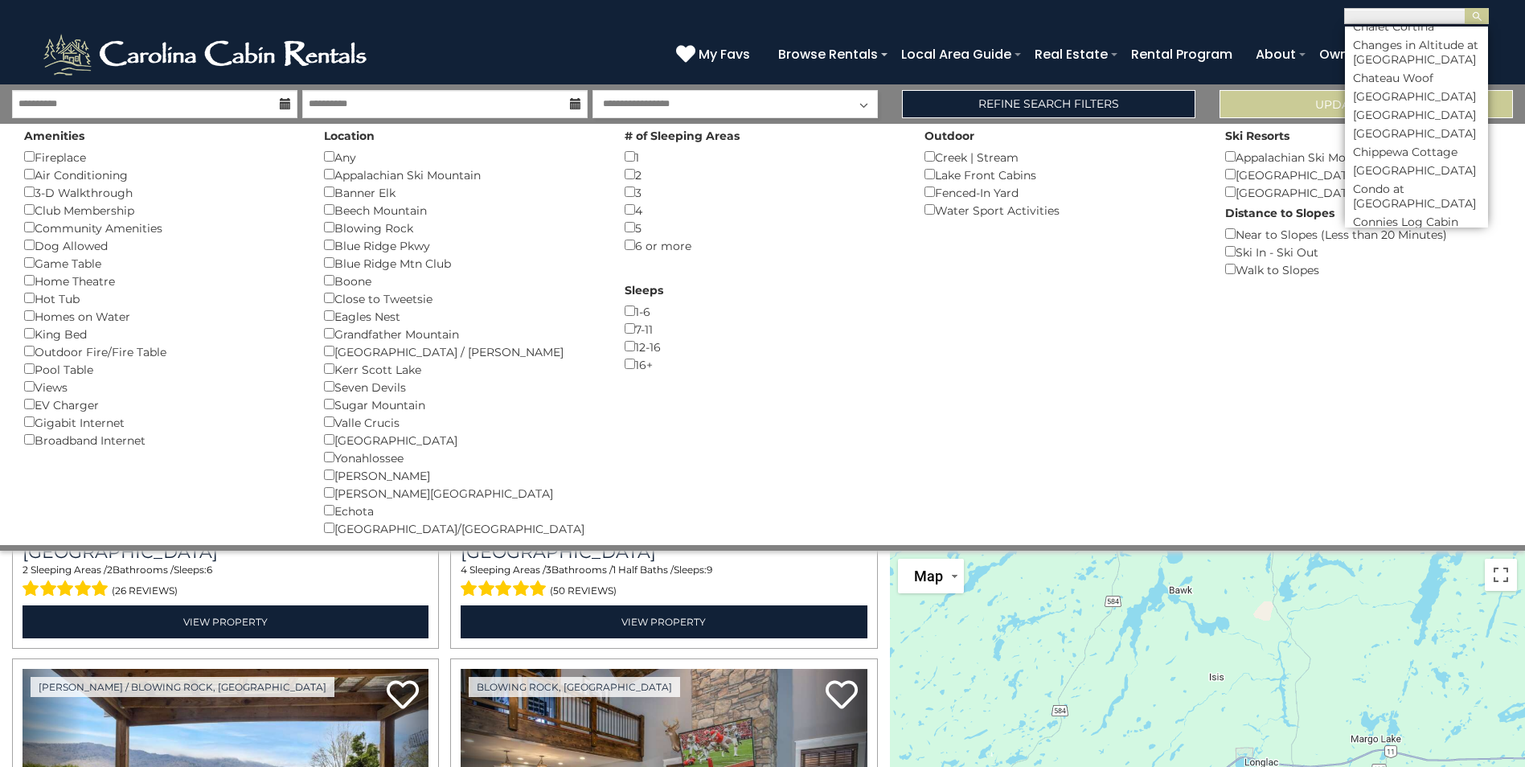
scroll to position [1849, 0]
